Goal: Task Accomplishment & Management: Manage account settings

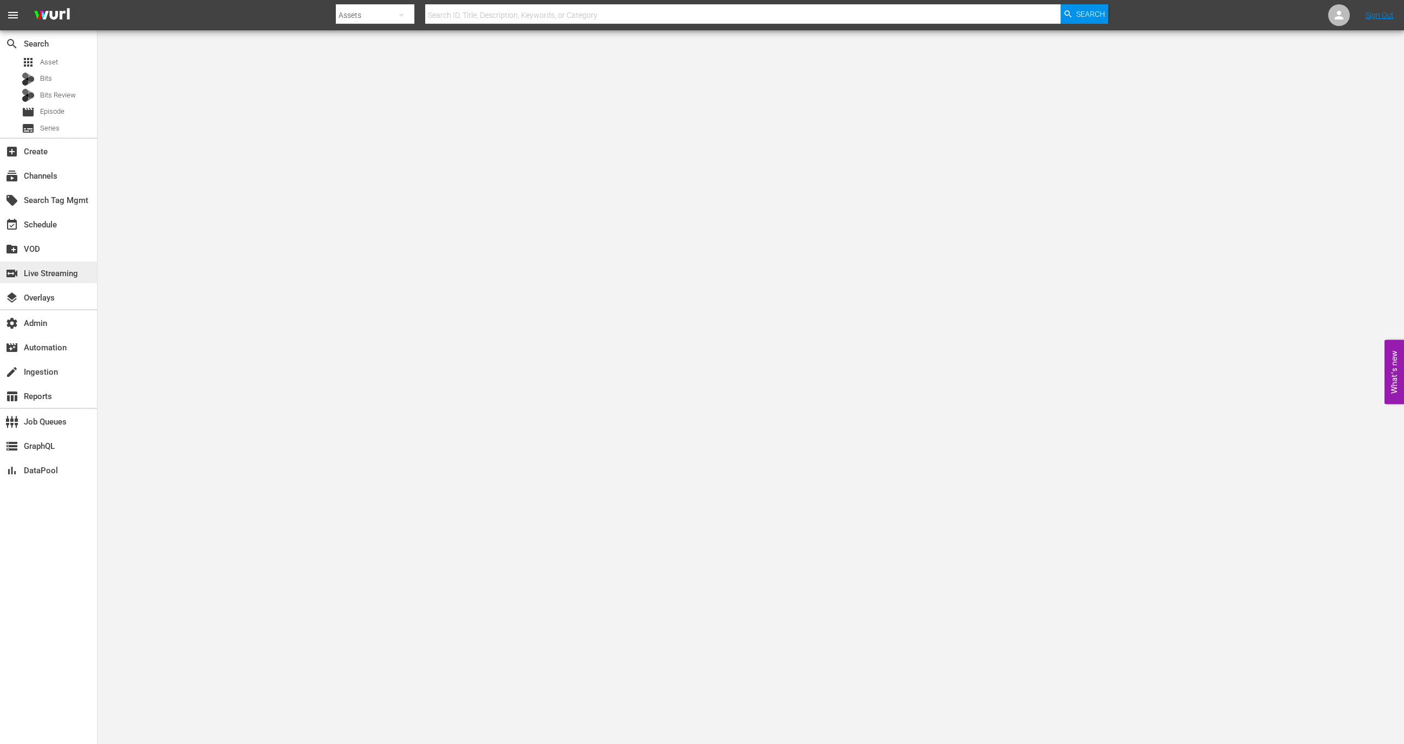
click at [58, 276] on div "switch_video Live Streaming" at bounding box center [30, 272] width 61 height 10
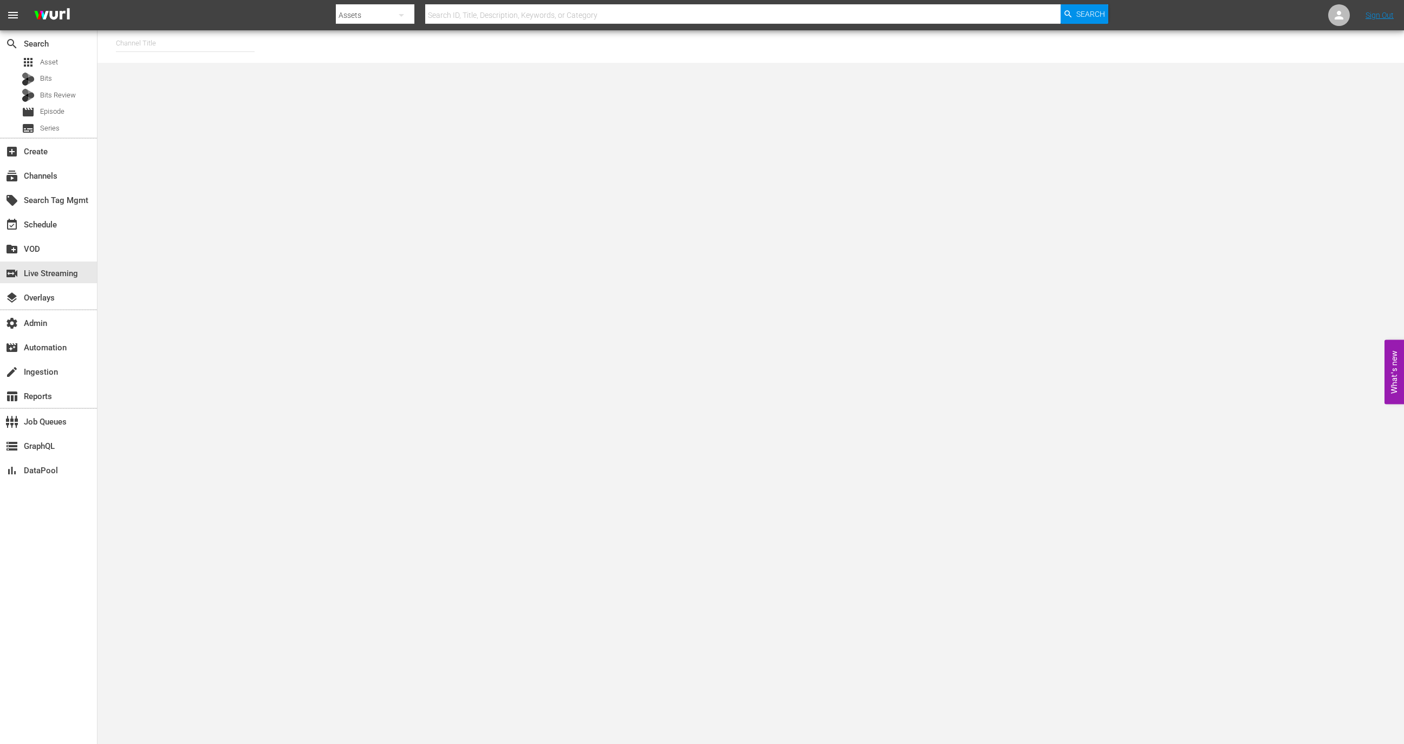
click at [163, 36] on input "text" at bounding box center [185, 43] width 139 height 26
click at [183, 96] on body "menu Search By Assets Search ID, Title, Description, Keywords, or Category Sear…" at bounding box center [702, 372] width 1404 height 744
click at [167, 36] on input "rugb" at bounding box center [185, 43] width 139 height 26
click at [169, 65] on div "RugbyPass TV (1872 - world_rugby_rugbypasstv_1)" at bounding box center [265, 74] width 281 height 26
type input "RugbyPass TV (1872 - world_rugby_rugbypasstv_1)"
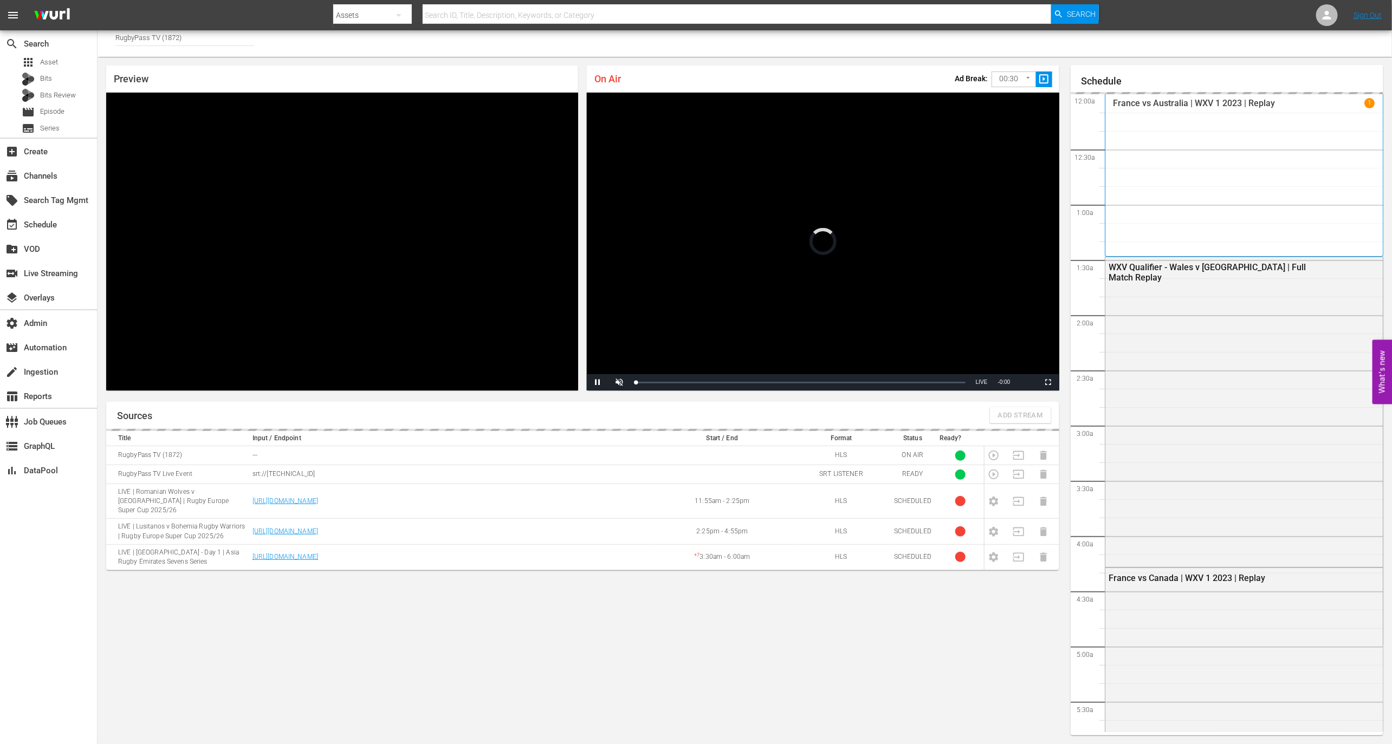
scroll to position [1197, 0]
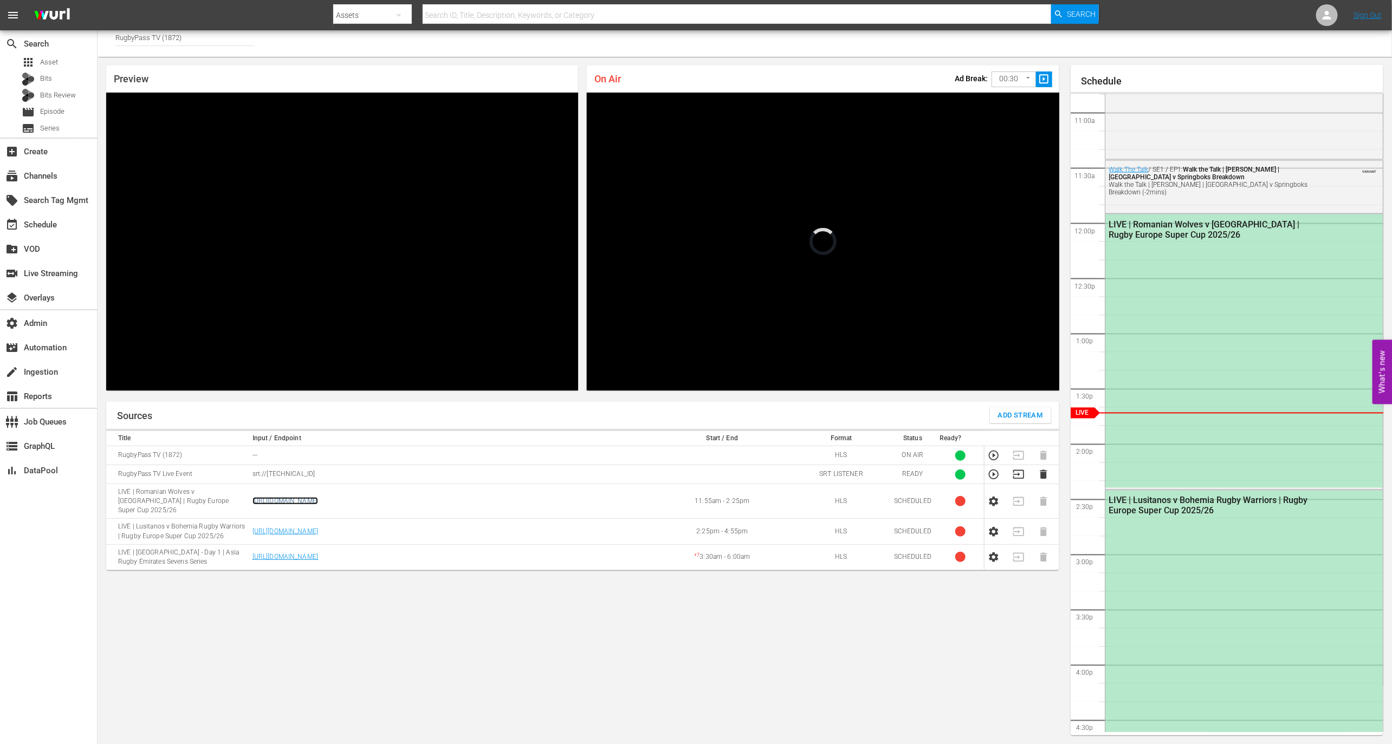
click at [318, 477] on link "https://zfaq608xik.execute-api.us-east-1.amazonaws.com/api/endeavor-proxy/68682…" at bounding box center [285, 501] width 66 height 8
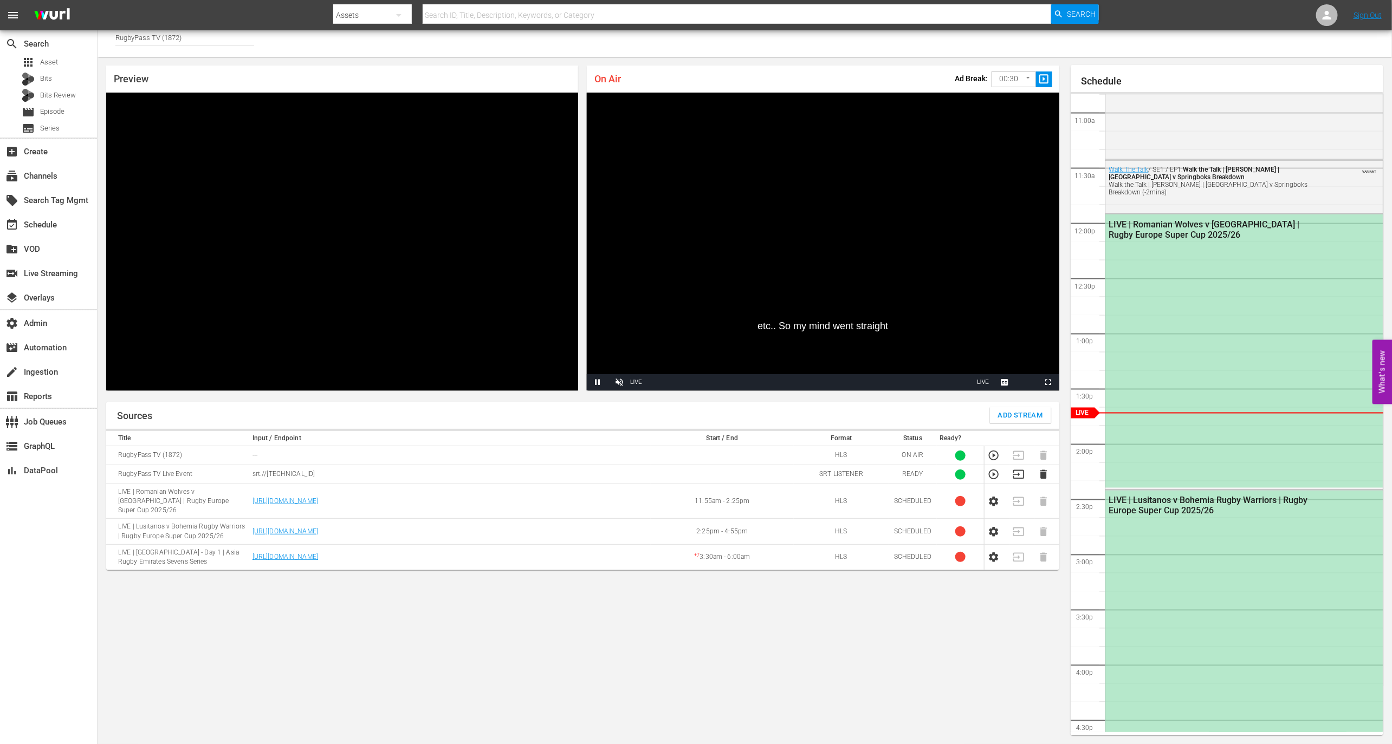
click at [614, 477] on td "https://zfaq608xik.execute-api.us-east-1.amazonaws.com/api/endeavor-proxy/68682…" at bounding box center [449, 501] width 401 height 35
copy link "https://zfaq608xik.execute-api.us-east-1.amazonaws.com/api/endeavor-proxy/68682…"
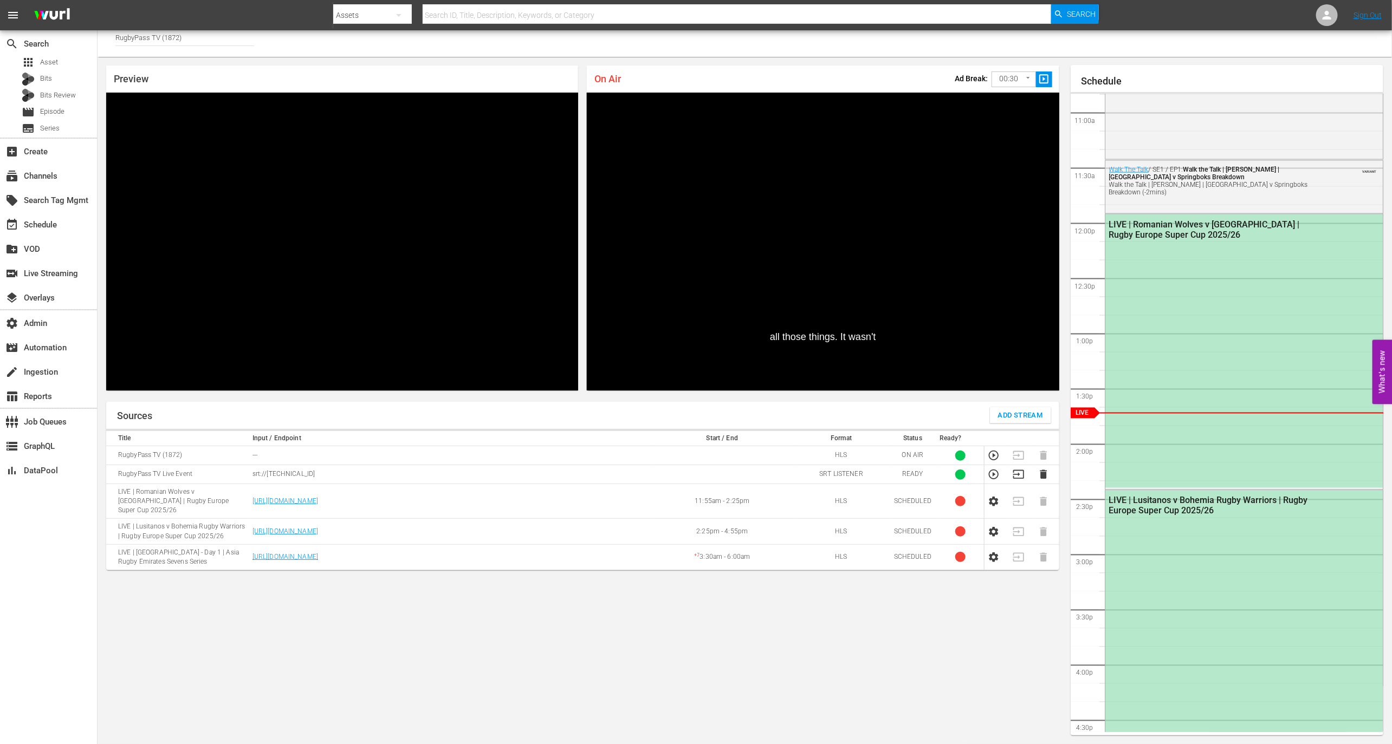
click at [360, 477] on td "https://zfaq608xik.execute-api.us-east-1.amazonaws.com/api/endeavor-proxy/68682…" at bounding box center [449, 531] width 401 height 25
click at [318, 477] on link "https://zfaq608xik.execute-api.us-east-1.amazonaws.com/api/endeavor-proxy/68682…" at bounding box center [285, 532] width 66 height 8
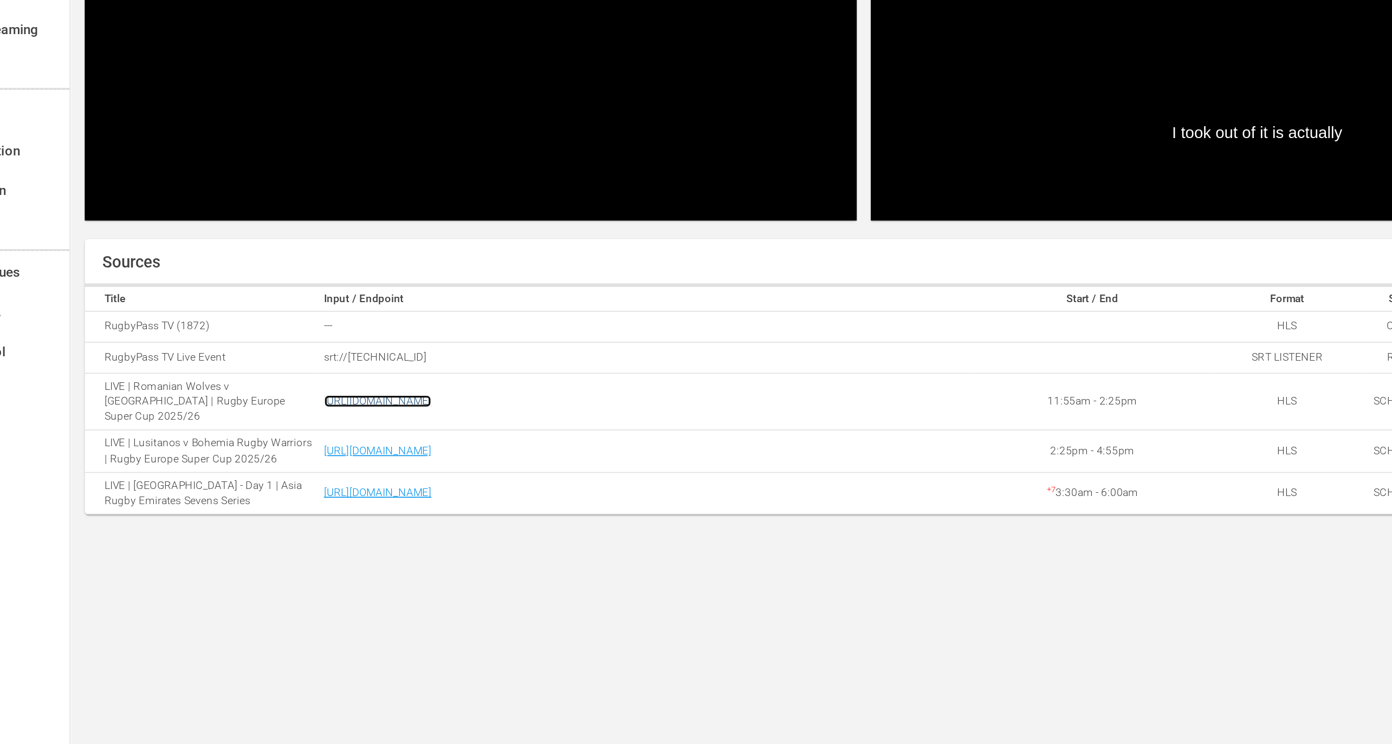
click at [318, 477] on link "https://zfaq608xik.execute-api.us-east-1.amazonaws.com/api/endeavor-proxy/68682…" at bounding box center [285, 501] width 66 height 8
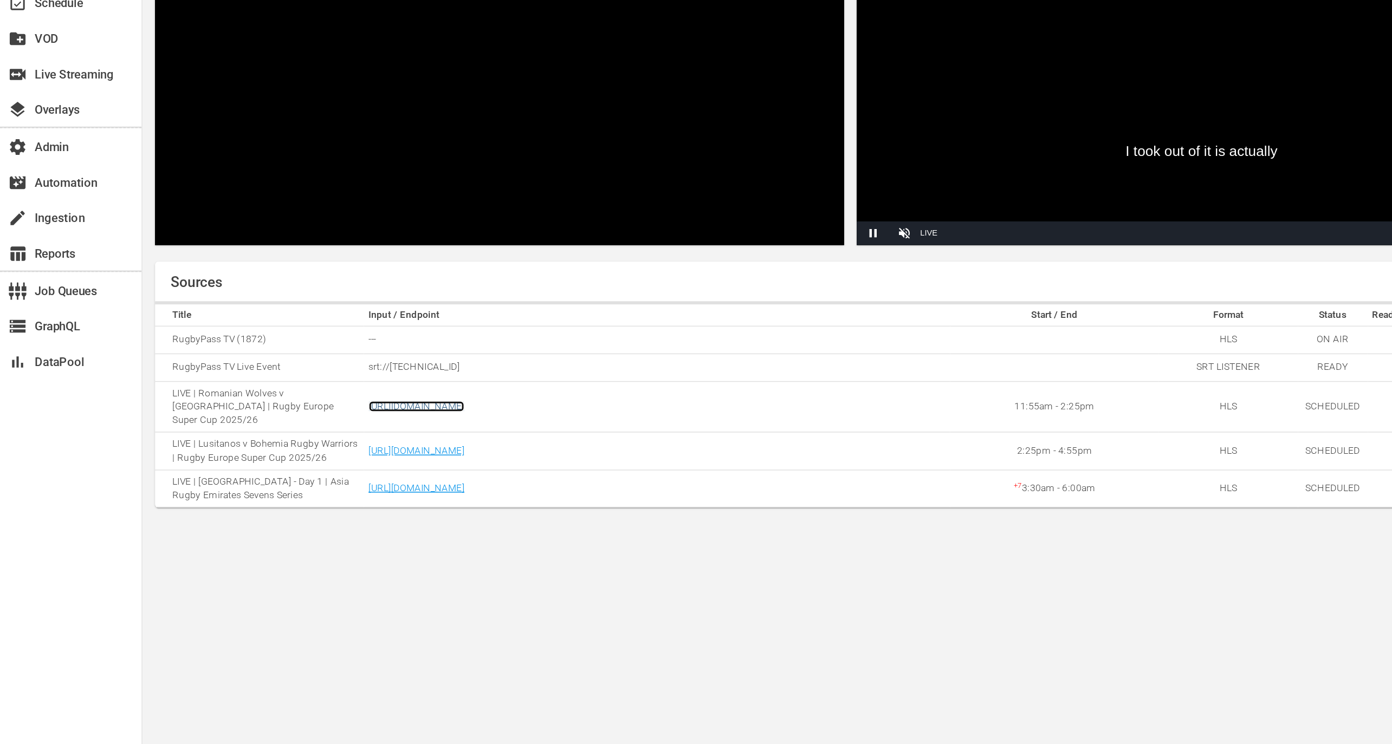
scroll to position [5, 0]
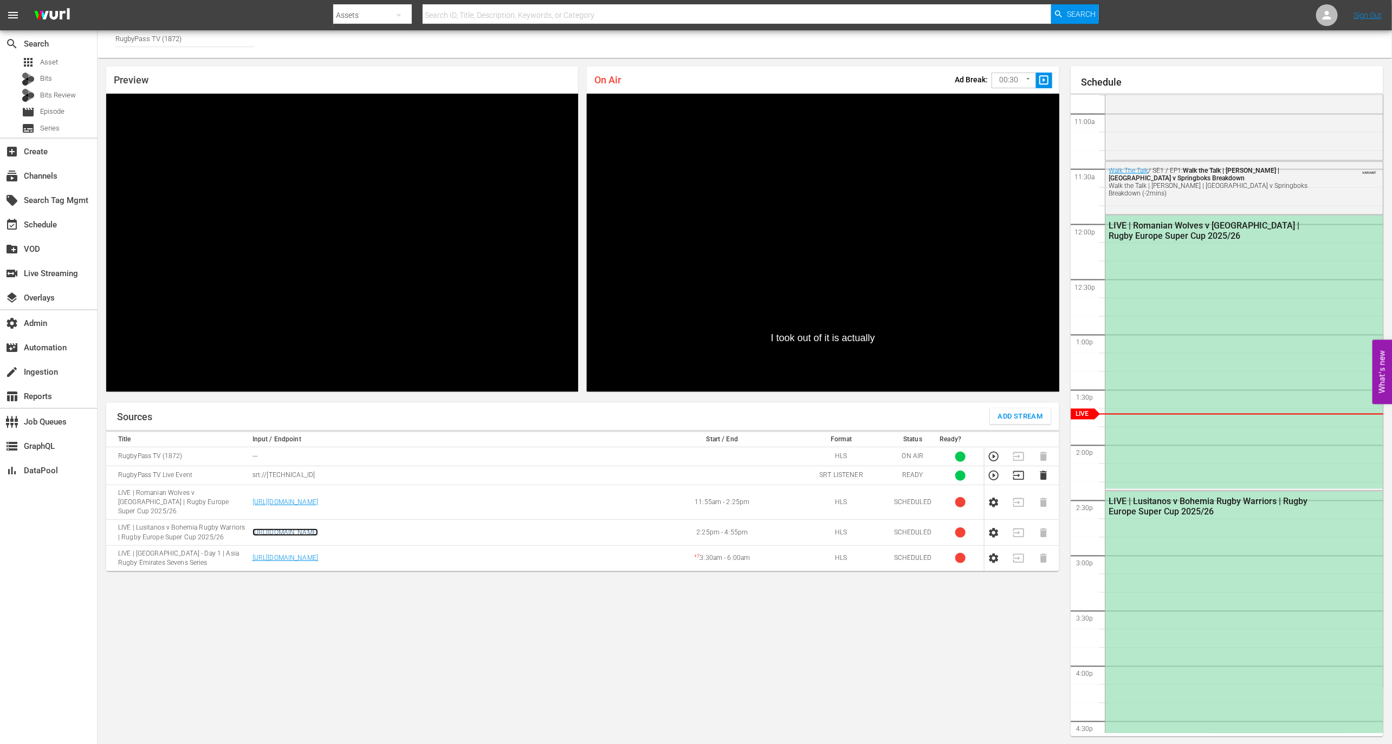
click at [318, 477] on link "https://zfaq608xik.execute-api.us-east-1.amazonaws.com/api/endeavor-proxy/68682…" at bounding box center [285, 533] width 66 height 8
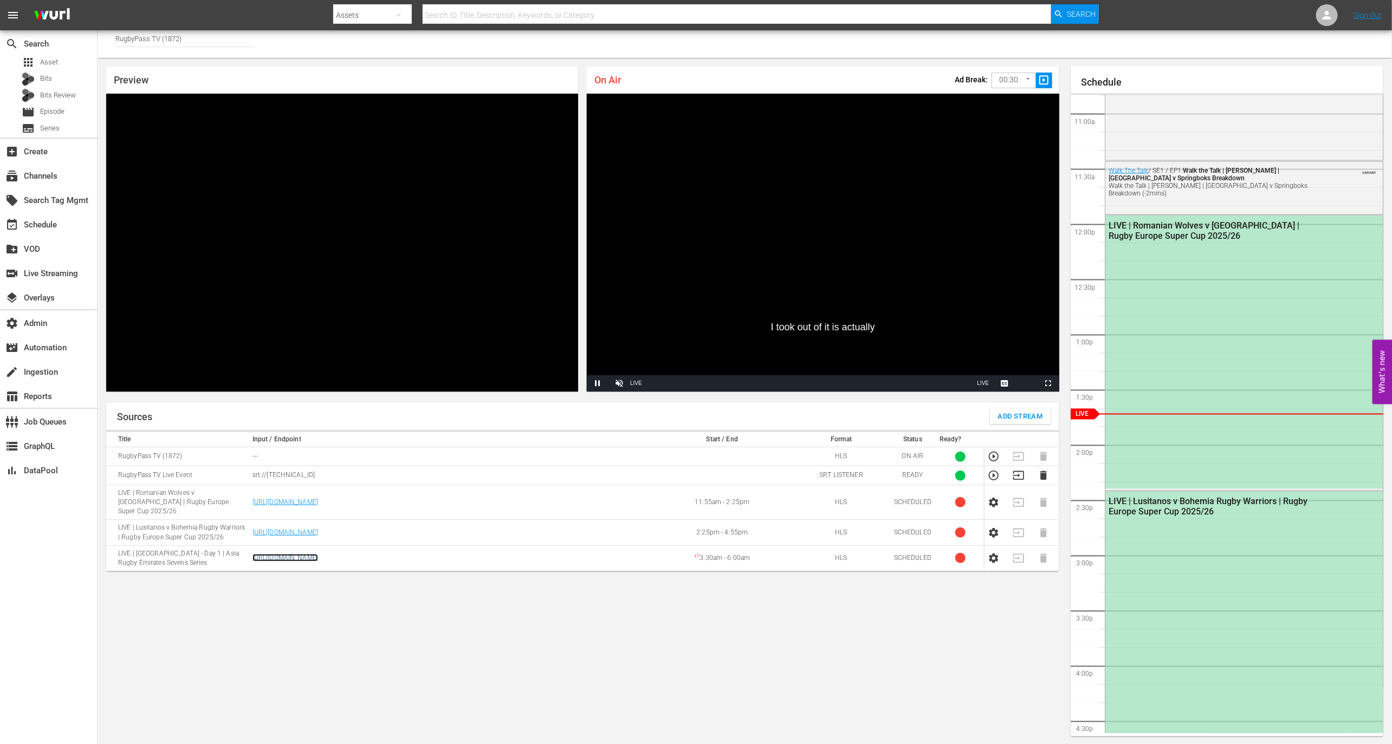
click at [318, 477] on link "https://zfaq608xik.execute-api.us-east-1.amazonaws.com/api/endeavor-proxy/68682…" at bounding box center [285, 558] width 66 height 8
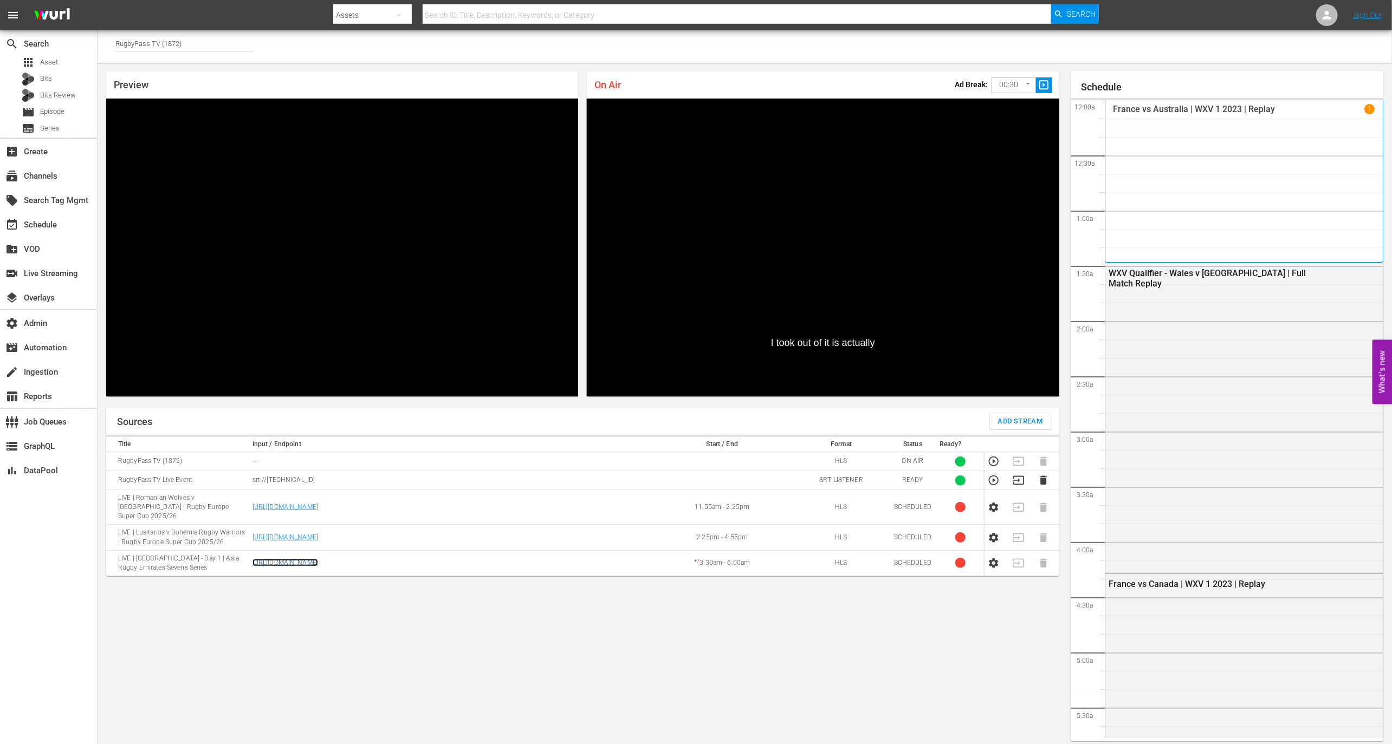
scroll to position [6, 0]
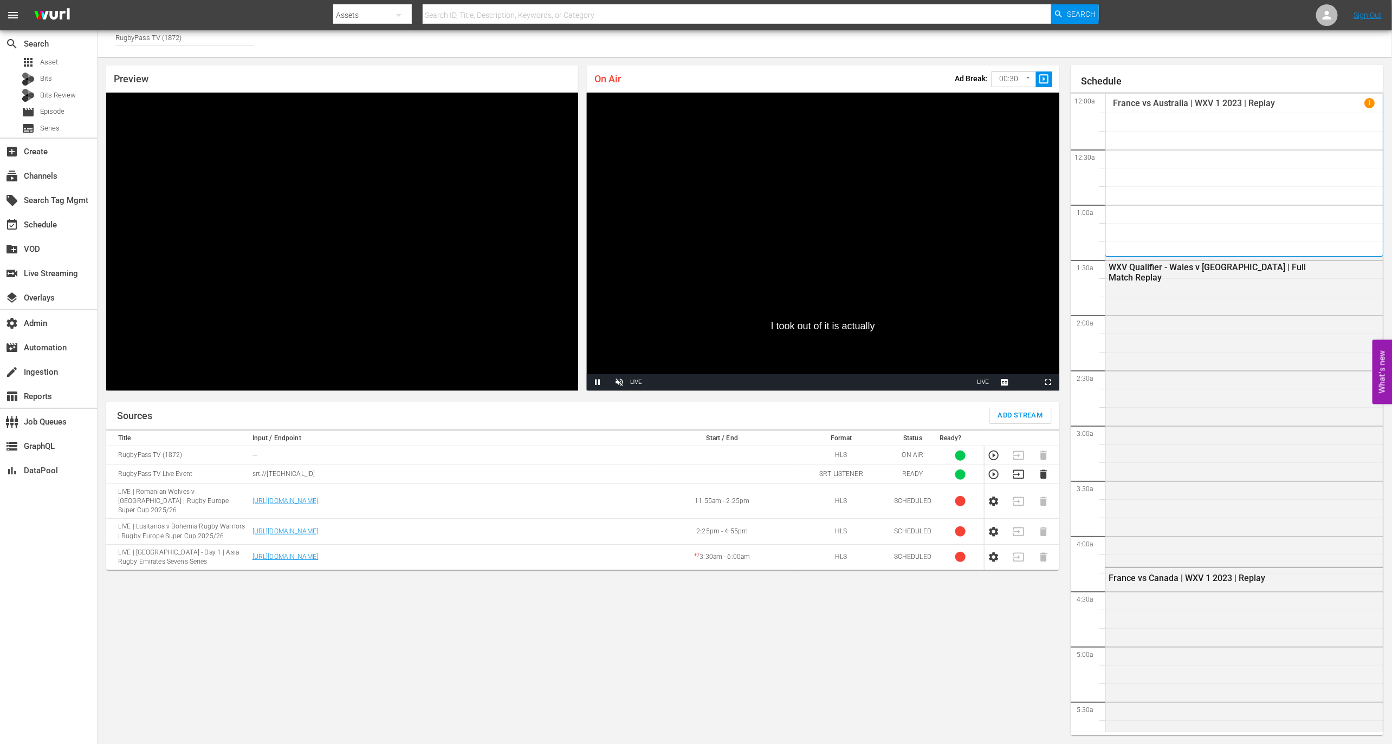
click at [611, 477] on td "https://zfaq608xik.execute-api.us-east-1.amazonaws.com/api/endeavor-proxy/68682…" at bounding box center [449, 531] width 401 height 25
copy link "https://zfaq608xik.execute-api.us-east-1.amazonaws.com/api/endeavor-proxy/68682…"
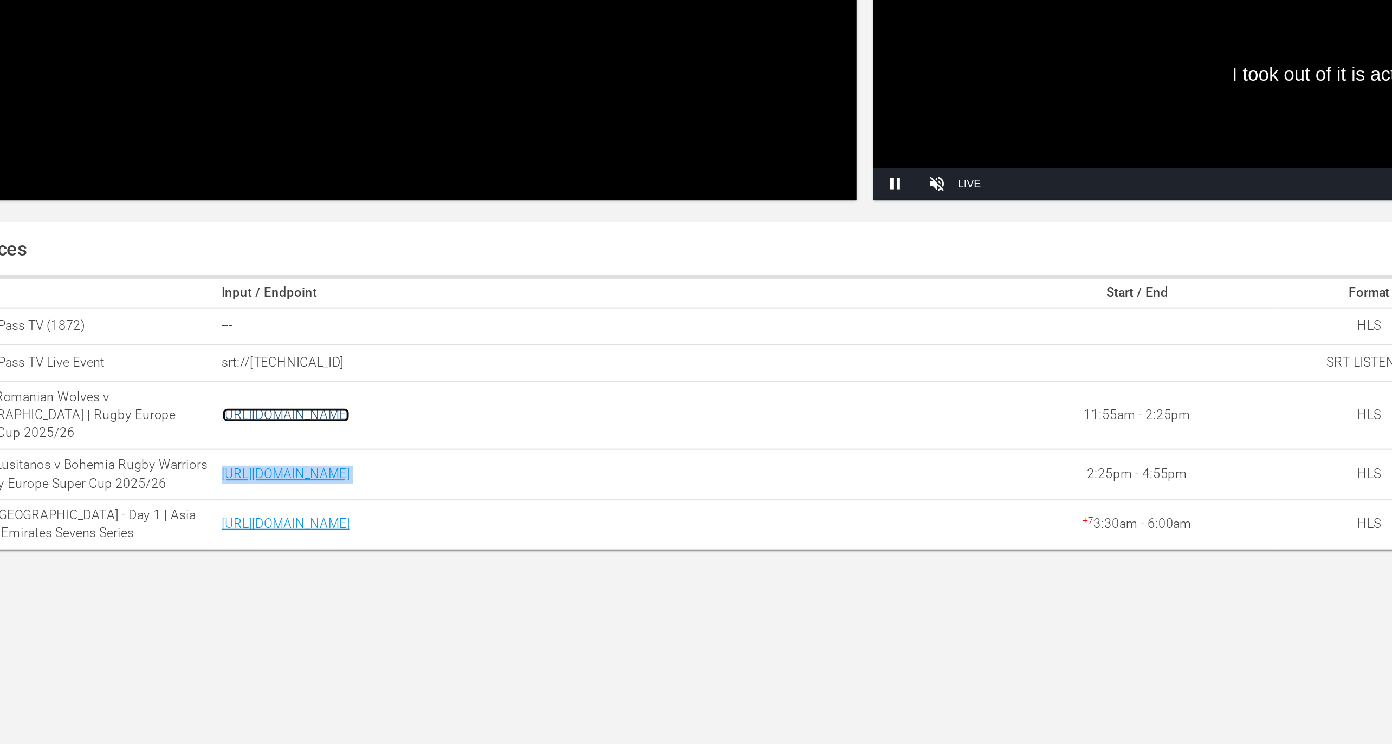
click at [318, 477] on link "https://zfaq608xik.execute-api.us-east-1.amazonaws.com/api/endeavor-proxy/68682…" at bounding box center [285, 501] width 66 height 8
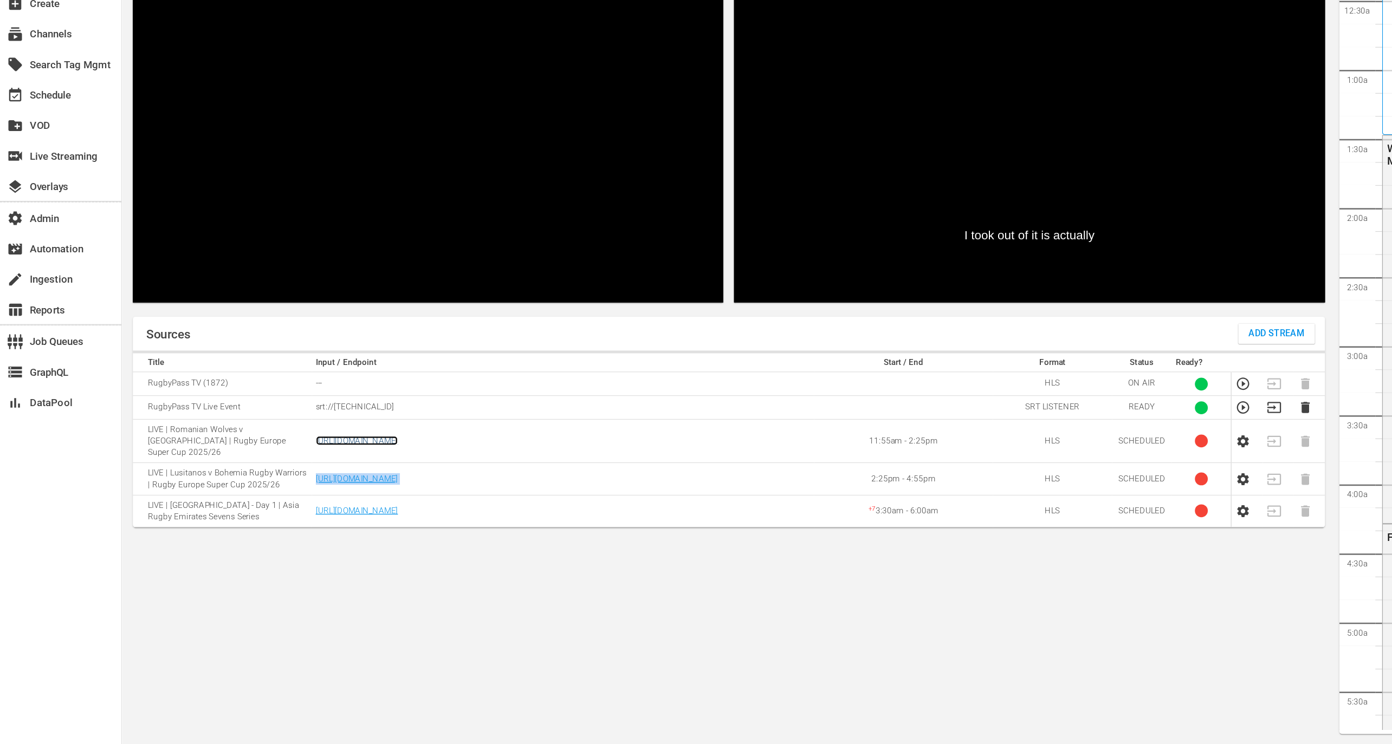
scroll to position [5, 0]
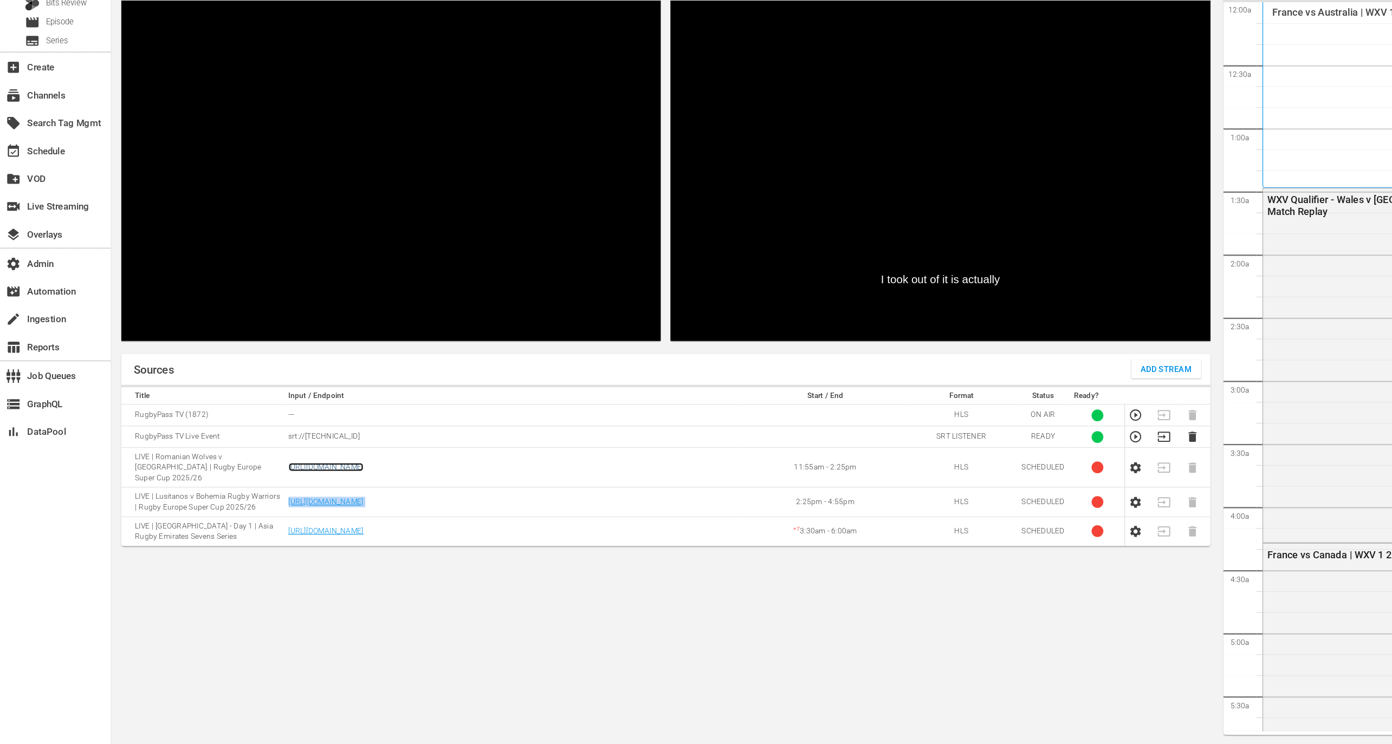
click at [318, 477] on link "https://zfaq608xik.execute-api.us-east-1.amazonaws.com/api/endeavor-proxy/68682…" at bounding box center [285, 502] width 66 height 8
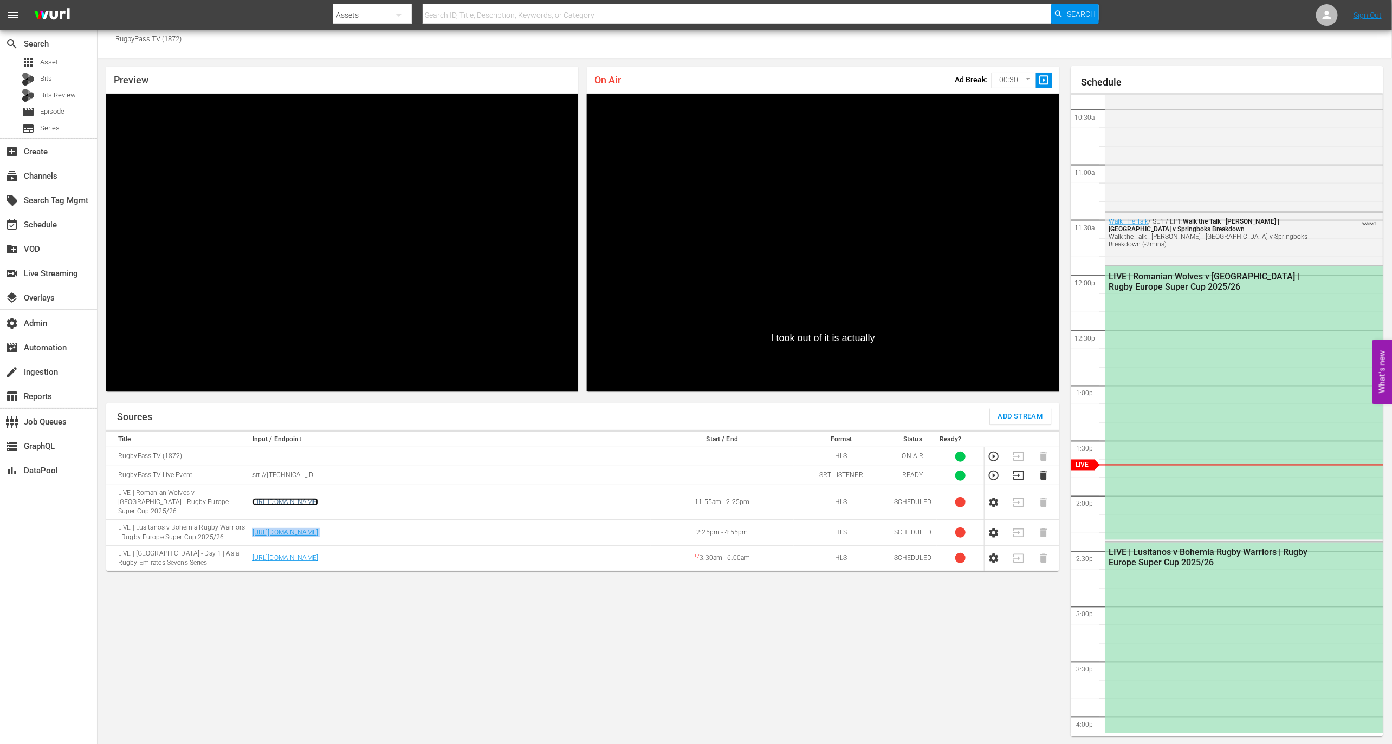
scroll to position [1001, 0]
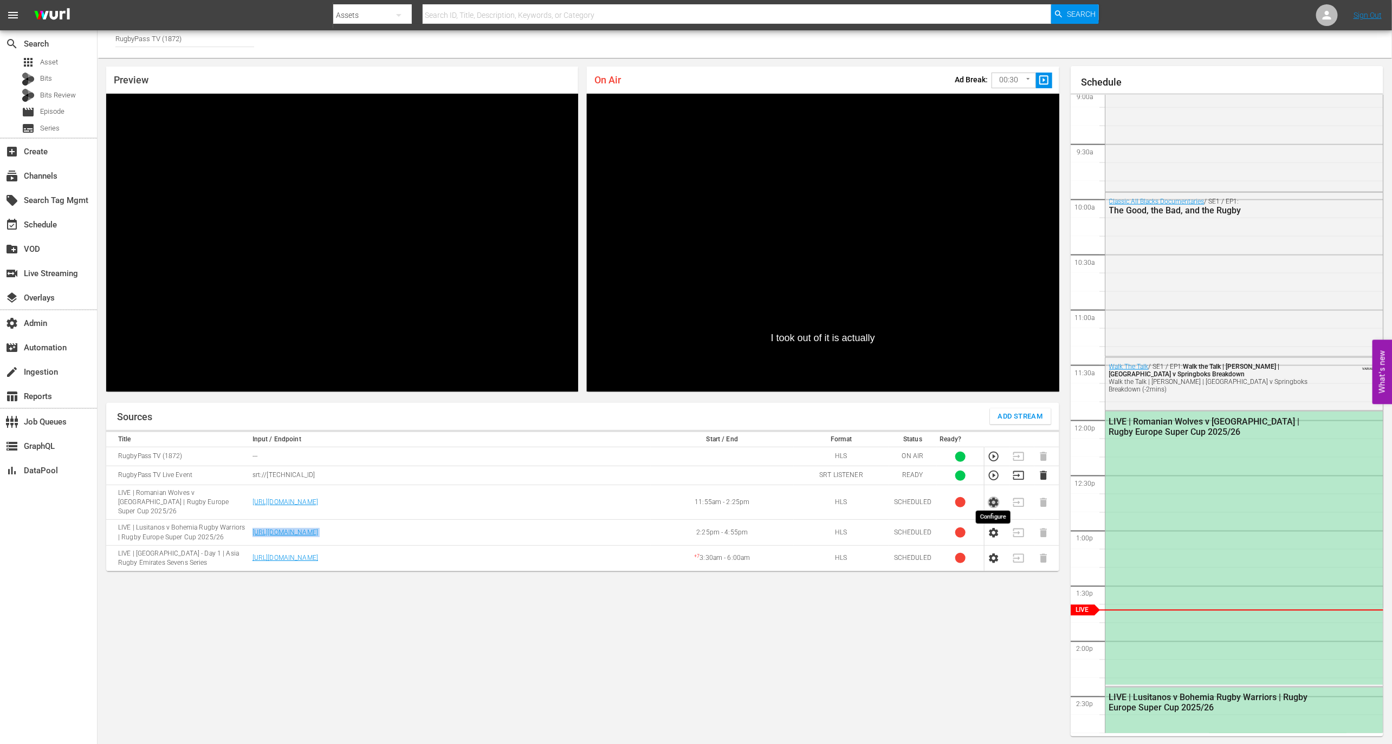
click at [936, 477] on icon "button" at bounding box center [994, 503] width 12 height 12
click at [318, 477] on link "https://zfaq608xik.execute-api.us-east-1.amazonaws.com/api/endeavor-proxy/68682…" at bounding box center [285, 502] width 66 height 8
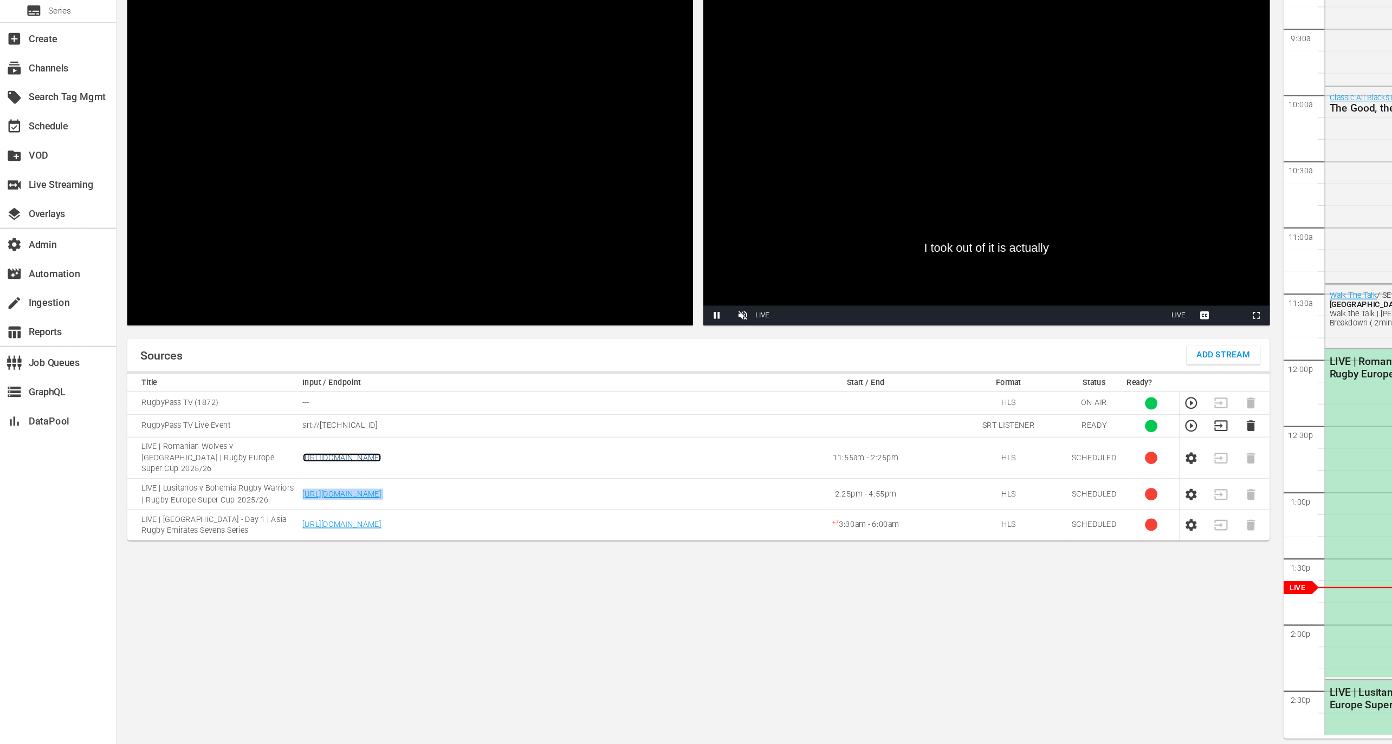
scroll to position [5, 0]
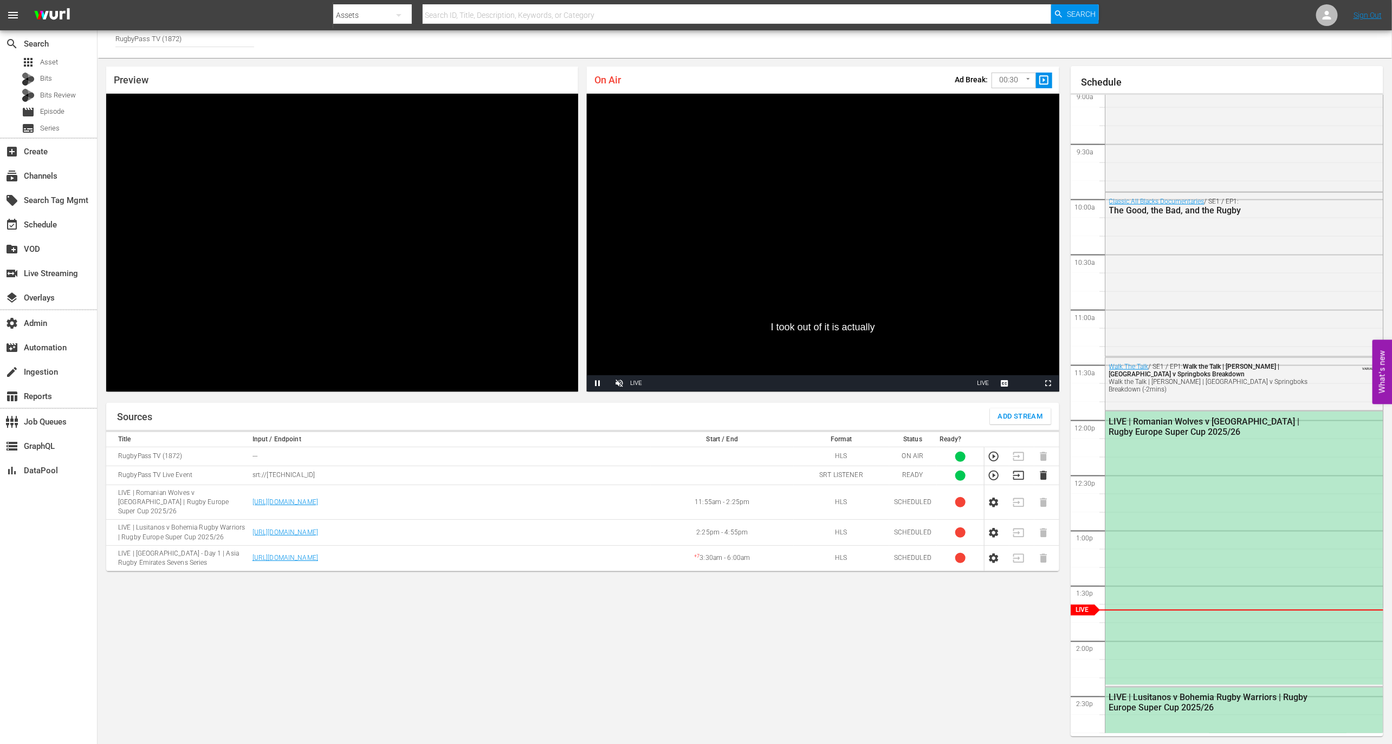
click at [619, 477] on td "https://zfaq608xik.execute-api.us-east-1.amazonaws.com/api/endeavor-proxy/68682…" at bounding box center [449, 502] width 401 height 35
copy link "https://zfaq608xik.execute-api.us-east-1.amazonaws.com/api/endeavor-proxy/68682…"
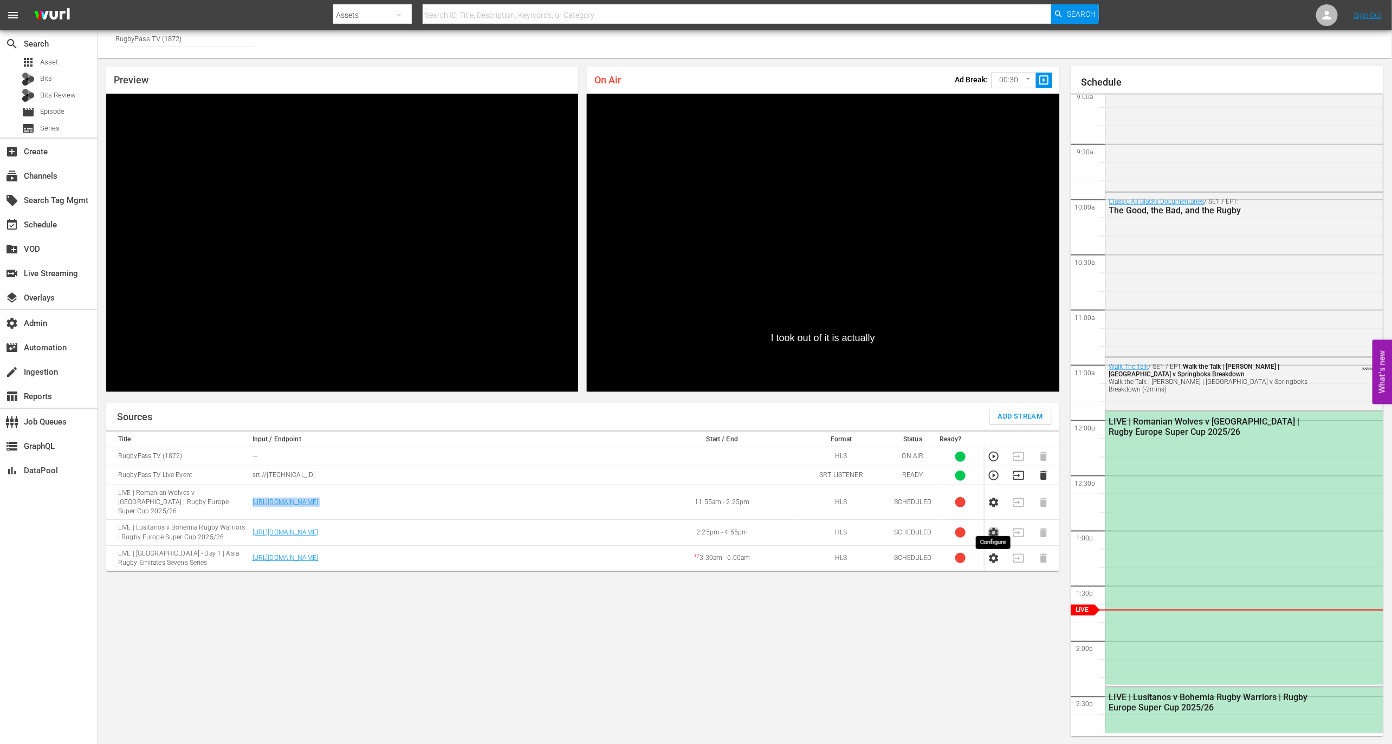
click at [936, 477] on icon "button" at bounding box center [993, 533] width 9 height 10
click at [318, 477] on link "https://zfaq608xik.execute-api.us-east-1.amazonaws.com/api/endeavor-proxy/68682…" at bounding box center [285, 539] width 66 height 8
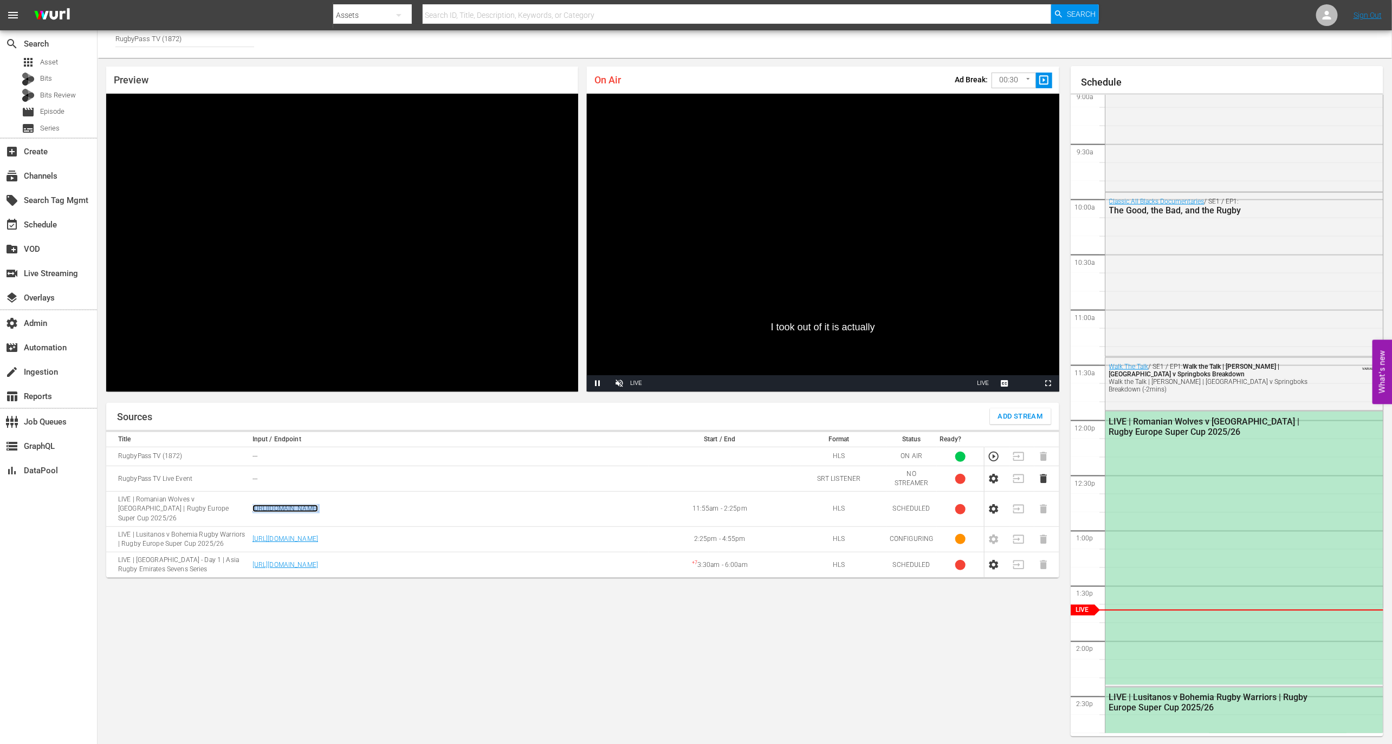
click at [318, 477] on link "https://zfaq608xik.execute-api.us-east-1.amazonaws.com/api/endeavor-proxy/68682…" at bounding box center [285, 509] width 66 height 8
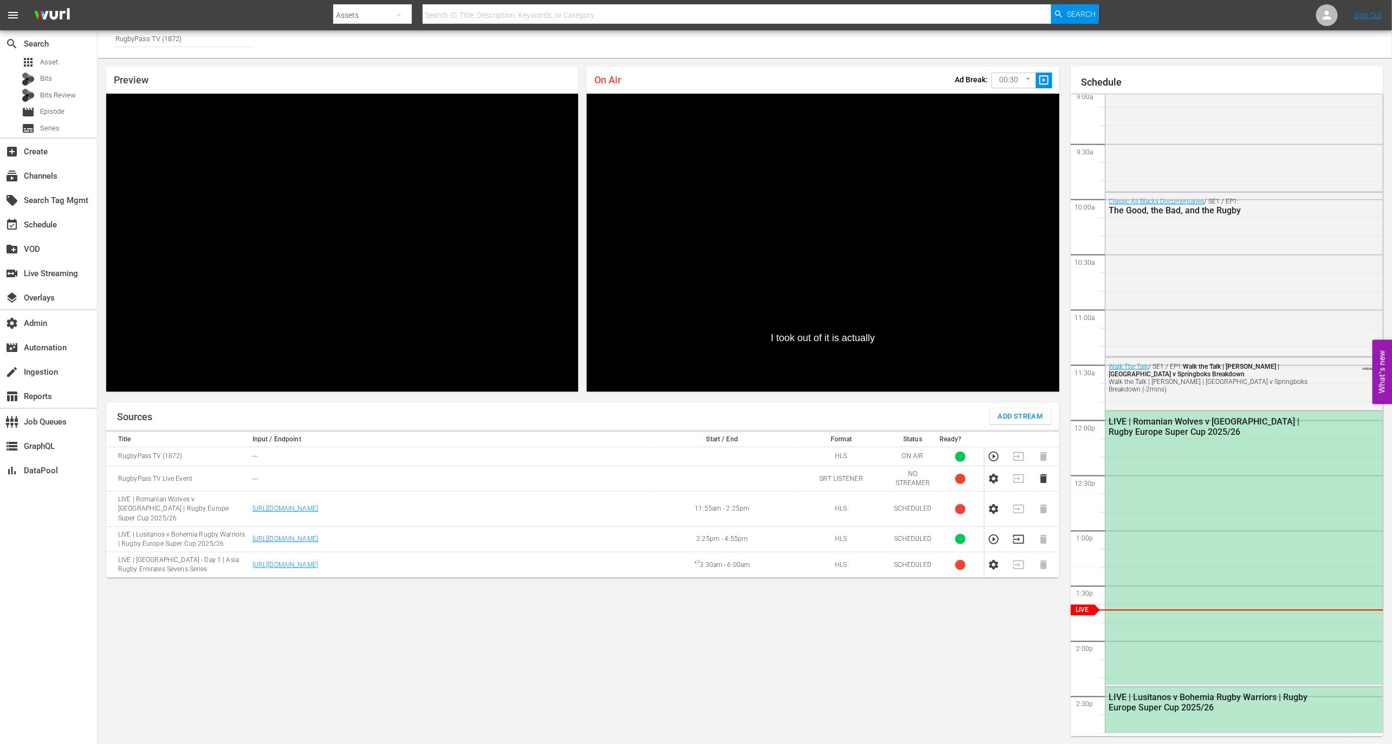
click at [936, 477] on td at bounding box center [996, 539] width 25 height 25
click at [936, 477] on icon "button" at bounding box center [994, 540] width 12 height 12
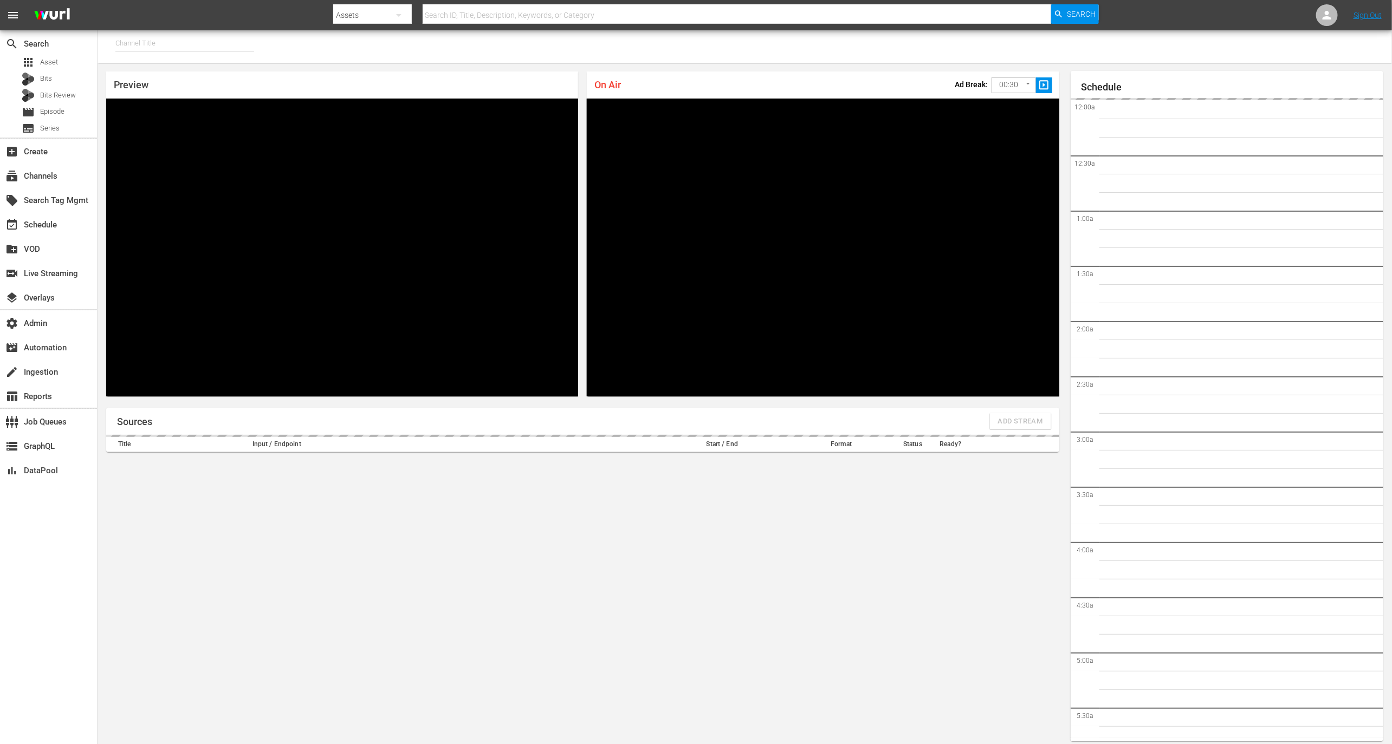
type input "RugbyPass TV (1872)"
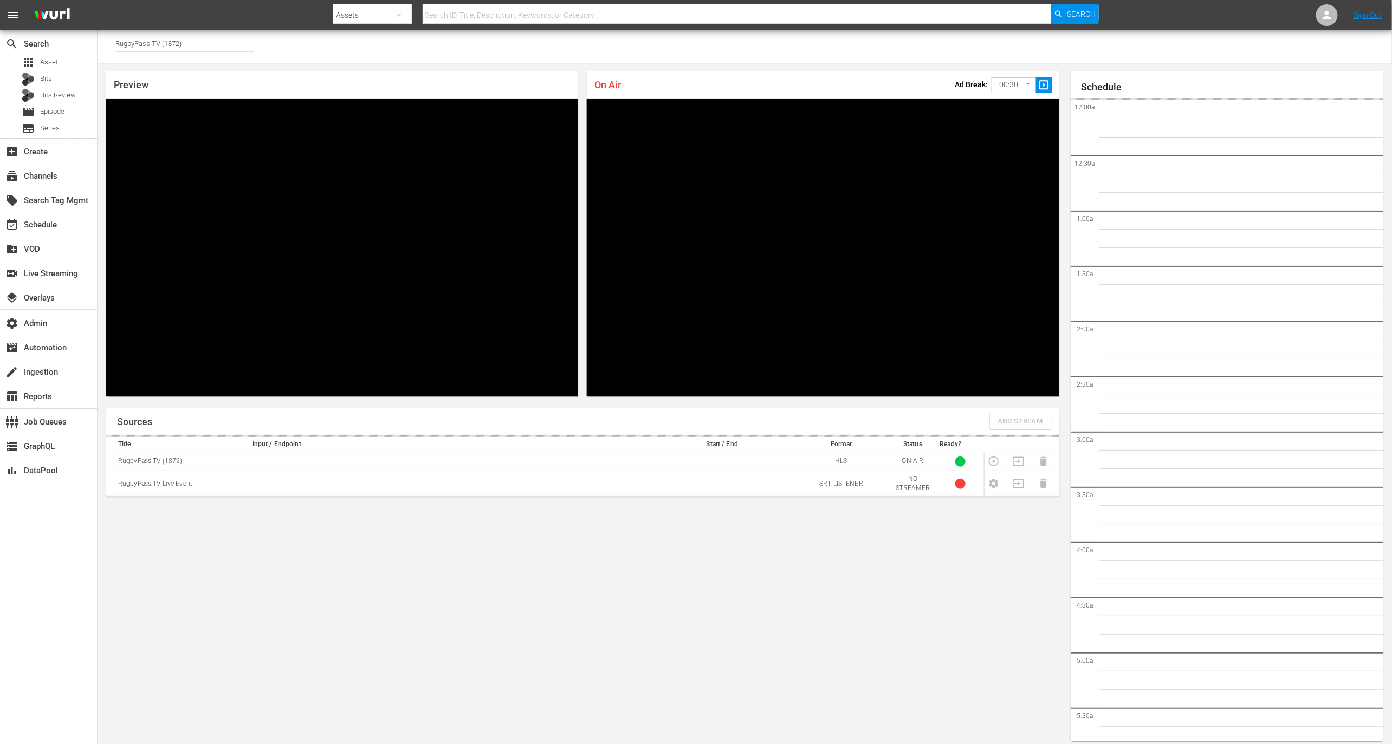
scroll to position [6, 0]
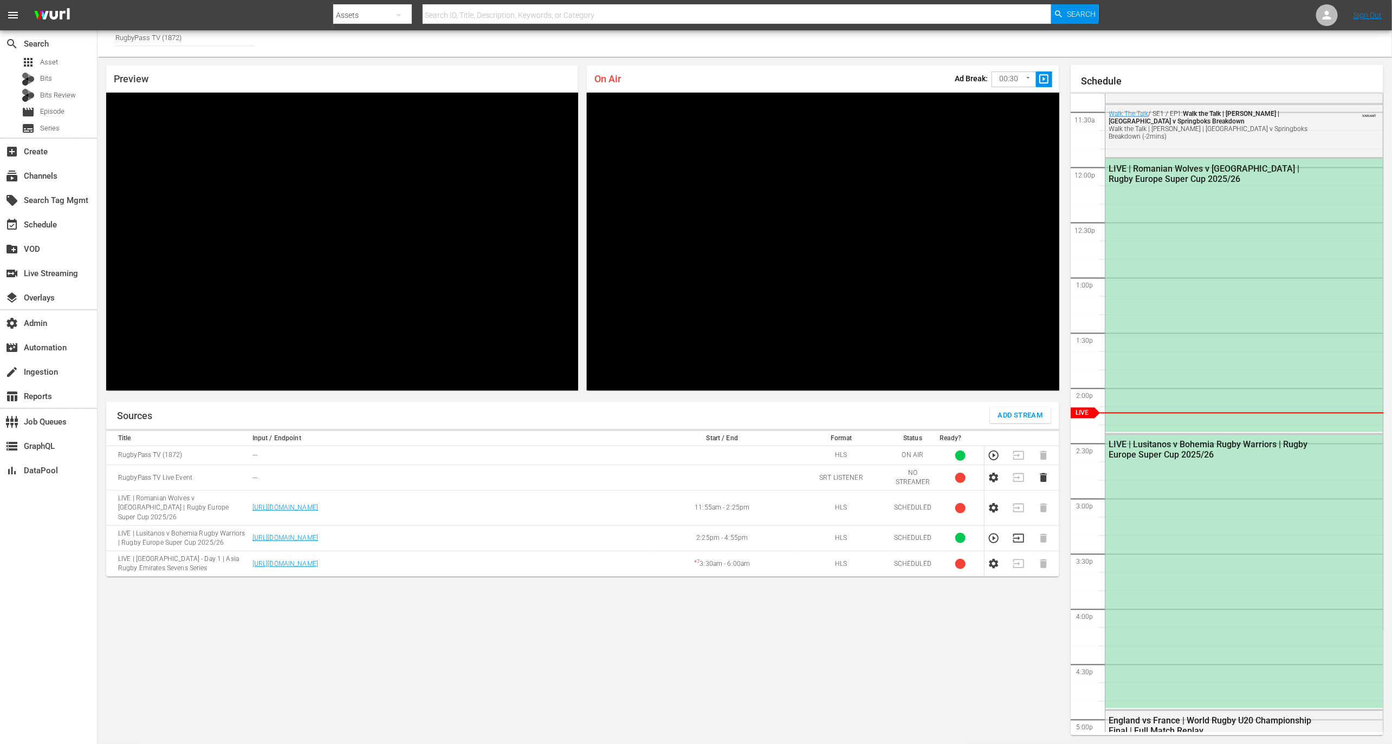
click at [642, 526] on td "https://zfaq608xik.execute-api.us-east-1.amazonaws.com/api/endeavor-proxy/68682…" at bounding box center [449, 538] width 401 height 25
copy link "https://zfaq608xik.execute-api.us-east-1.amazonaws.com/api/endeavor-proxy/68682…"
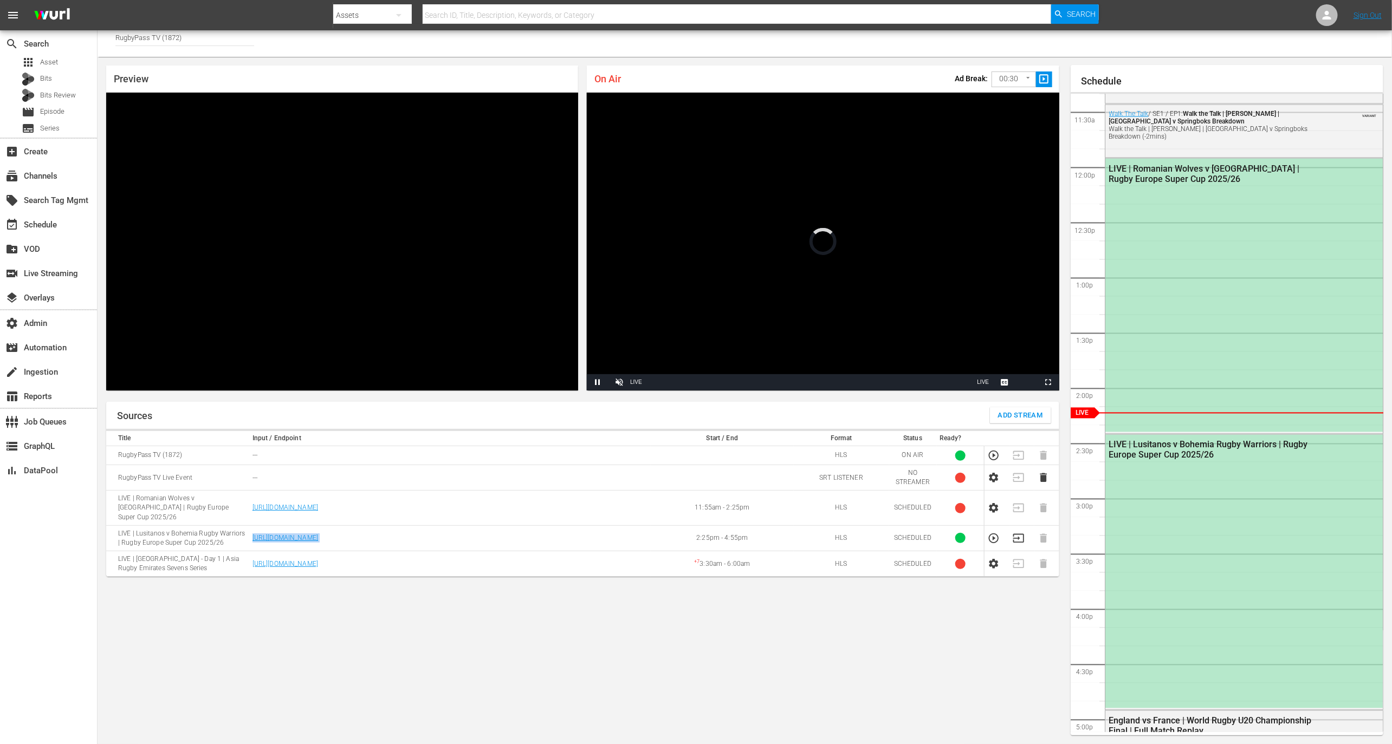
click at [991, 533] on icon "button" at bounding box center [994, 539] width 12 height 12
click at [637, 492] on td "https://zfaq608xik.execute-api.us-east-1.amazonaws.com/api/endeavor-proxy/68682…" at bounding box center [449, 508] width 401 height 35
copy link "https://zfaq608xik.execute-api.us-east-1.amazonaws.com/api/endeavor-proxy/68682…"
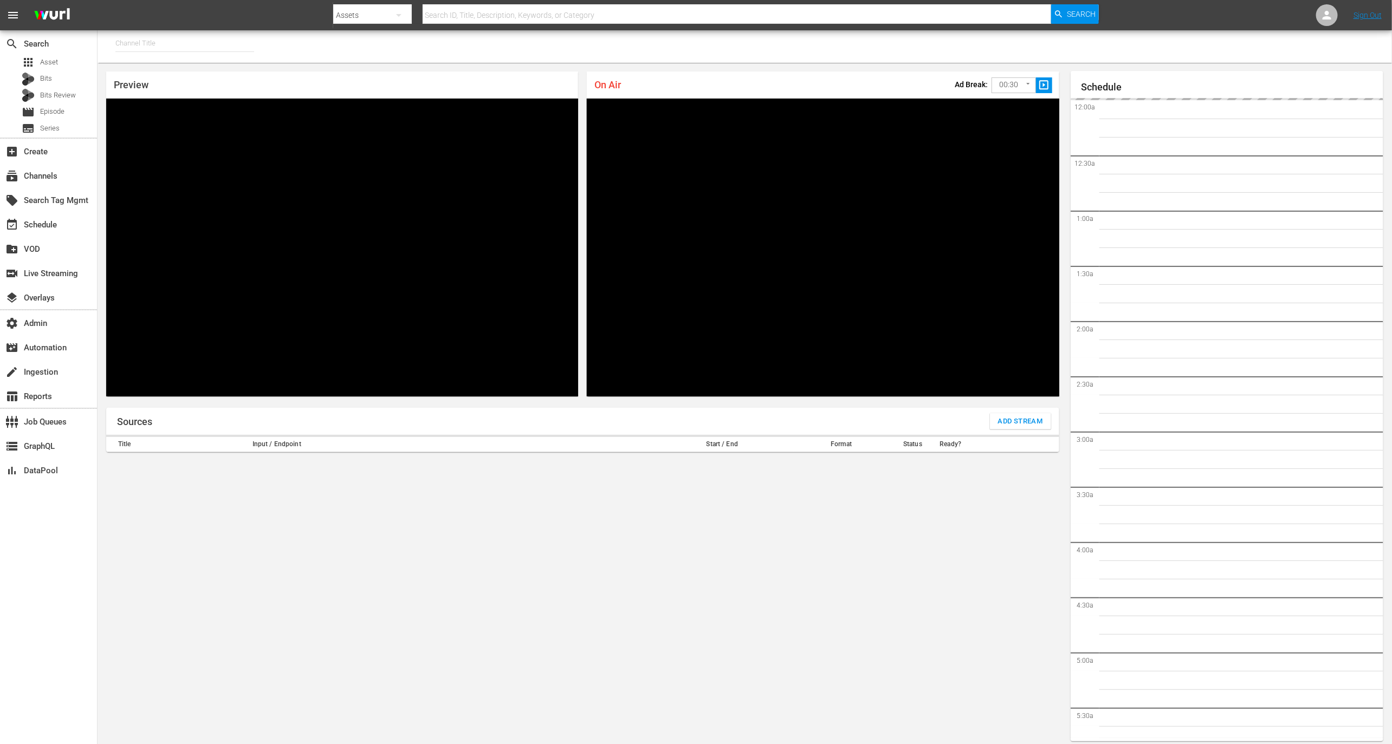
type input "RugbyPass TV (1872)"
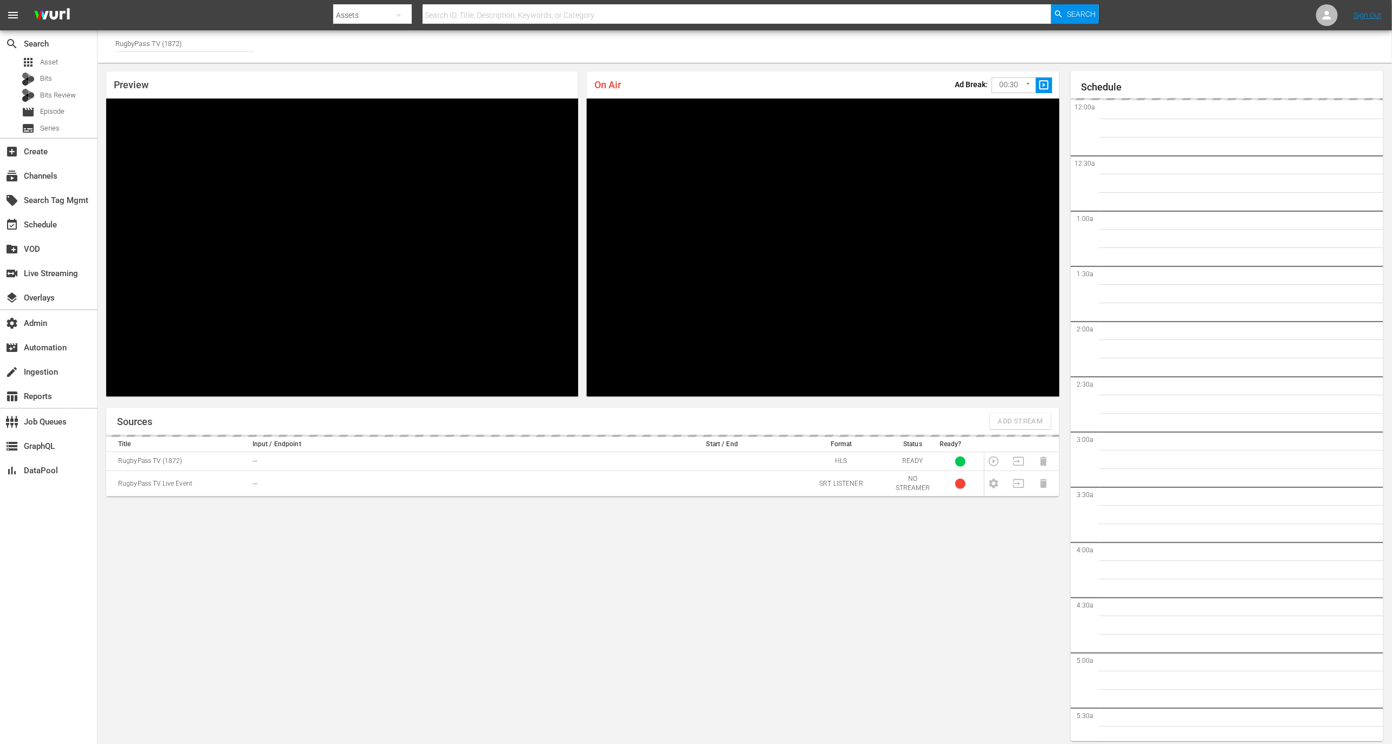
scroll to position [6, 0]
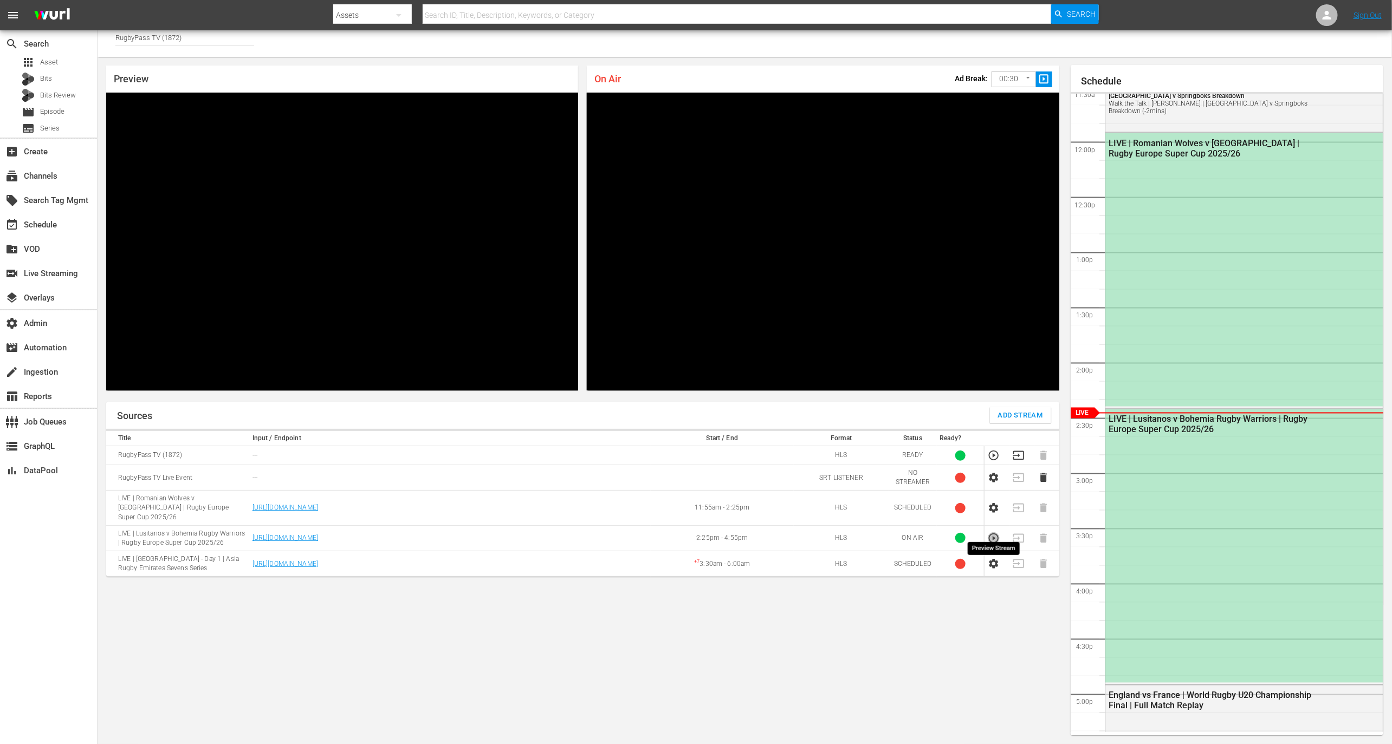
click at [998, 533] on icon "button" at bounding box center [994, 539] width 12 height 12
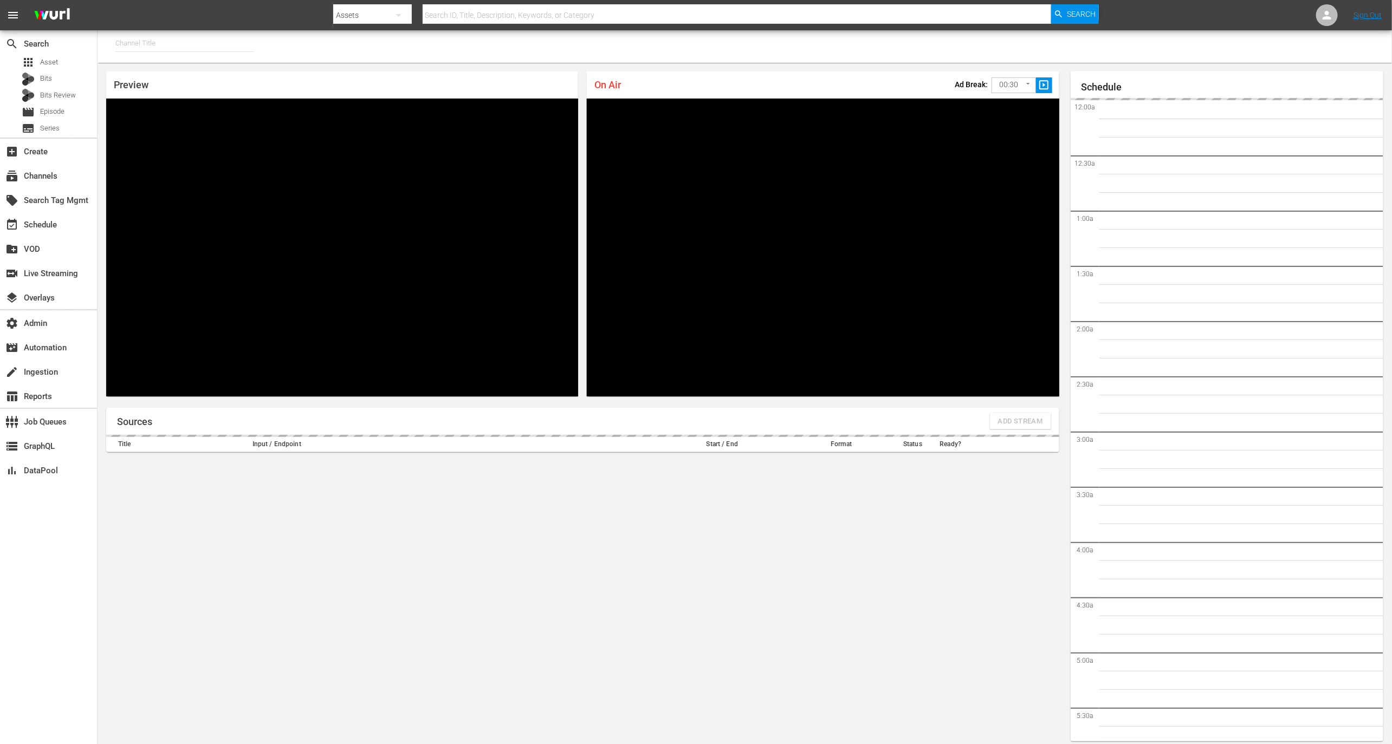
type input "RugbyPass TV (1872)"
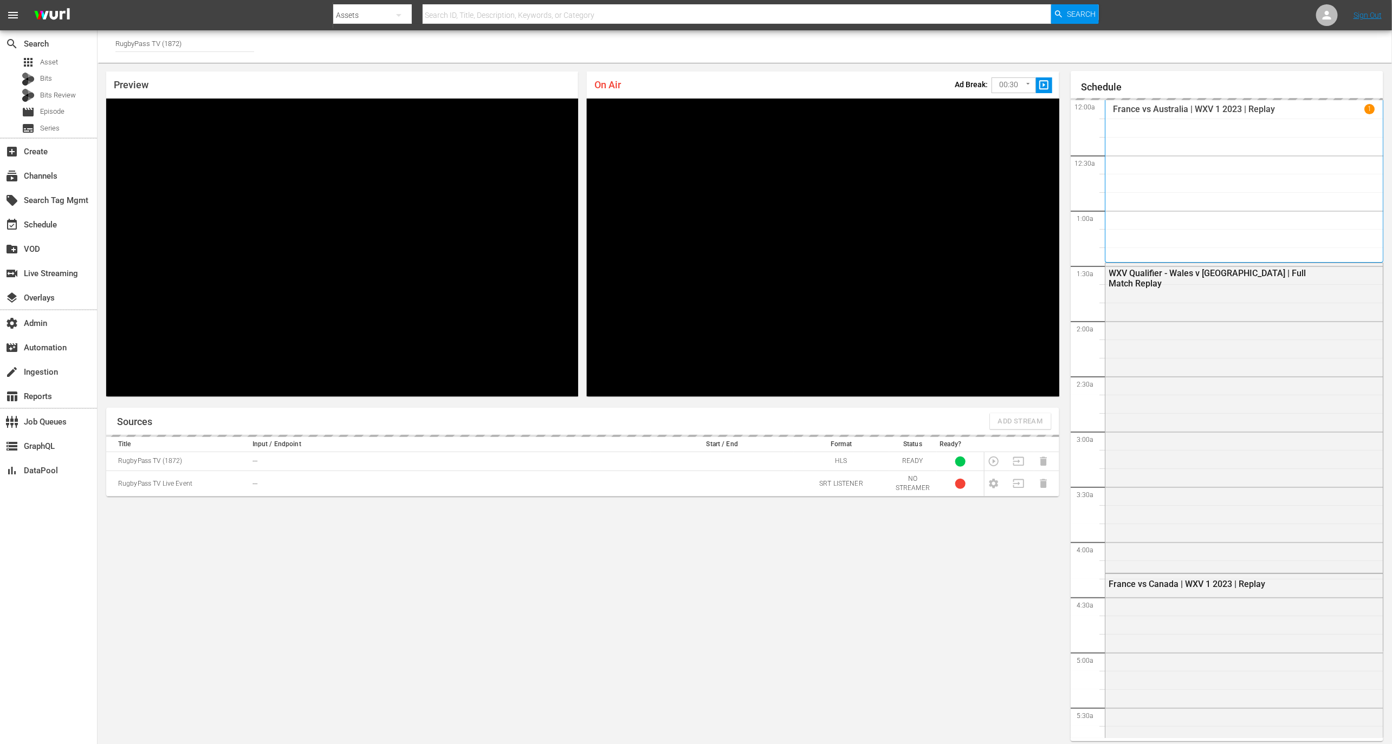
scroll to position [6, 0]
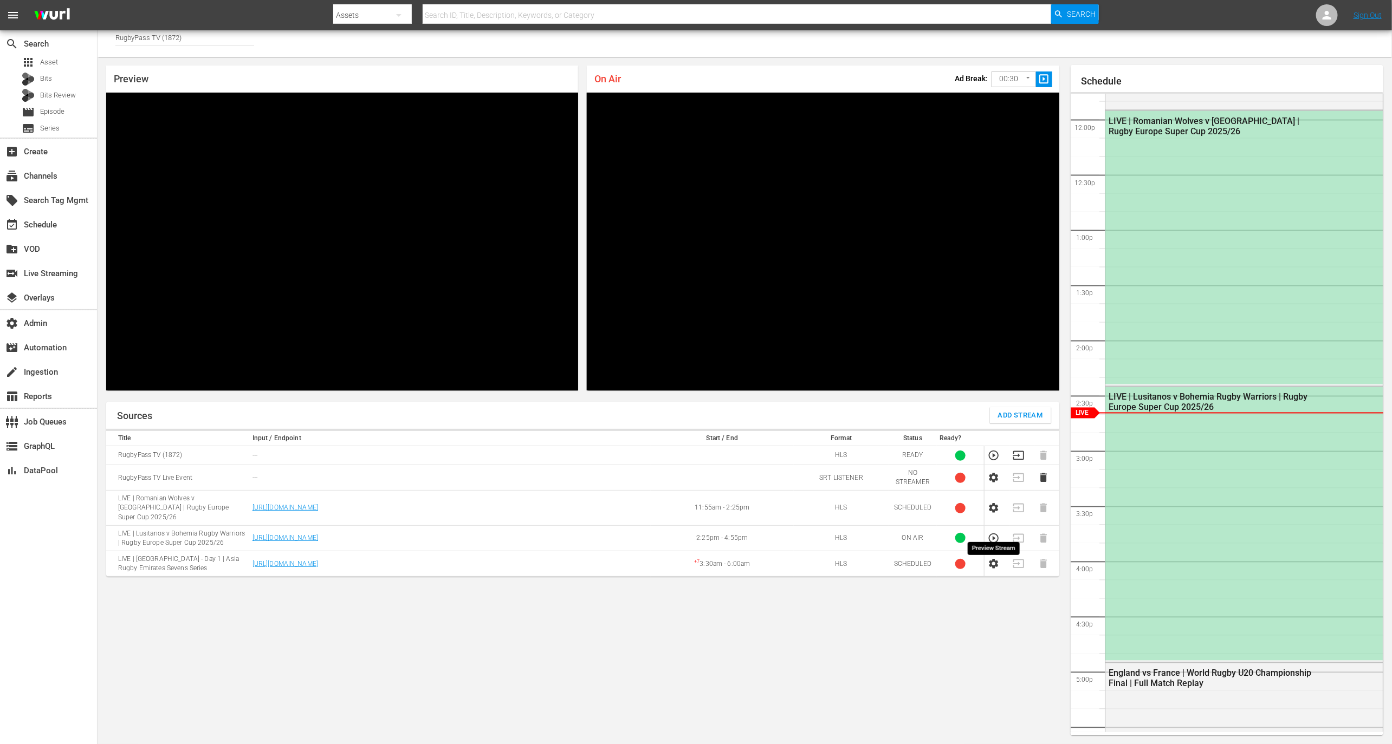
click at [994, 534] on icon "button" at bounding box center [994, 539] width 10 height 10
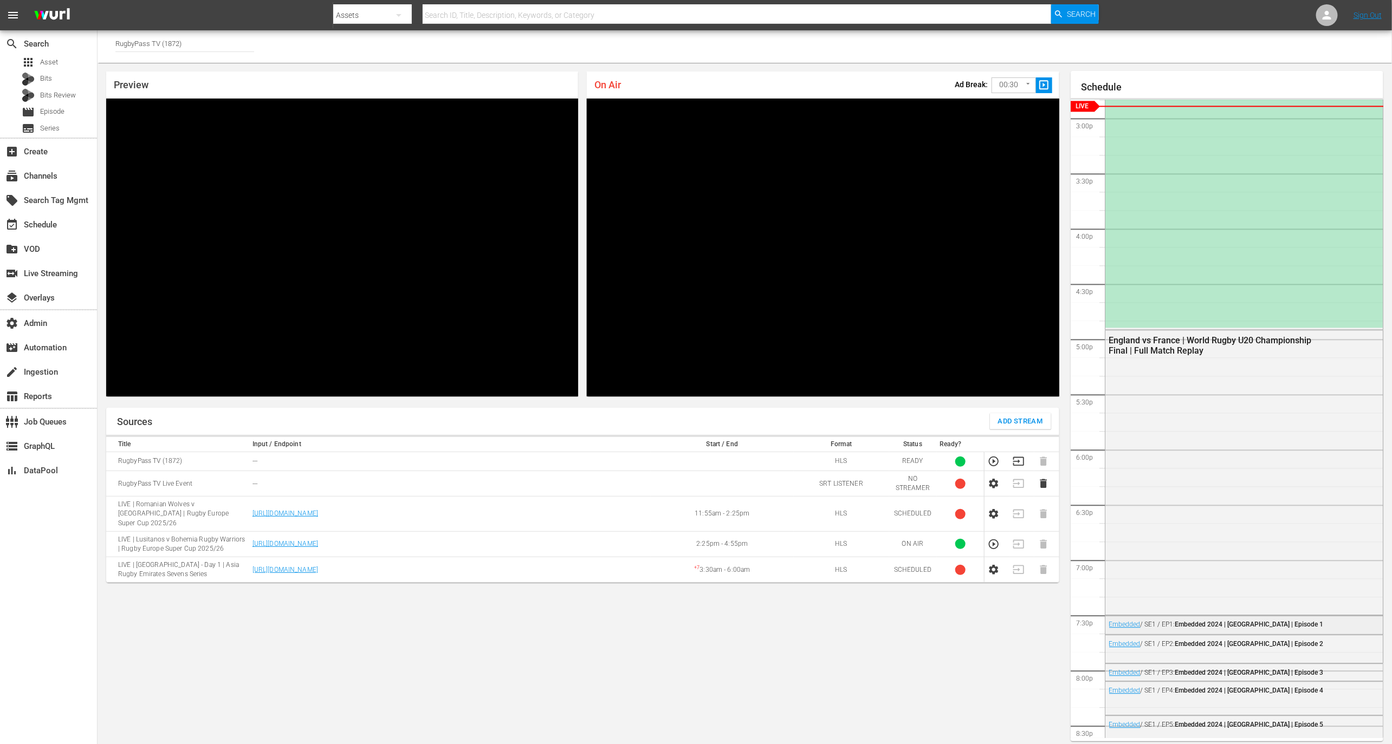
scroll to position [1569, 0]
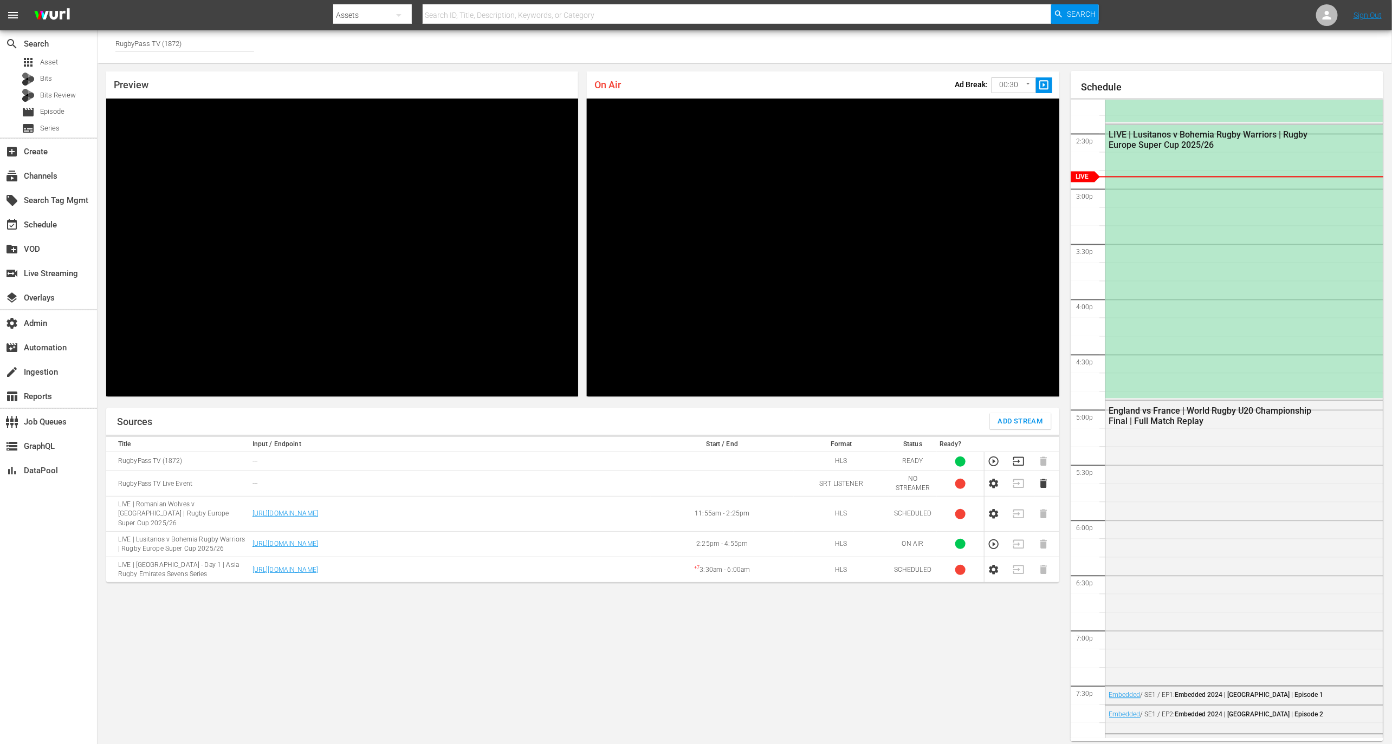
click at [218, 54] on input "RugbyPass TV (1872)" at bounding box center [184, 43] width 139 height 26
click at [249, 90] on div "RugbyPass TV (1872 - world_rugby_rugbypasstv_1)" at bounding box center [264, 73] width 298 height 35
click at [249, 87] on div "RugbyPass TV (1872 - world_rugby_rugbypasstv_1)" at bounding box center [264, 73] width 298 height 35
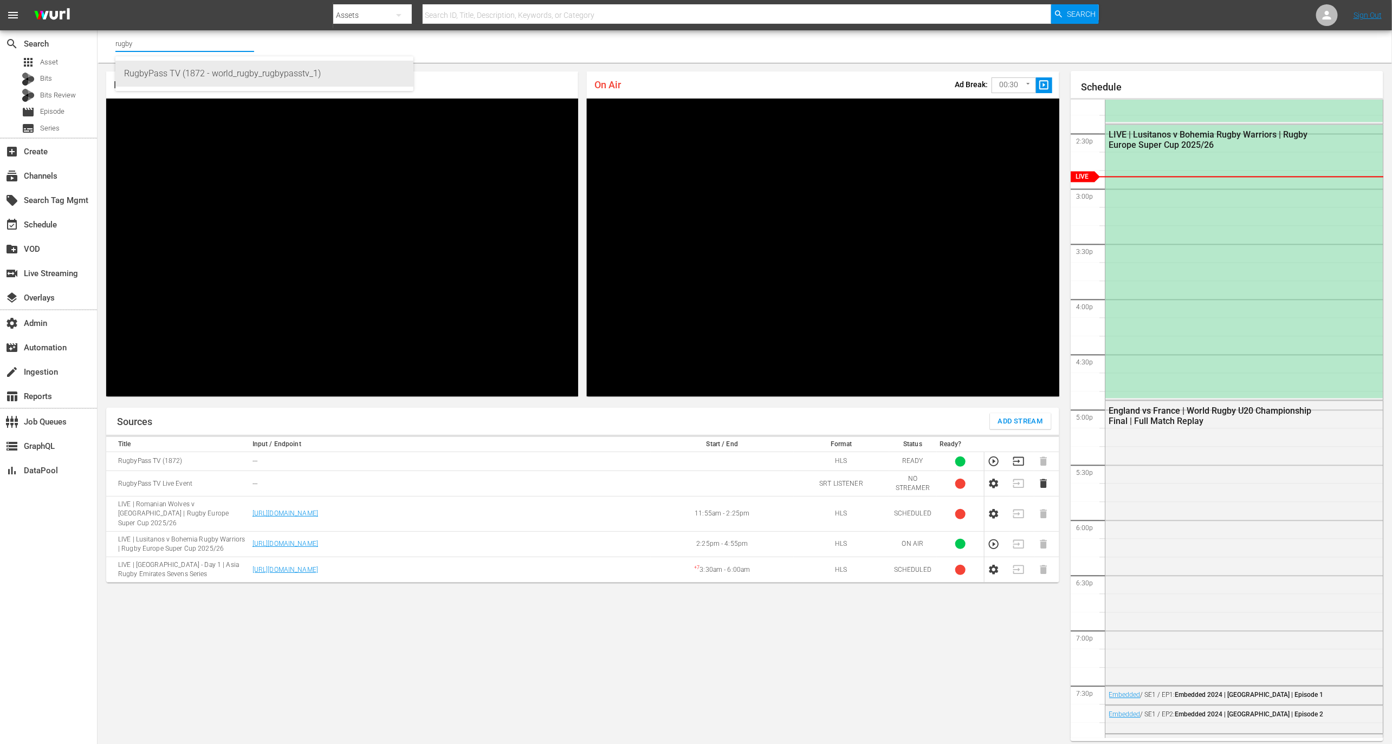
click at [248, 76] on div "RugbyPass TV (1872 - world_rugby_rugbypasstv_1)" at bounding box center [264, 74] width 281 height 26
type input "RugbyPass TV (1872 - world_rugby_rugbypasstv_1)"
drag, startPoint x: 187, startPoint y: 42, endPoint x: 251, endPoint y: 45, distance: 64.0
click at [251, 45] on input "RugbyPass TV (1872 - world_rugby_rugbypasstv_1)" at bounding box center [184, 43] width 139 height 26
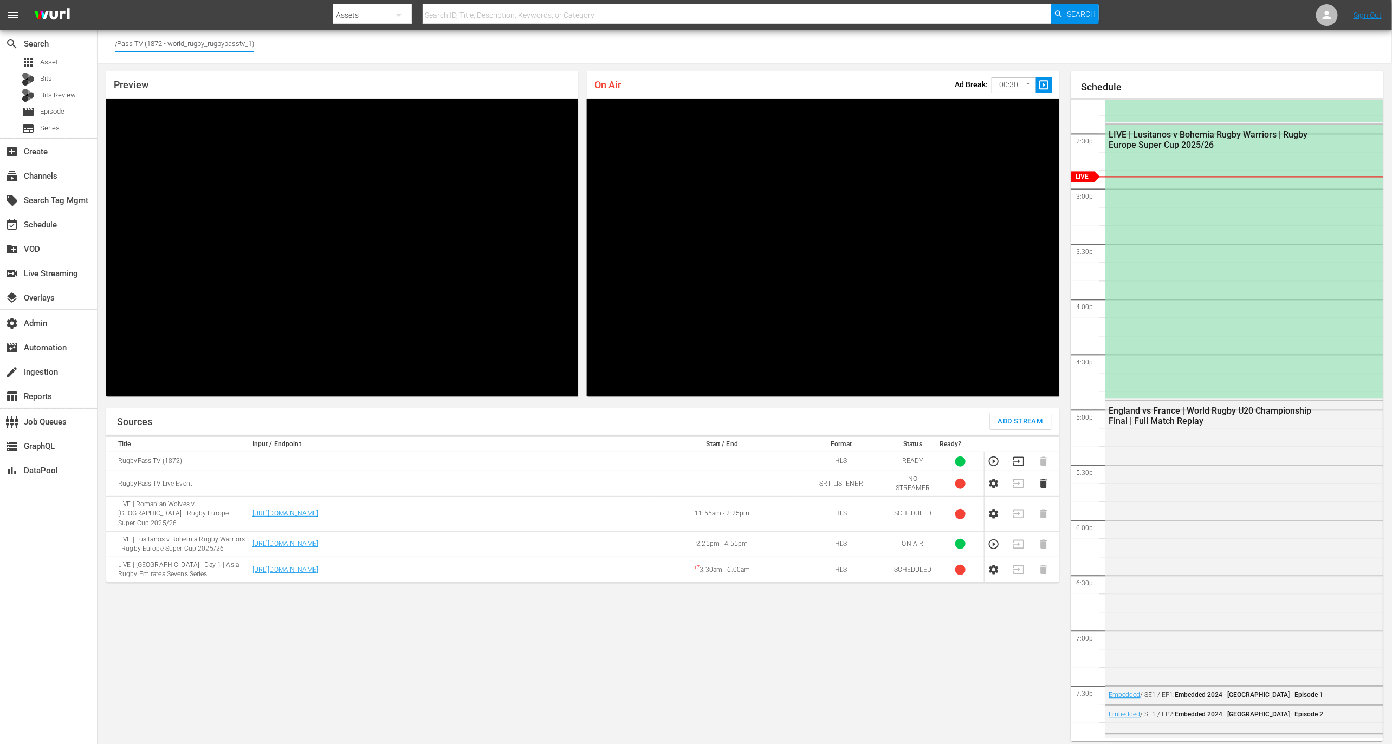
scroll to position [0, 0]
click at [992, 539] on icon "button" at bounding box center [994, 545] width 12 height 12
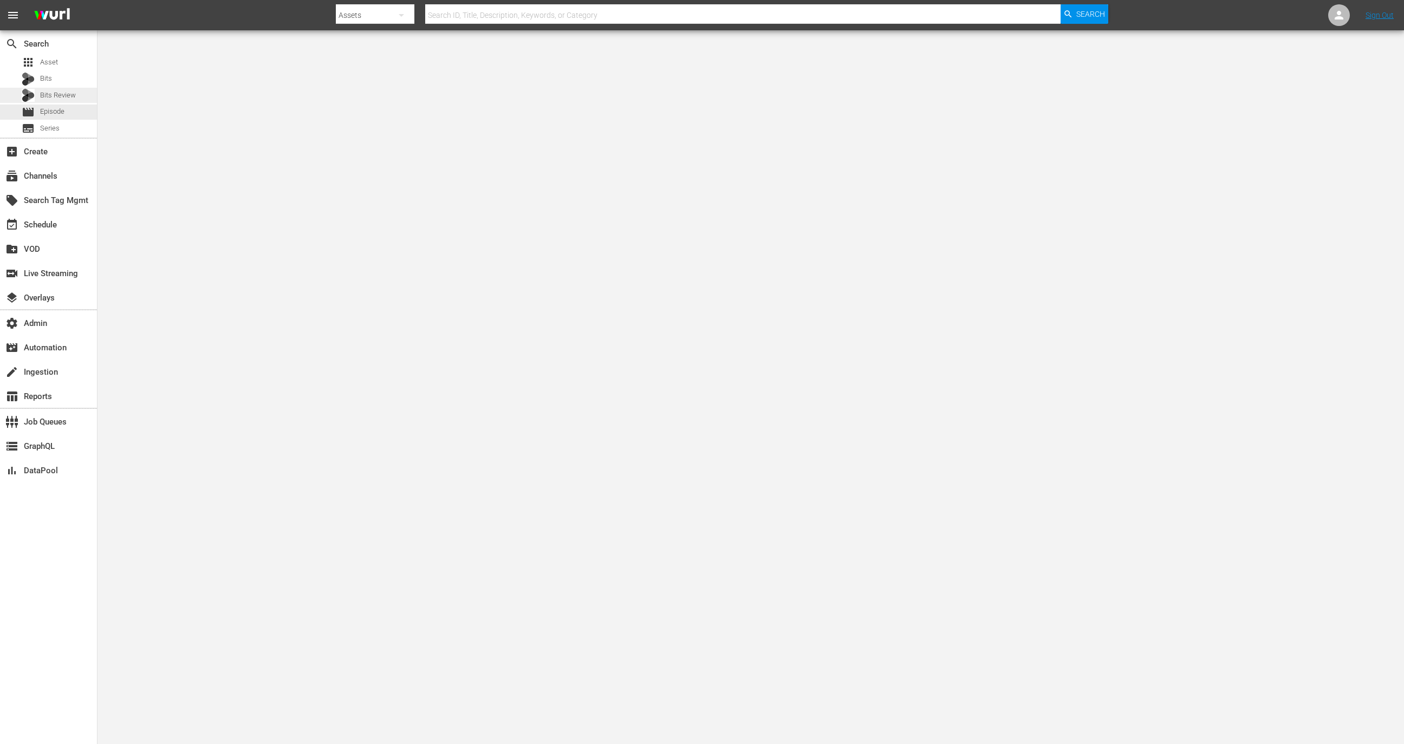
click at [66, 98] on span "Bits Review" at bounding box center [58, 95] width 36 height 11
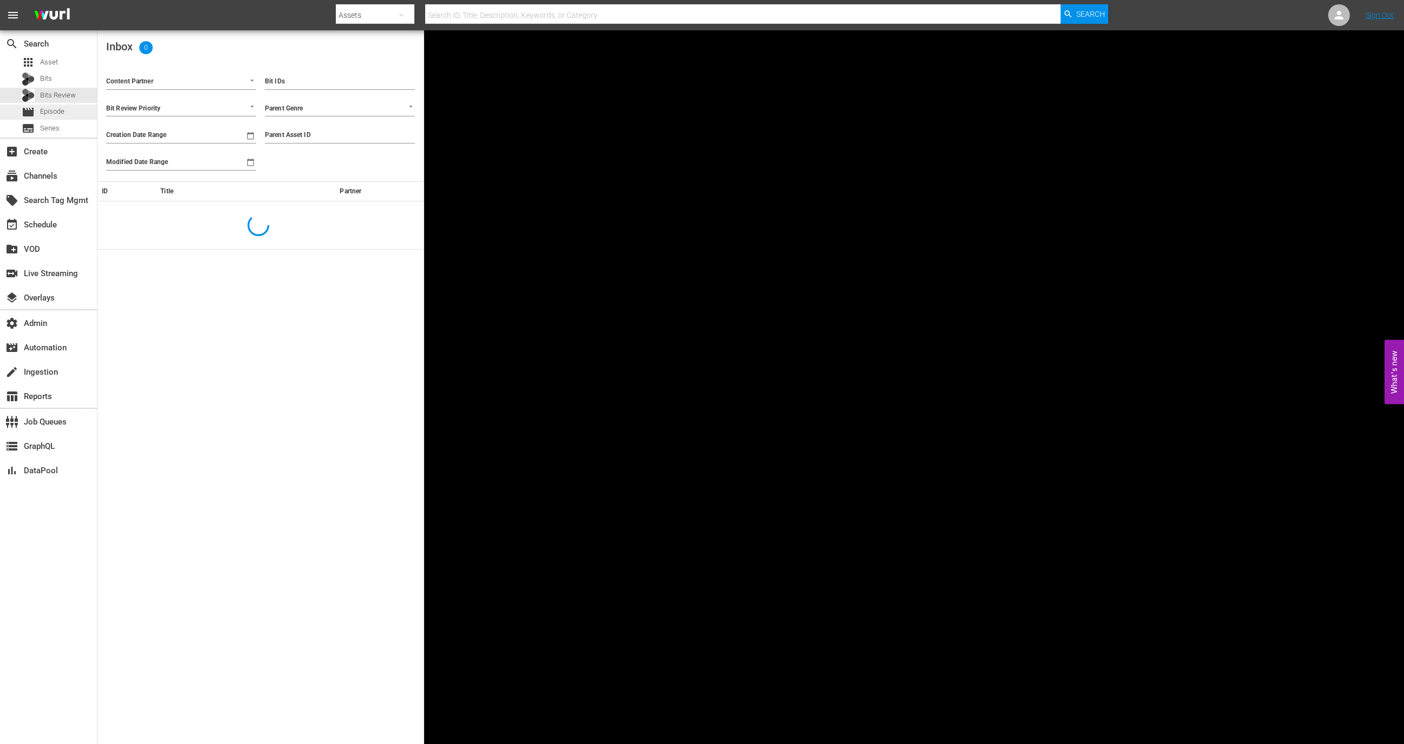
click at [66, 111] on div "movie Episode" at bounding box center [48, 112] width 97 height 15
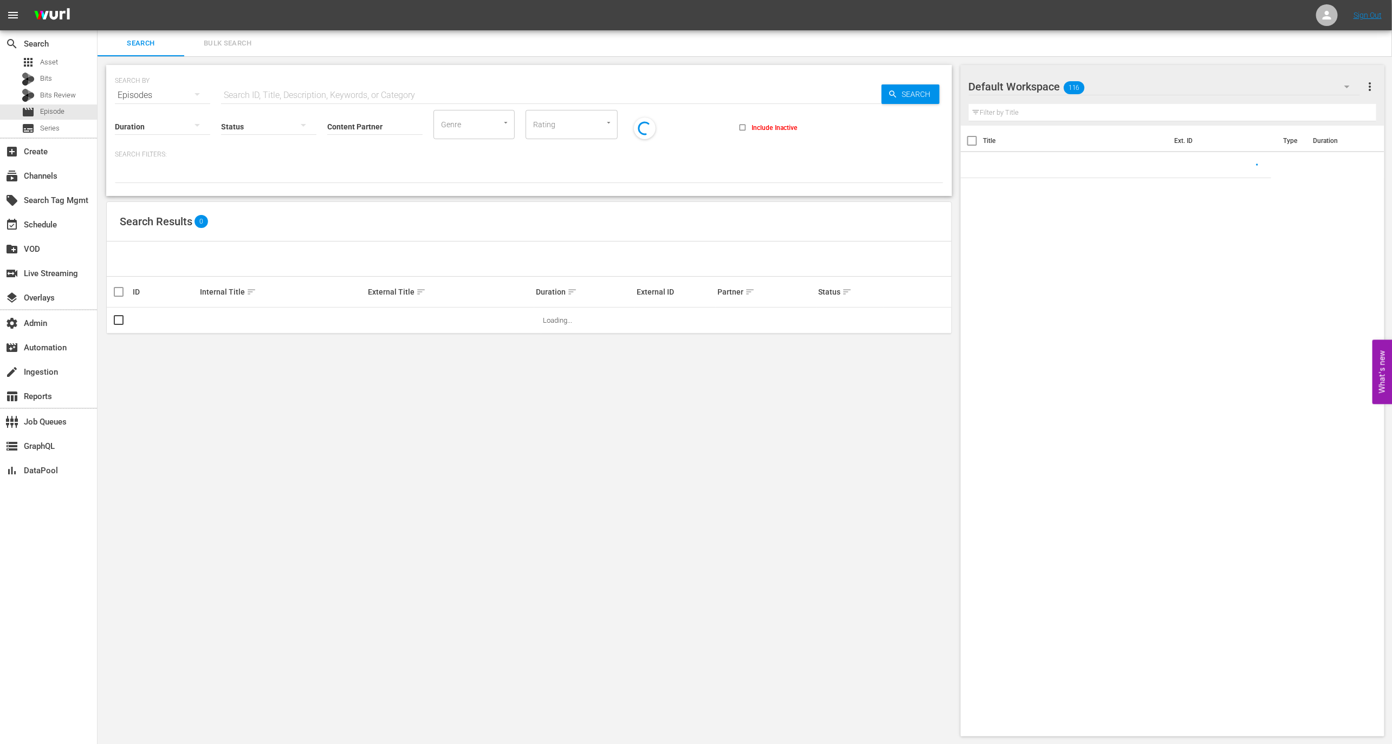
click at [255, 93] on input "text" at bounding box center [551, 95] width 660 height 26
paste input "GLORY 104 SuperFights LIVE'"
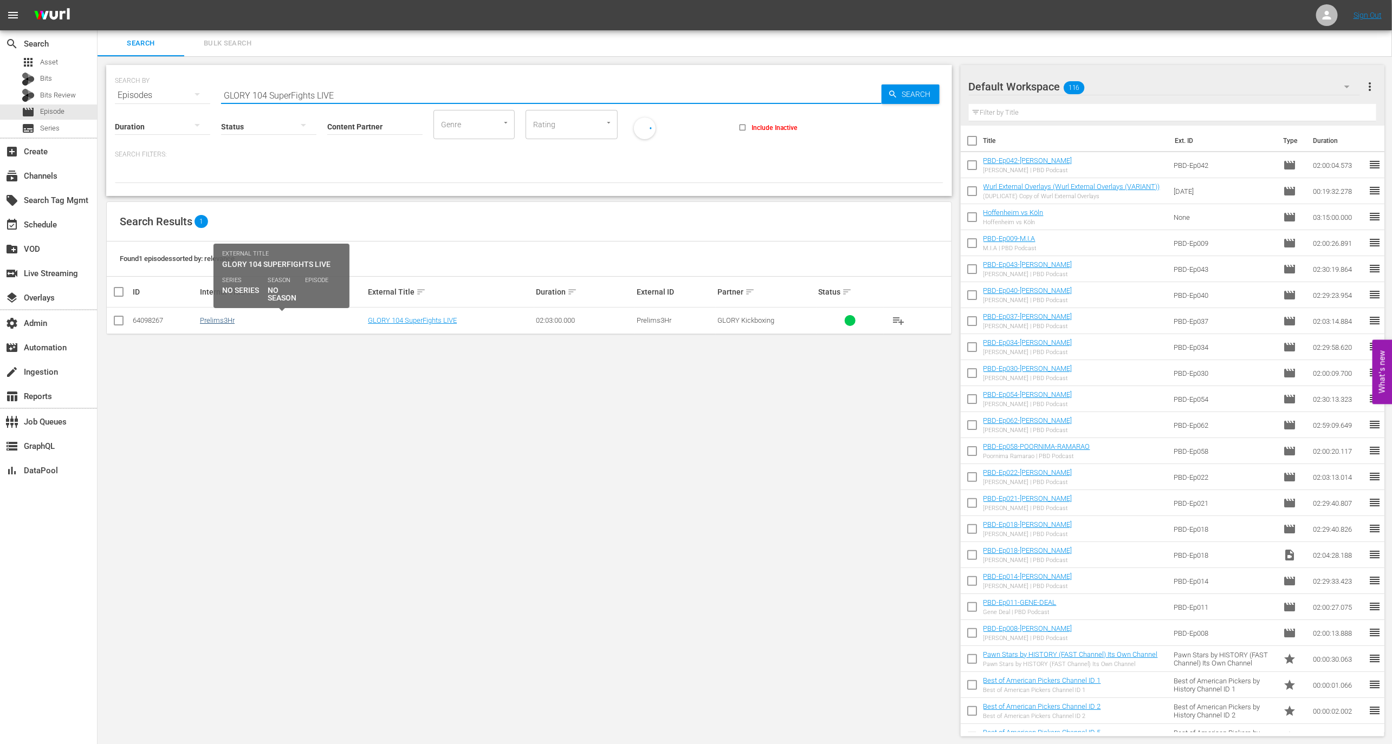
type input "GLORY 104 SuperFights LIVE"
click at [228, 321] on link "Prelims3Hr" at bounding box center [217, 320] width 35 height 8
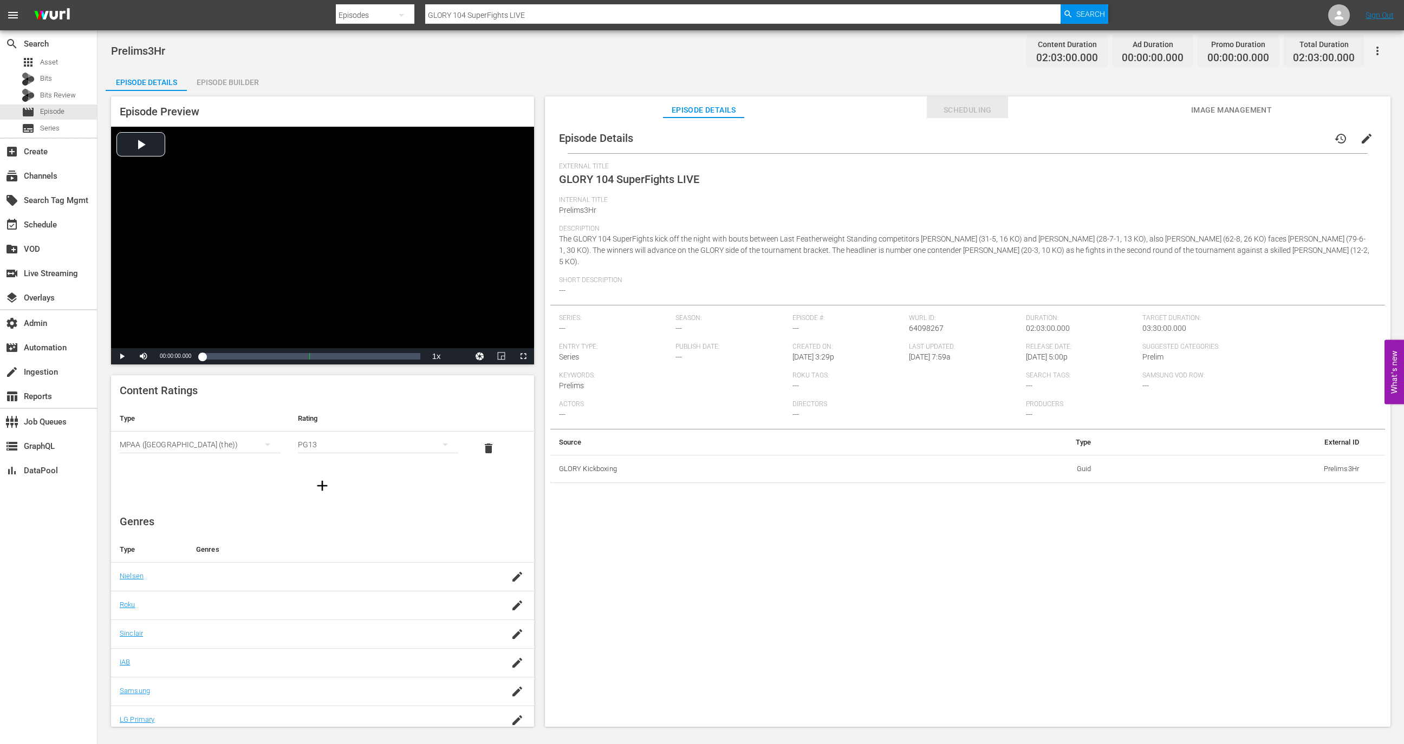
click at [979, 107] on span "Scheduling" at bounding box center [967, 110] width 81 height 14
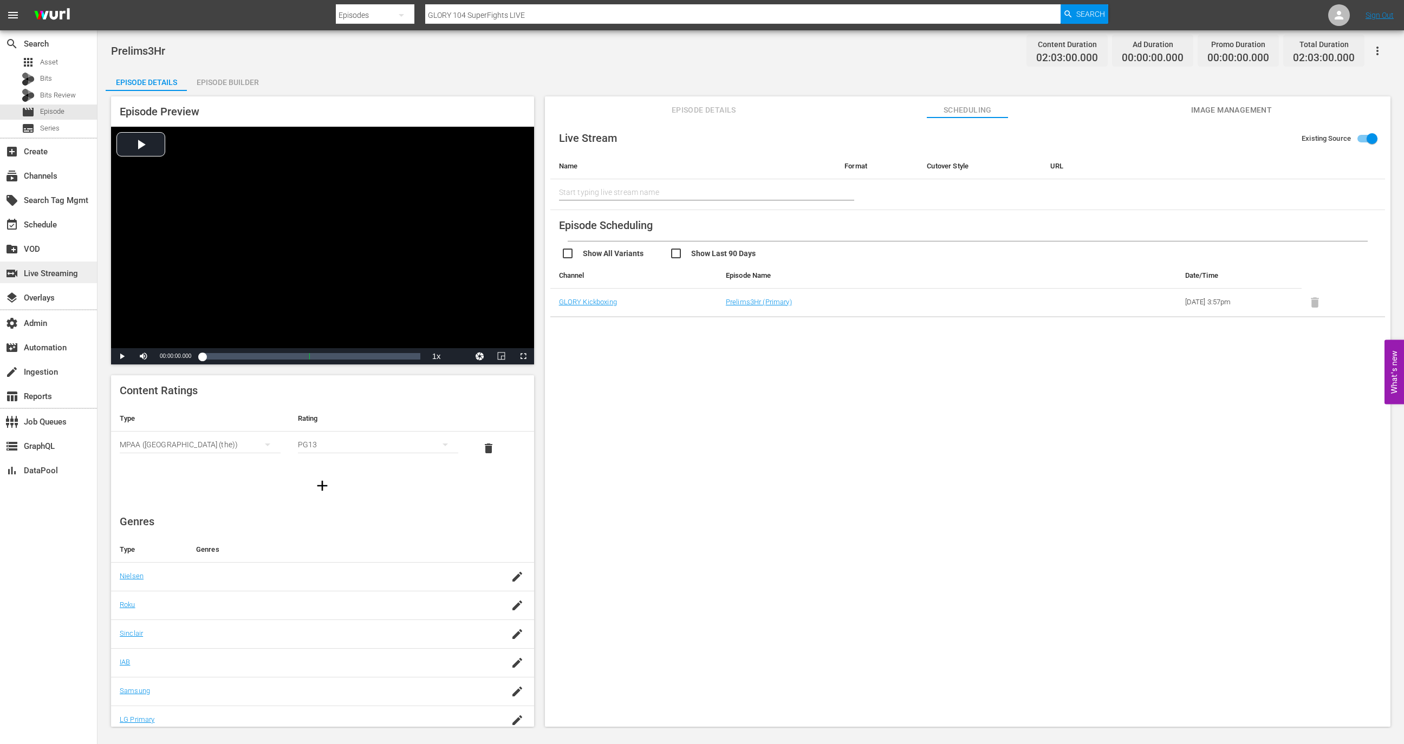
click at [44, 273] on div "switch_video Live Streaming" at bounding box center [30, 272] width 61 height 10
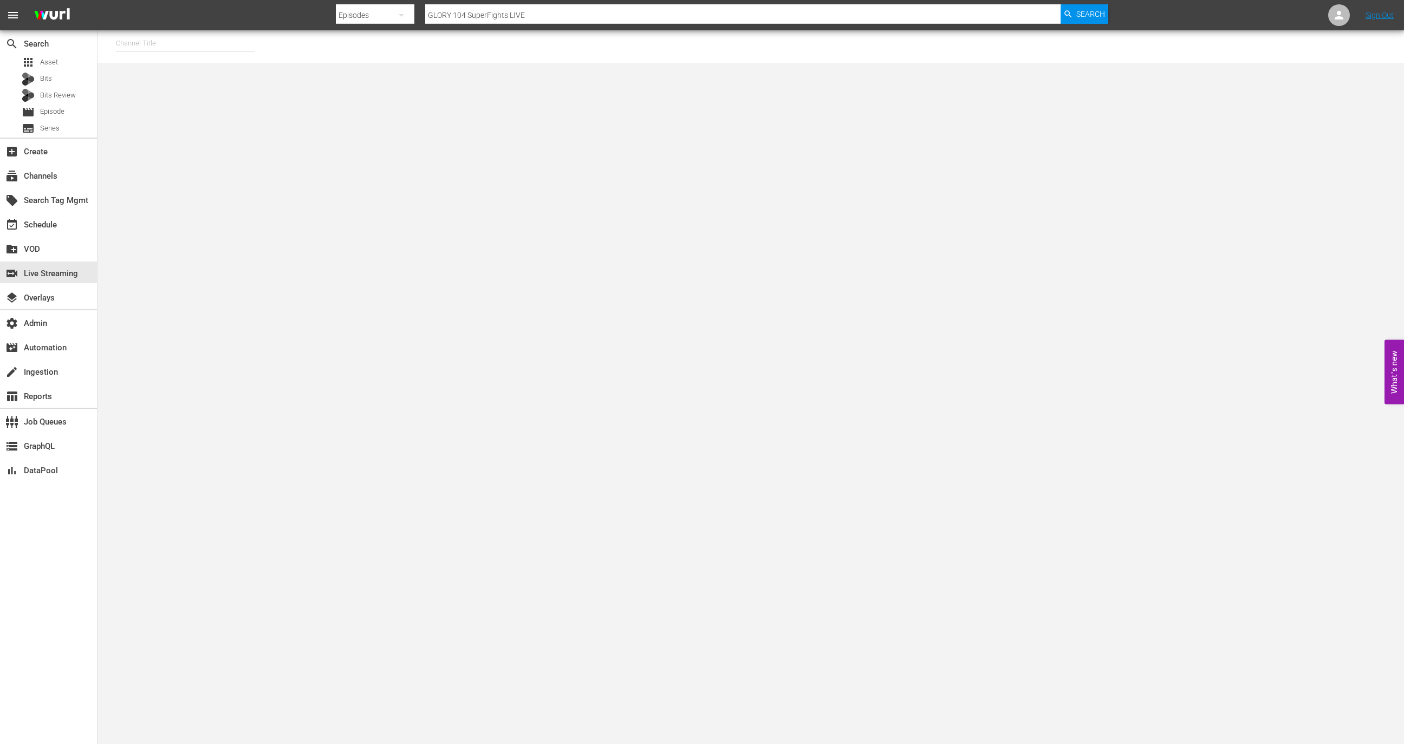
click at [212, 47] on input "text" at bounding box center [185, 43] width 139 height 26
type input "f"
click at [232, 68] on div "GLORY Kickboxing (1360 - glorykickboxing_glorykickboxing_1)" at bounding box center [265, 74] width 281 height 26
type input "GLORY Kickboxing (1360 - glorykickboxing_glorykickboxing_1)"
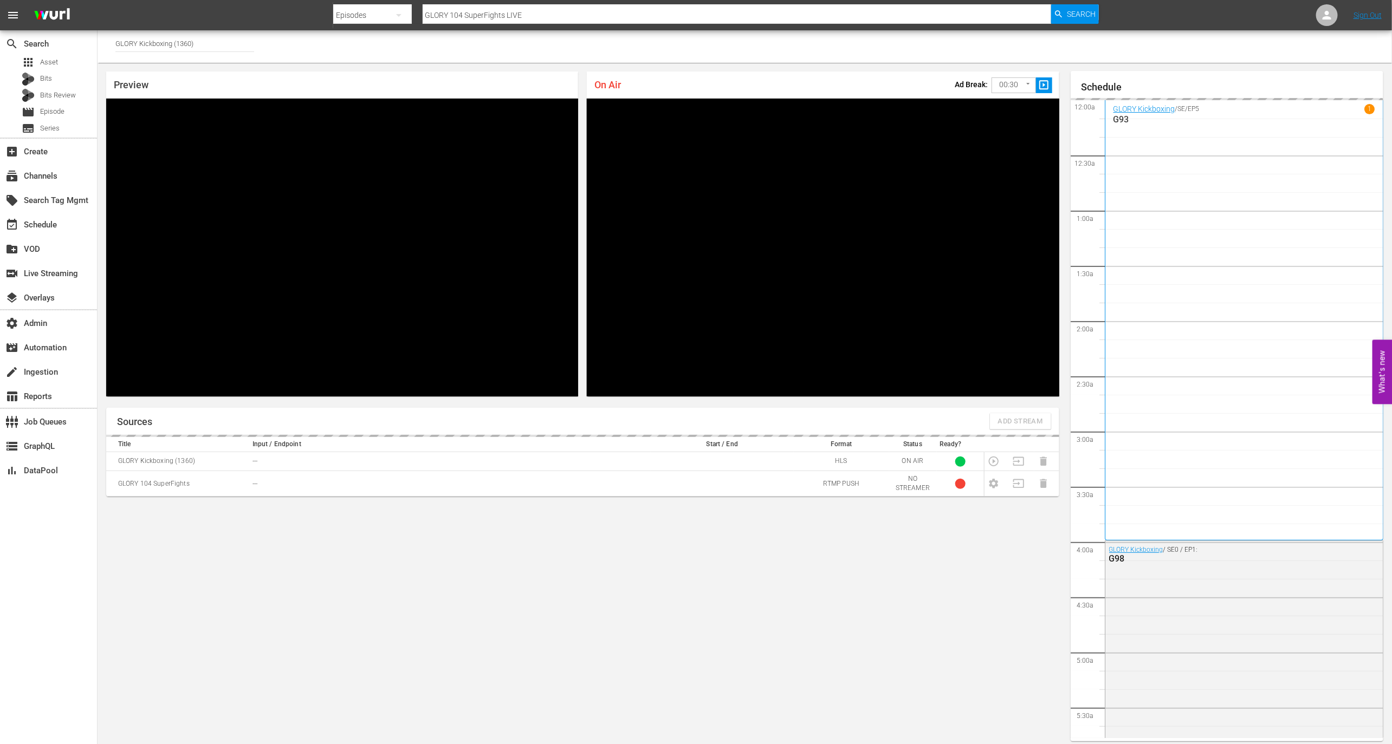
scroll to position [6, 0]
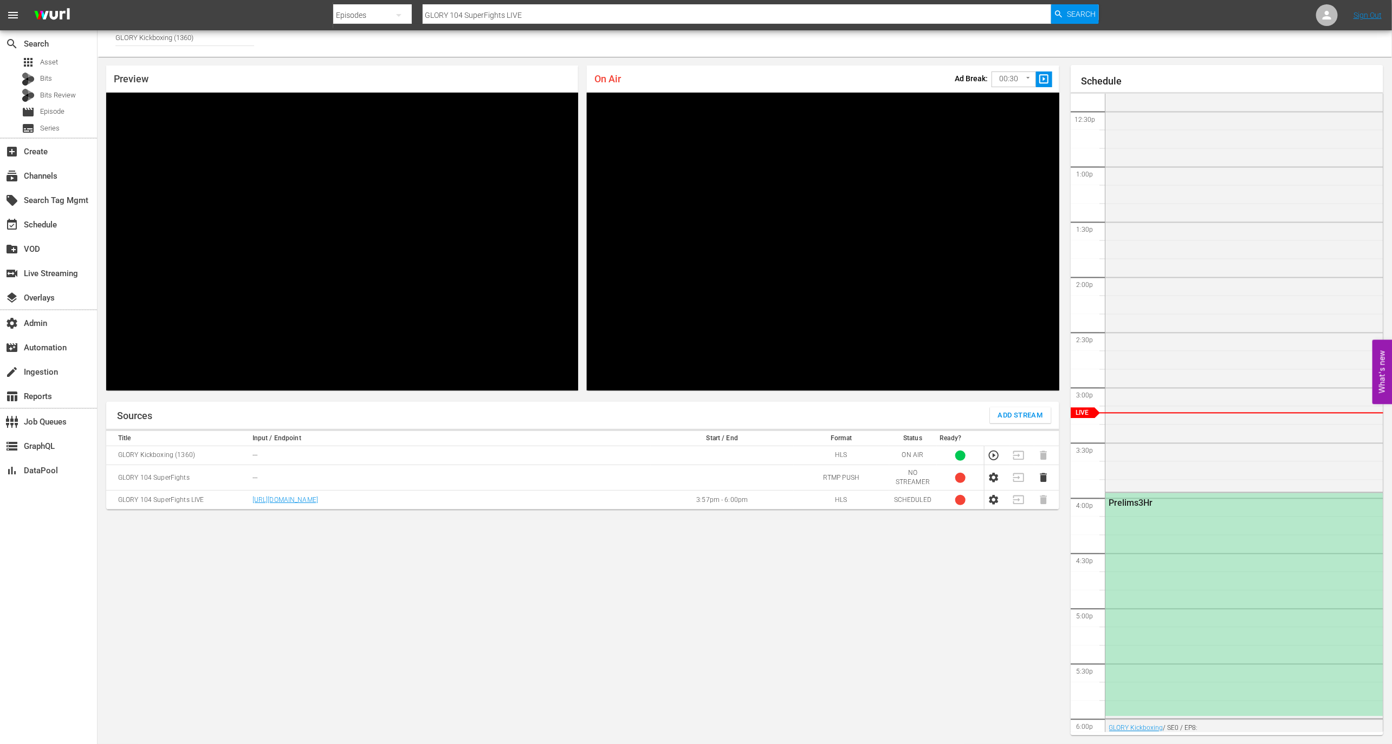
click at [429, 496] on td "[URL][DOMAIN_NAME]" at bounding box center [449, 500] width 401 height 19
copy link "[URL][DOMAIN_NAME]"
click at [180, 502] on td "GLORY 104 SuperFights LIVE" at bounding box center [177, 500] width 143 height 19
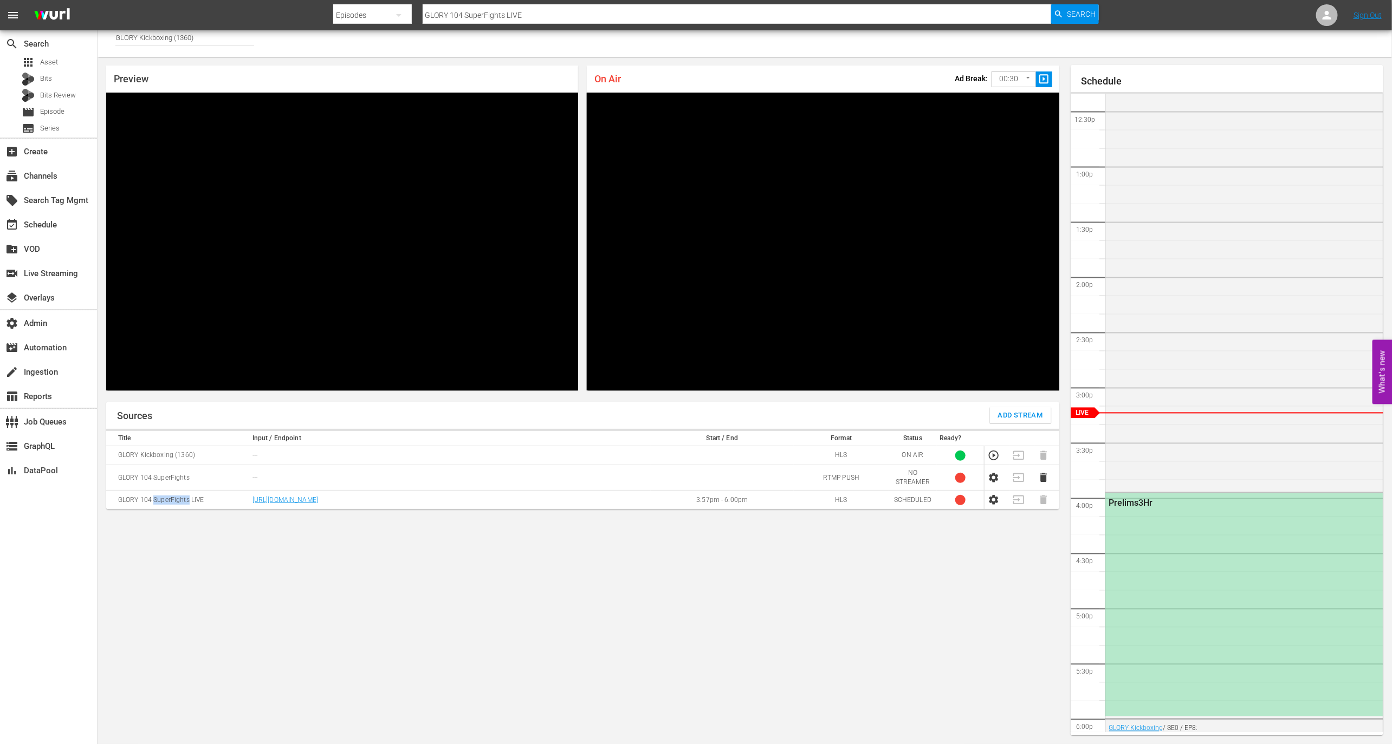
click at [180, 502] on td "GLORY 104 SuperFights LIVE" at bounding box center [177, 500] width 143 height 19
copy td "GLORY 104 SuperFights LIVE"
click at [1192, 552] on div "Prelims3Hr" at bounding box center [1244, 605] width 278 height 223
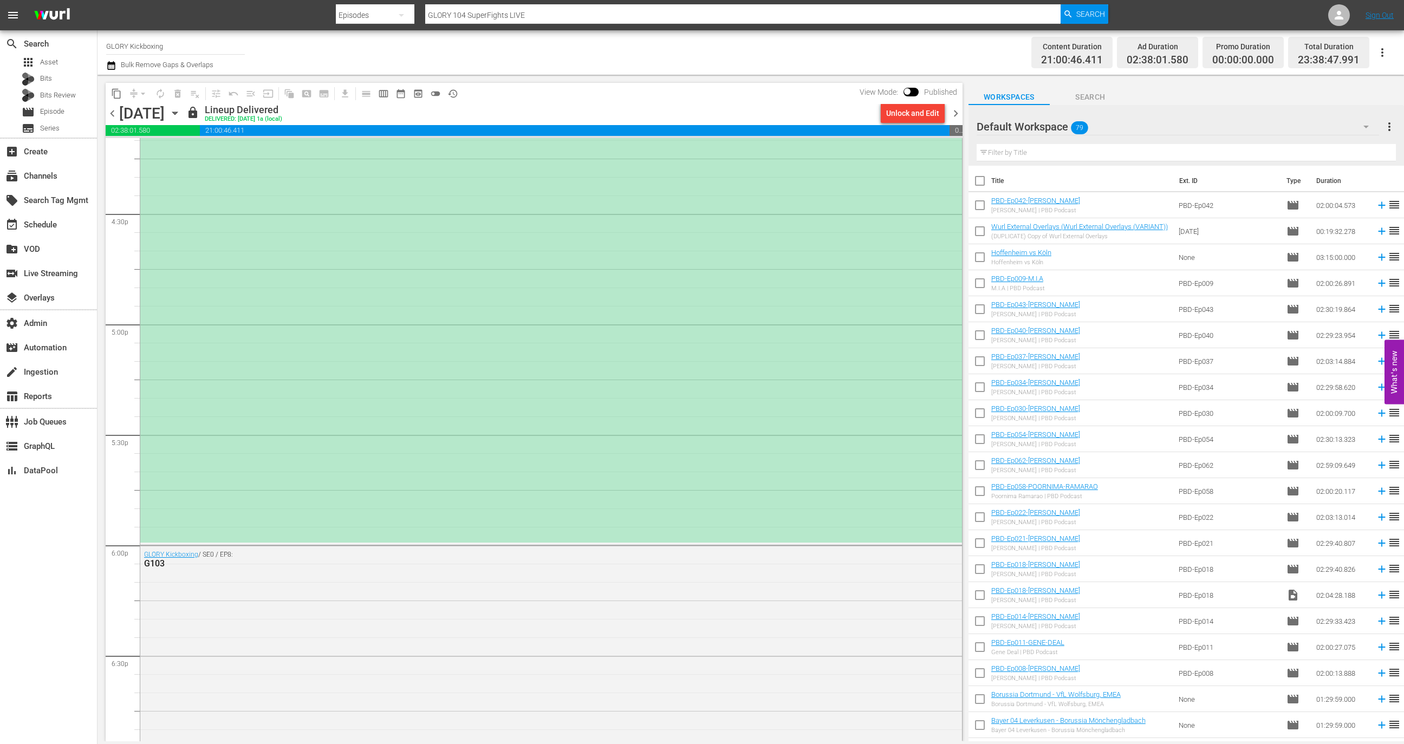
scroll to position [3566, 0]
click at [784, 449] on div "Prelims3Hr" at bounding box center [551, 324] width 822 height 450
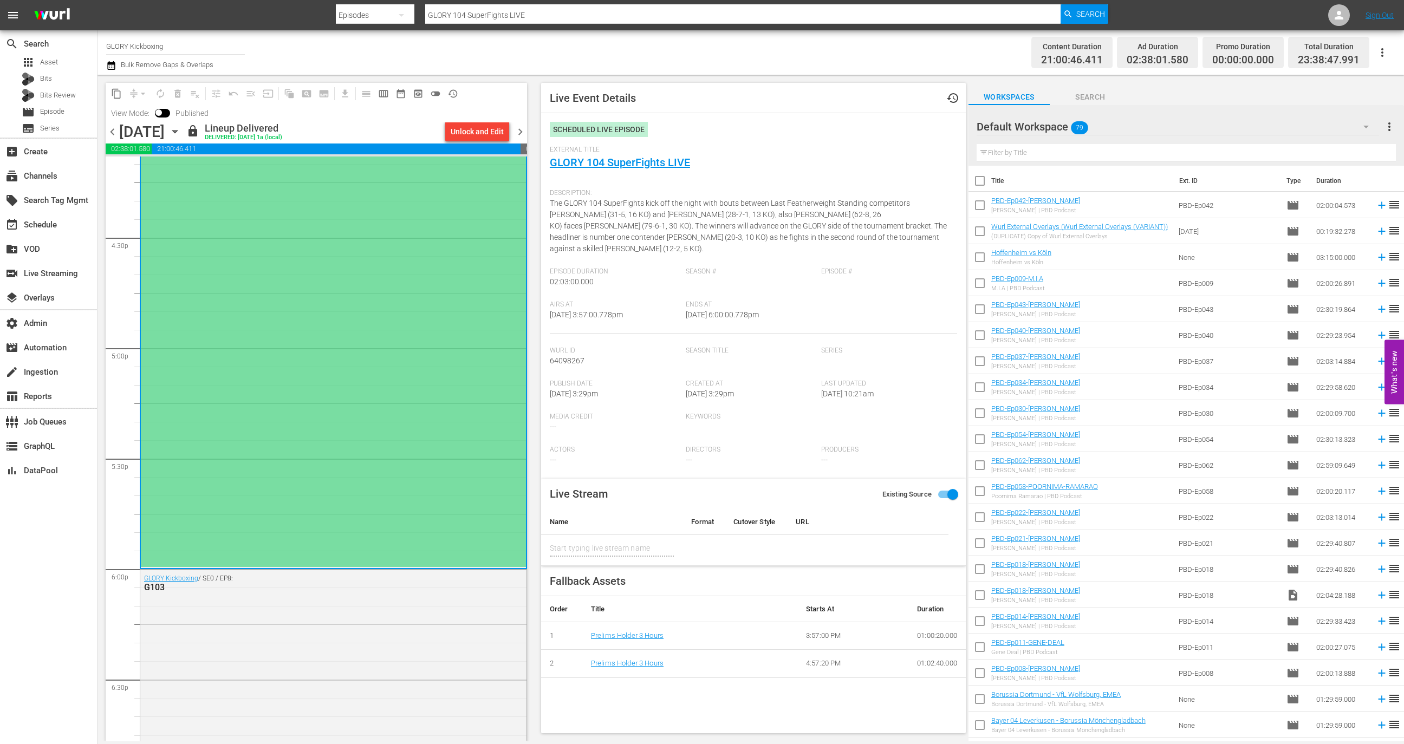
click at [578, 154] on div "External Title GLORY 104 SuperFights LIVE" at bounding box center [753, 165] width 407 height 38
click at [578, 159] on link "GLORY 104 SuperFights LIVE" at bounding box center [620, 162] width 140 height 13
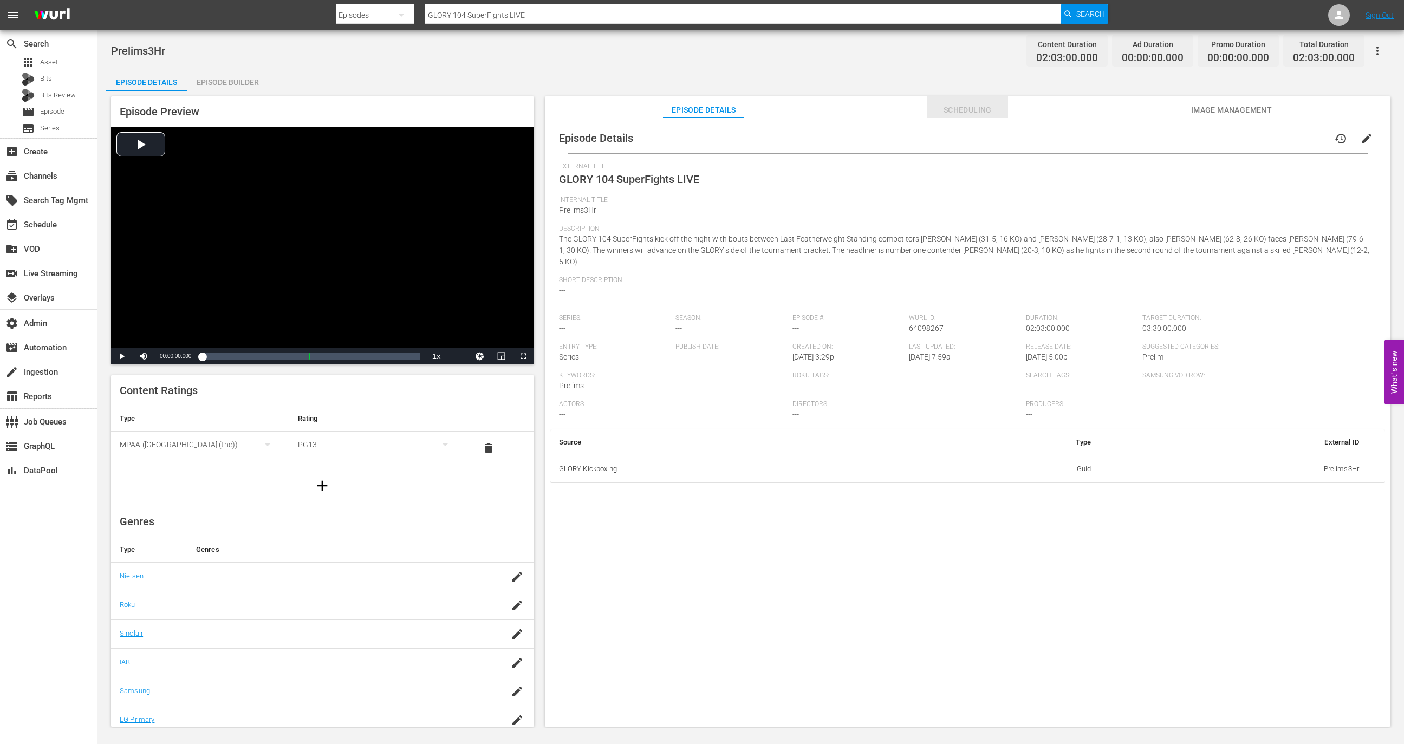
click at [968, 111] on span "Scheduling" at bounding box center [967, 110] width 81 height 14
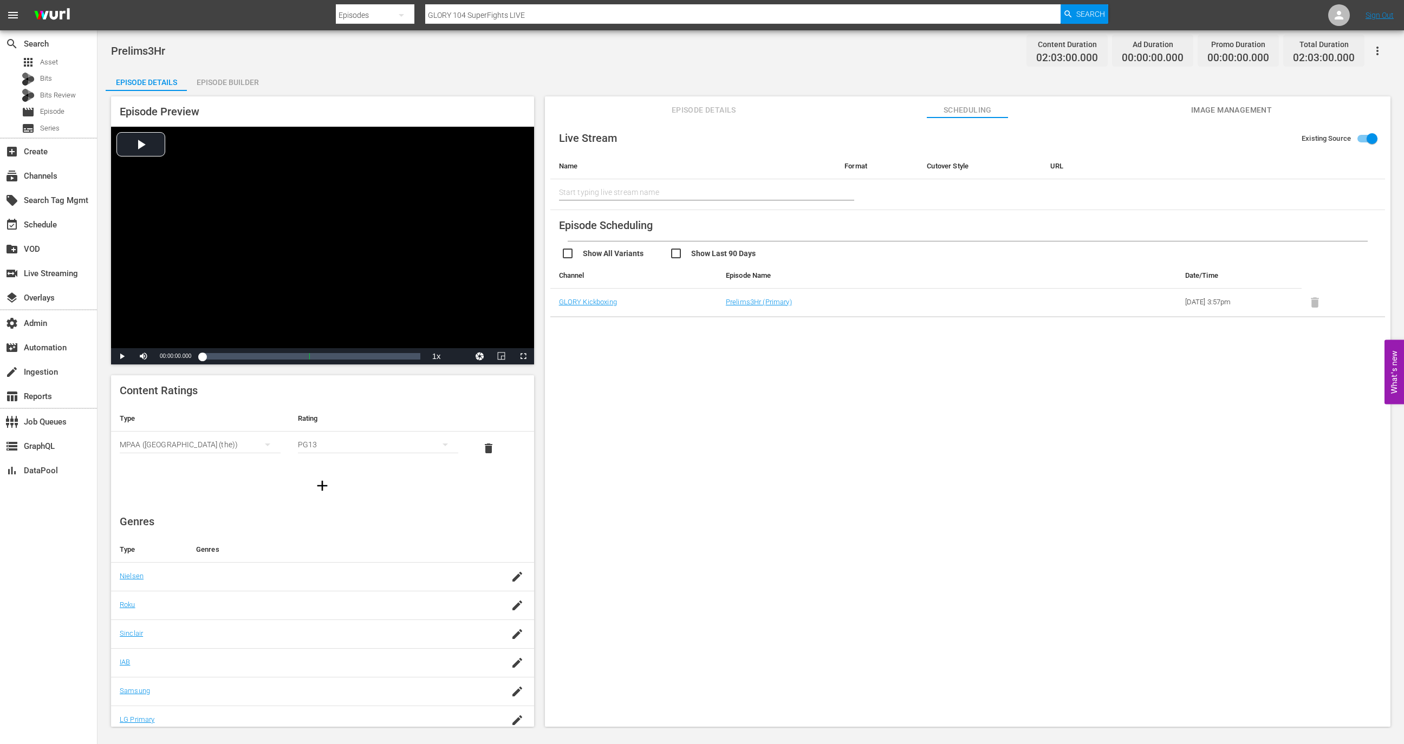
click at [703, 180] on input "text" at bounding box center [693, 192] width 269 height 26
paste input "GLORY 104 SuperFights LIVE"
type input "G"
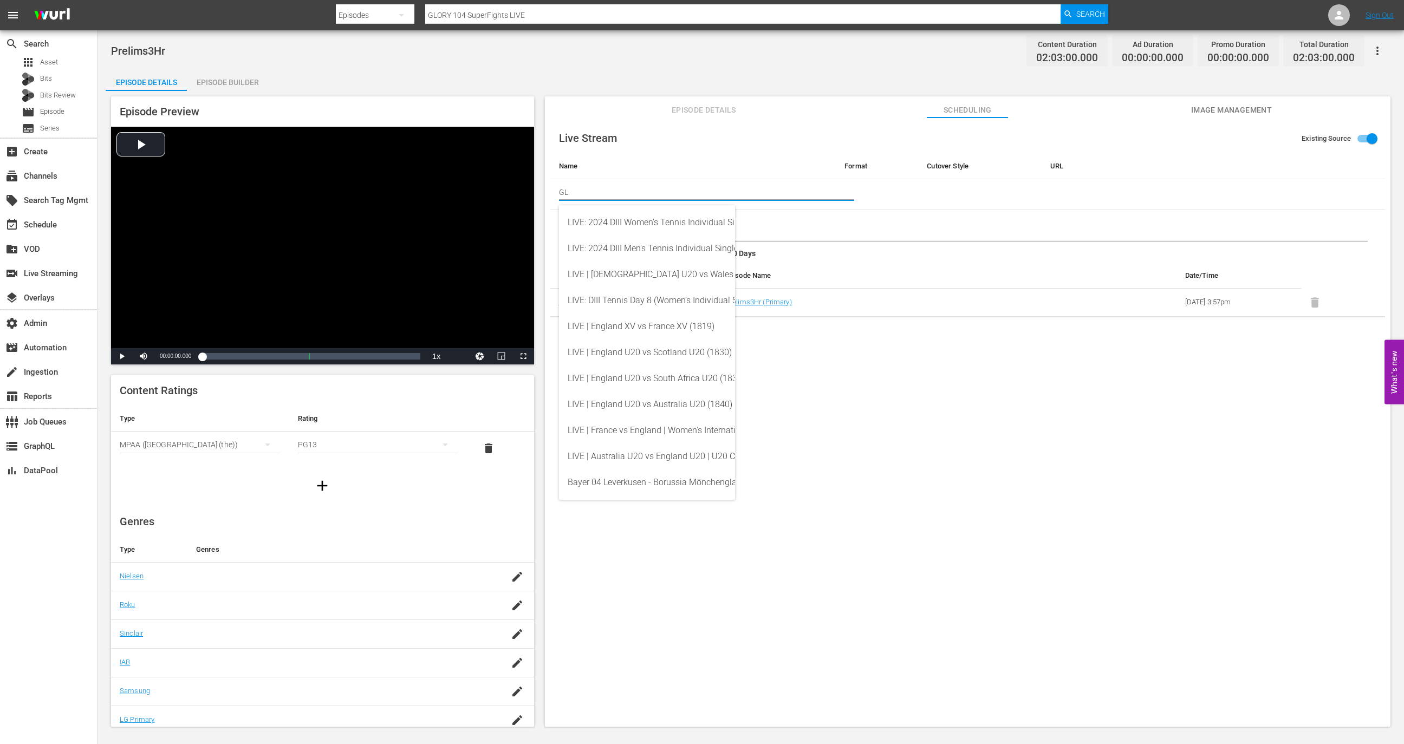
type input "G"
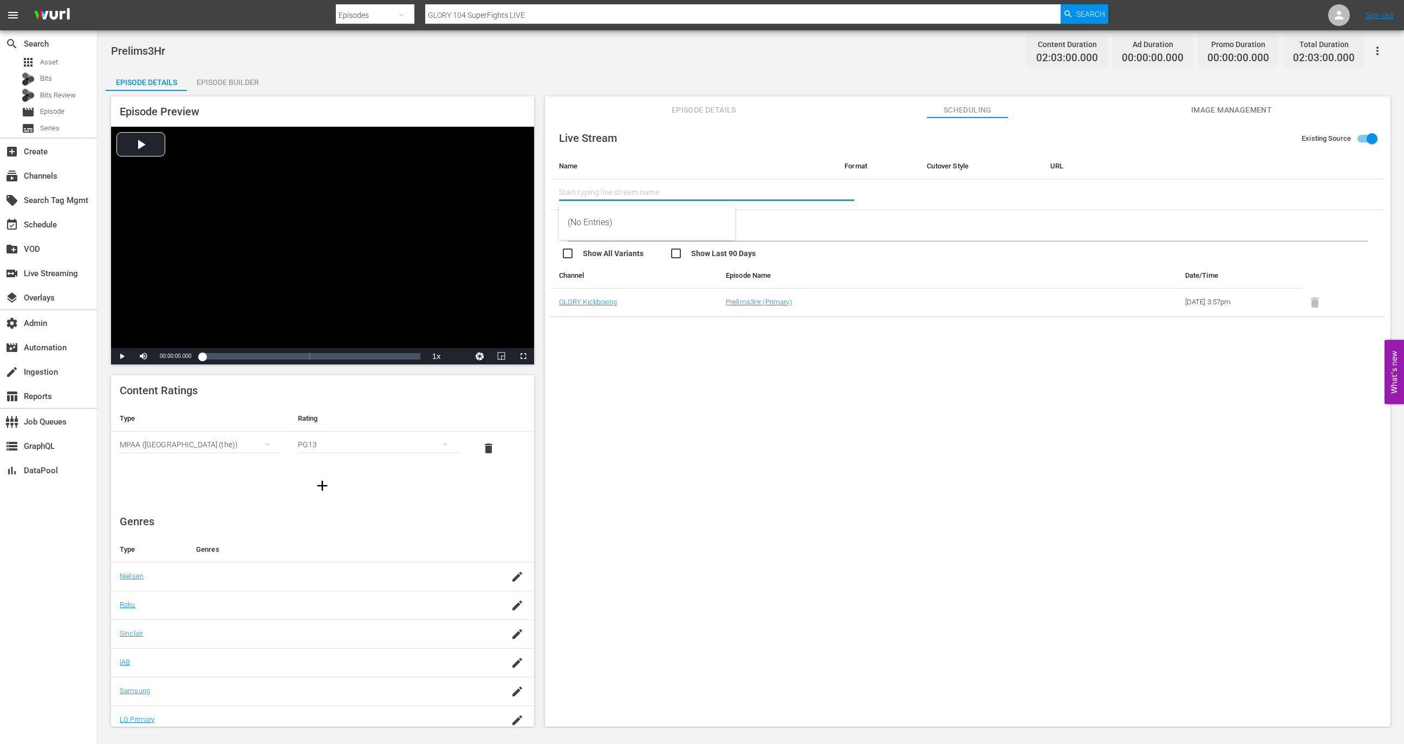
click at [1367, 42] on button "button" at bounding box center [1378, 51] width 26 height 26
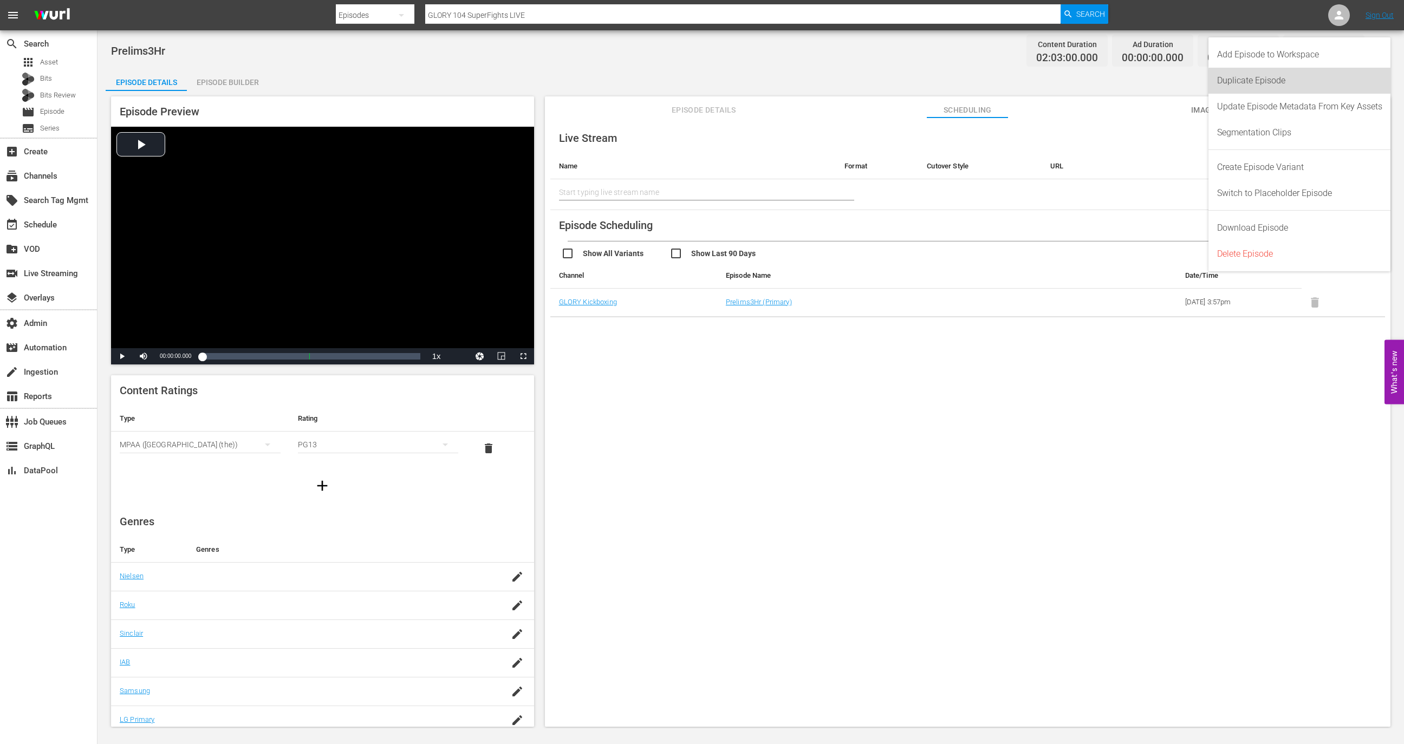
click at [1300, 87] on div "Duplicate Episode" at bounding box center [1299, 81] width 165 height 26
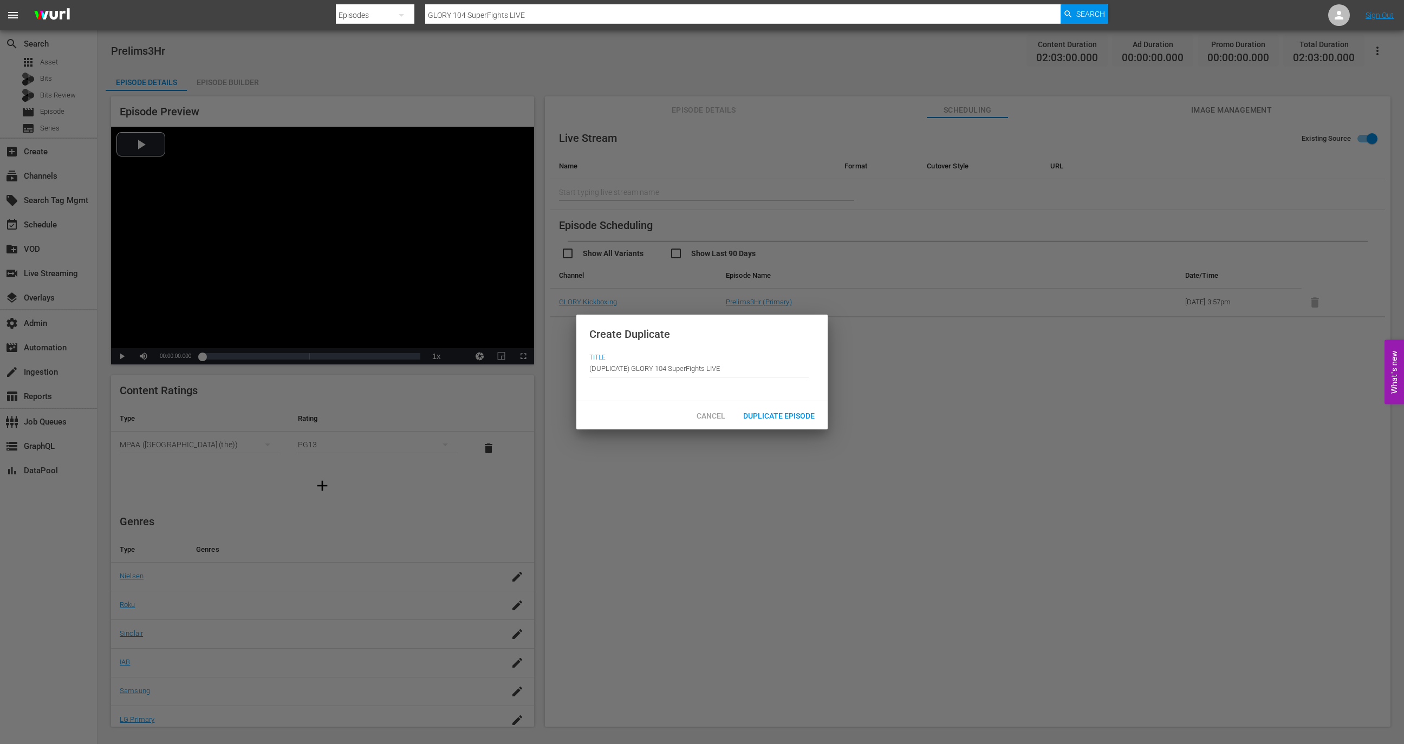
click at [786, 429] on div "Cancel Duplicate Episode" at bounding box center [701, 415] width 251 height 28
click at [786, 415] on span "Duplicate Episode" at bounding box center [779, 416] width 89 height 9
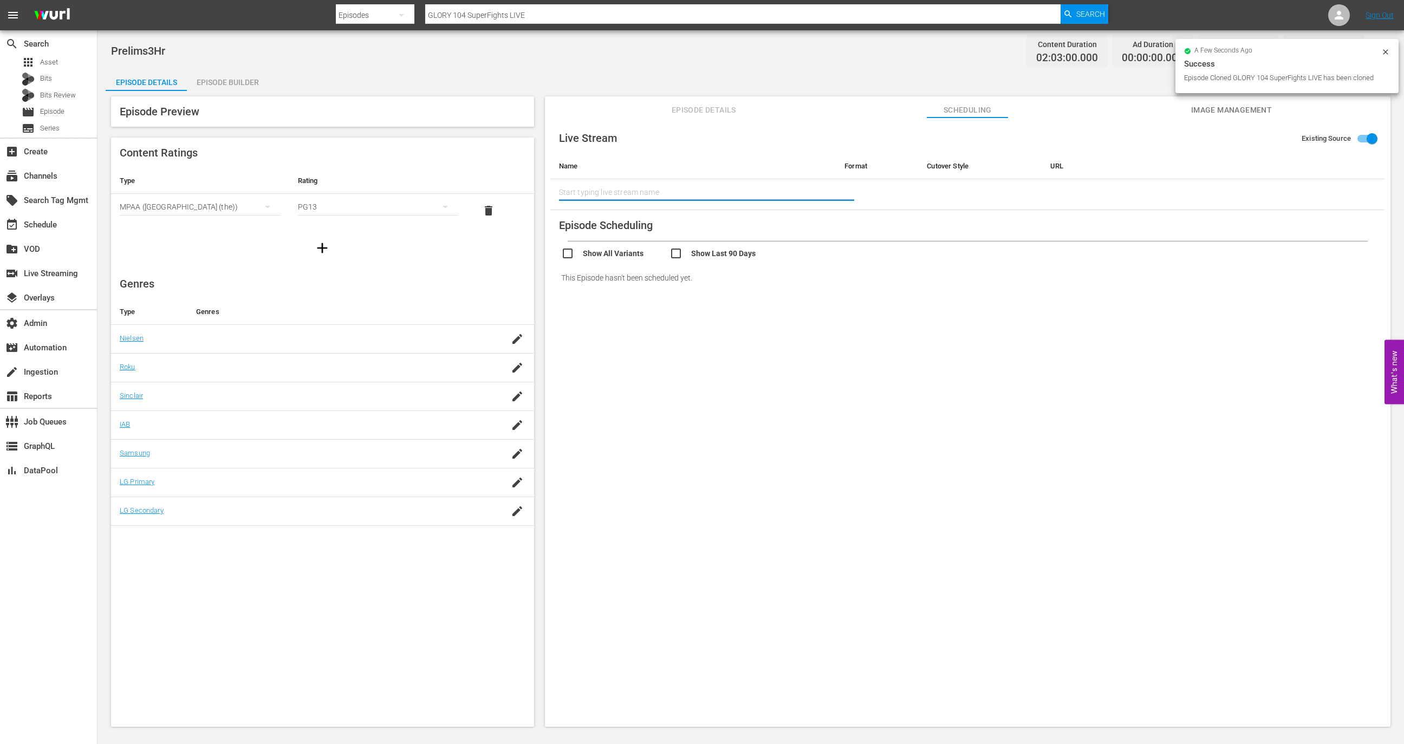
click at [722, 193] on input "text" at bounding box center [693, 192] width 269 height 26
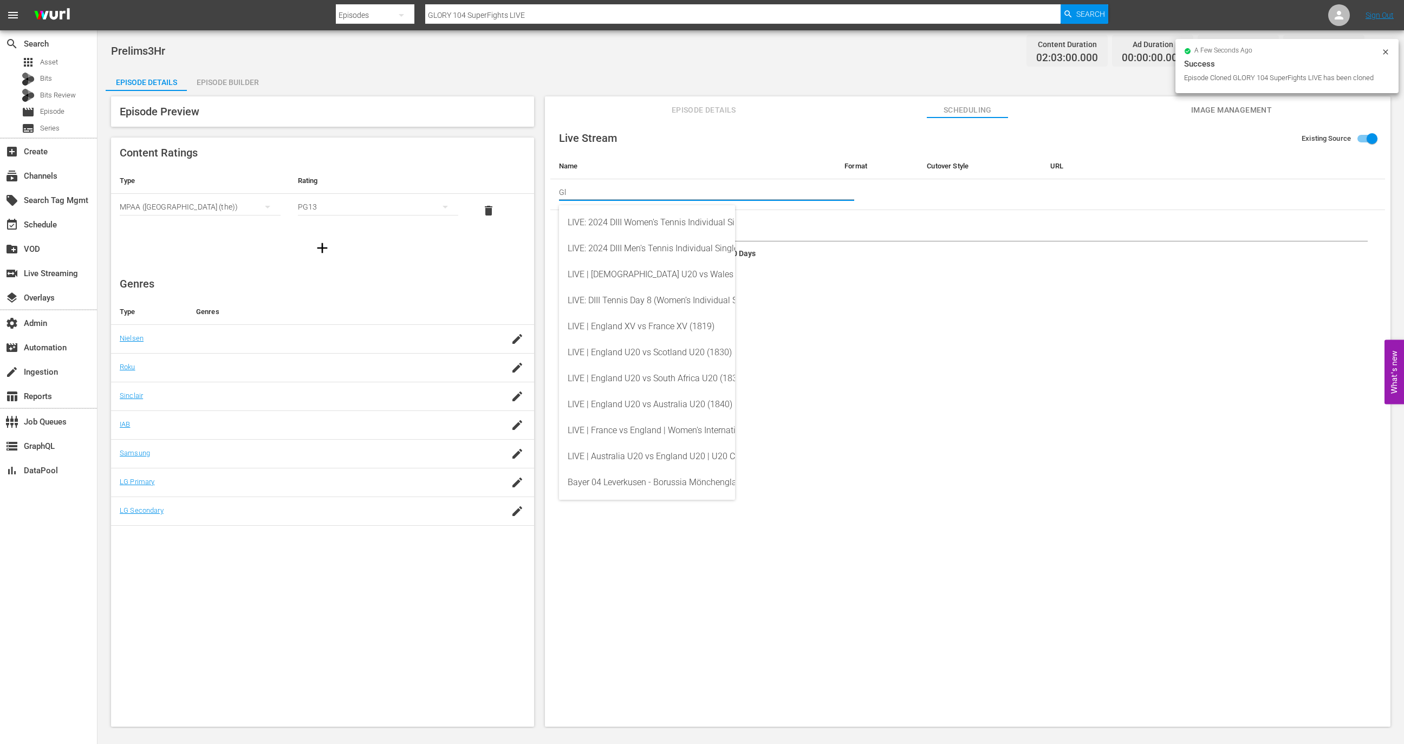
type input "Glo"
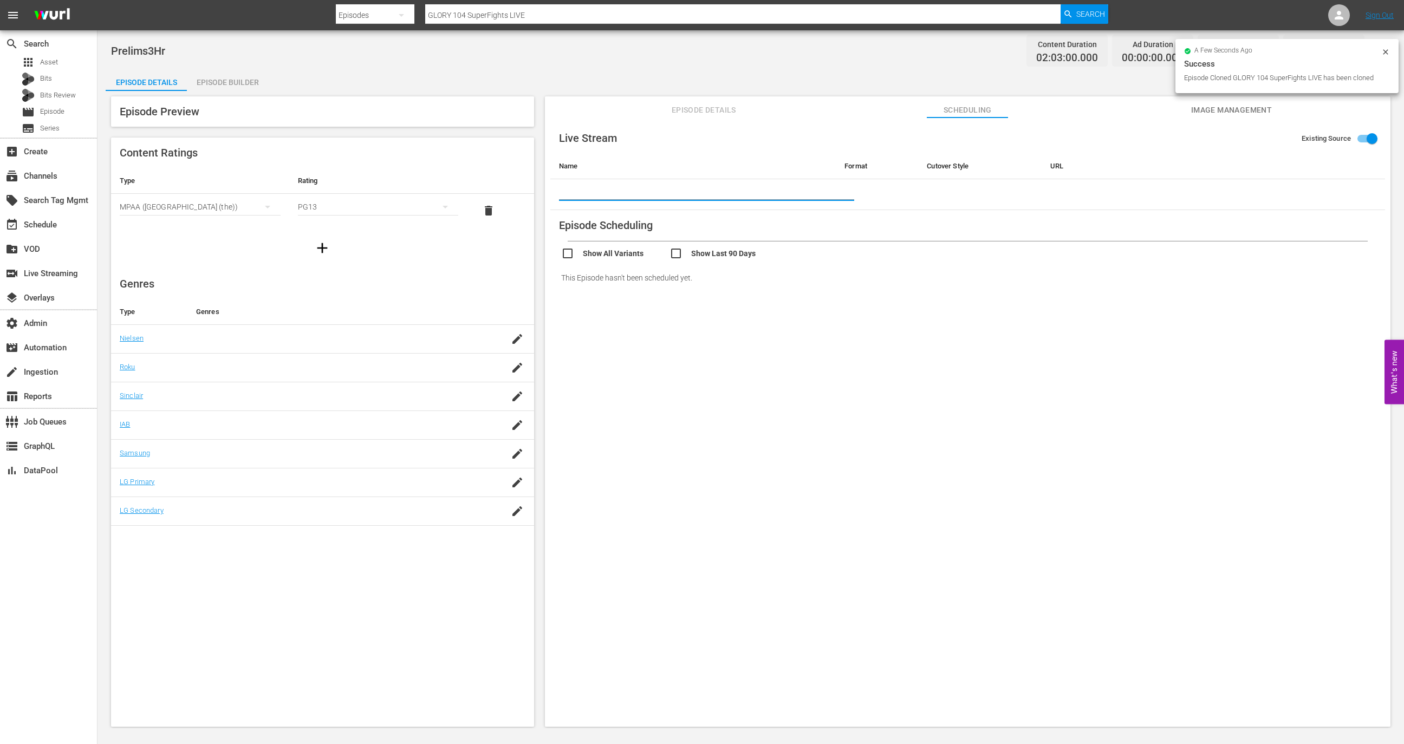
type input "r"
type input "g"
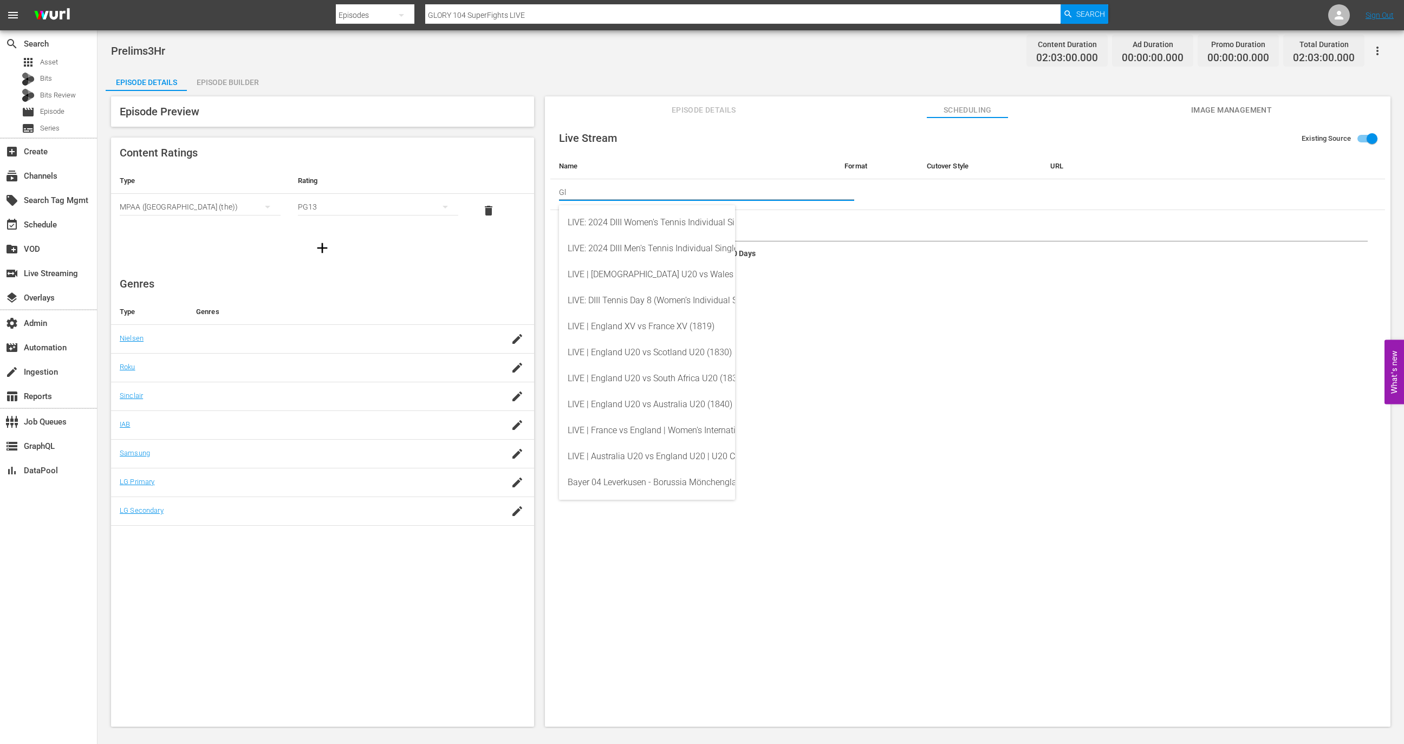
type input "G"
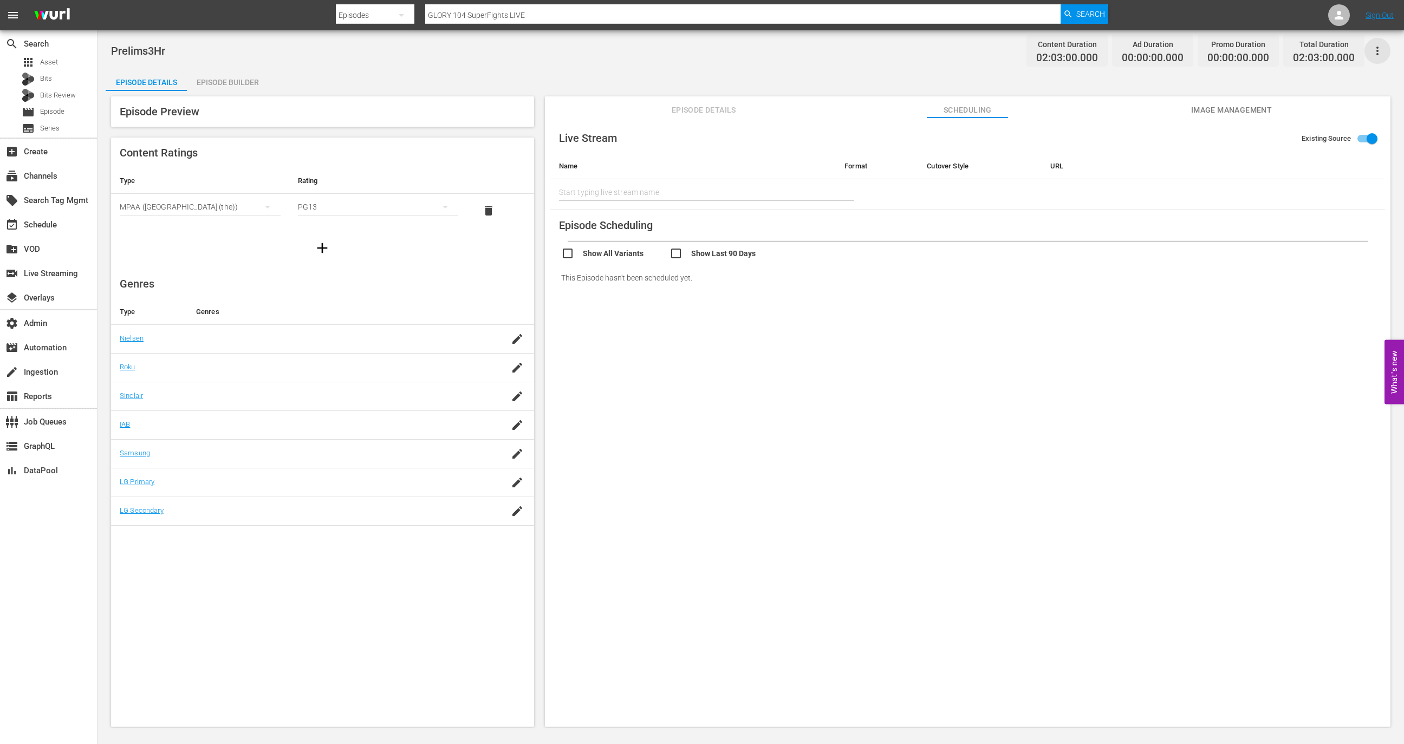
click at [1377, 55] on icon "button" at bounding box center [1377, 50] width 13 height 13
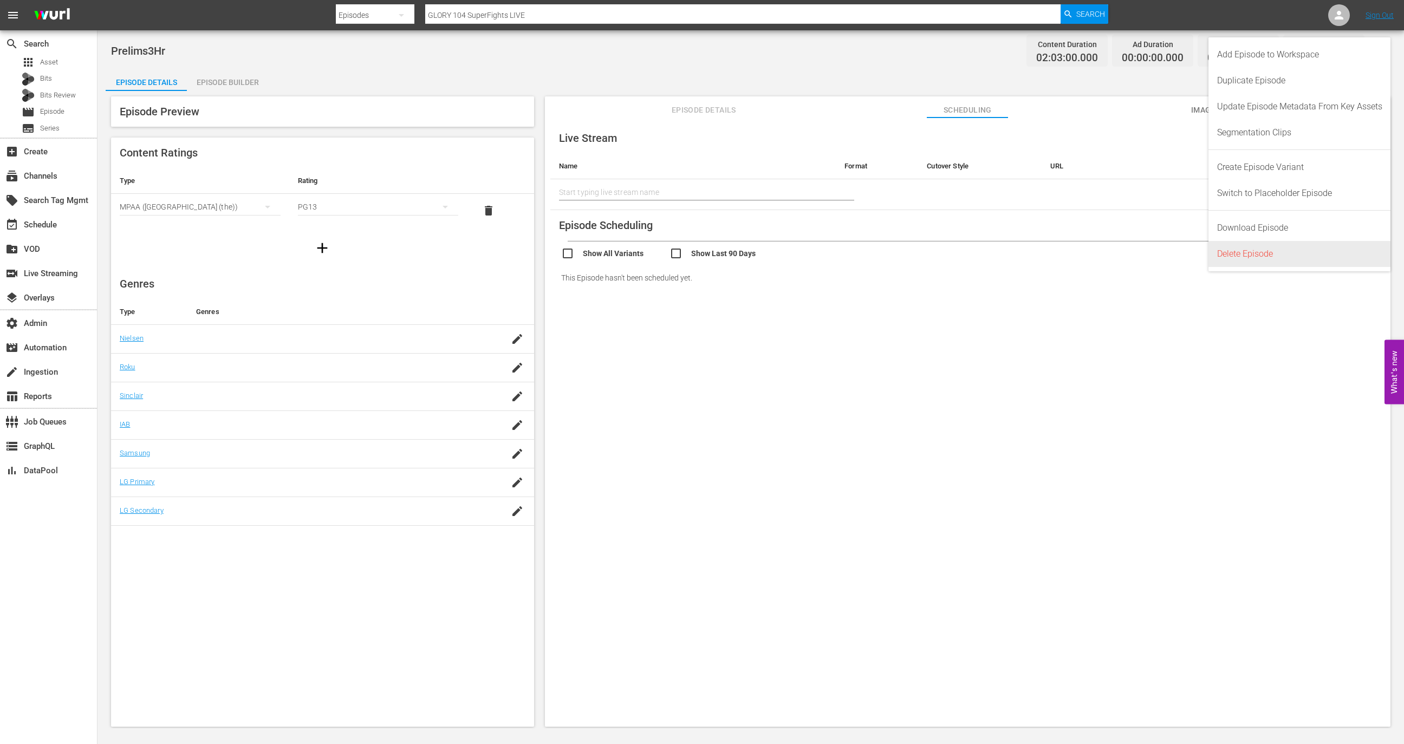
click at [1241, 246] on div "Delete Episode" at bounding box center [1299, 254] width 165 height 26
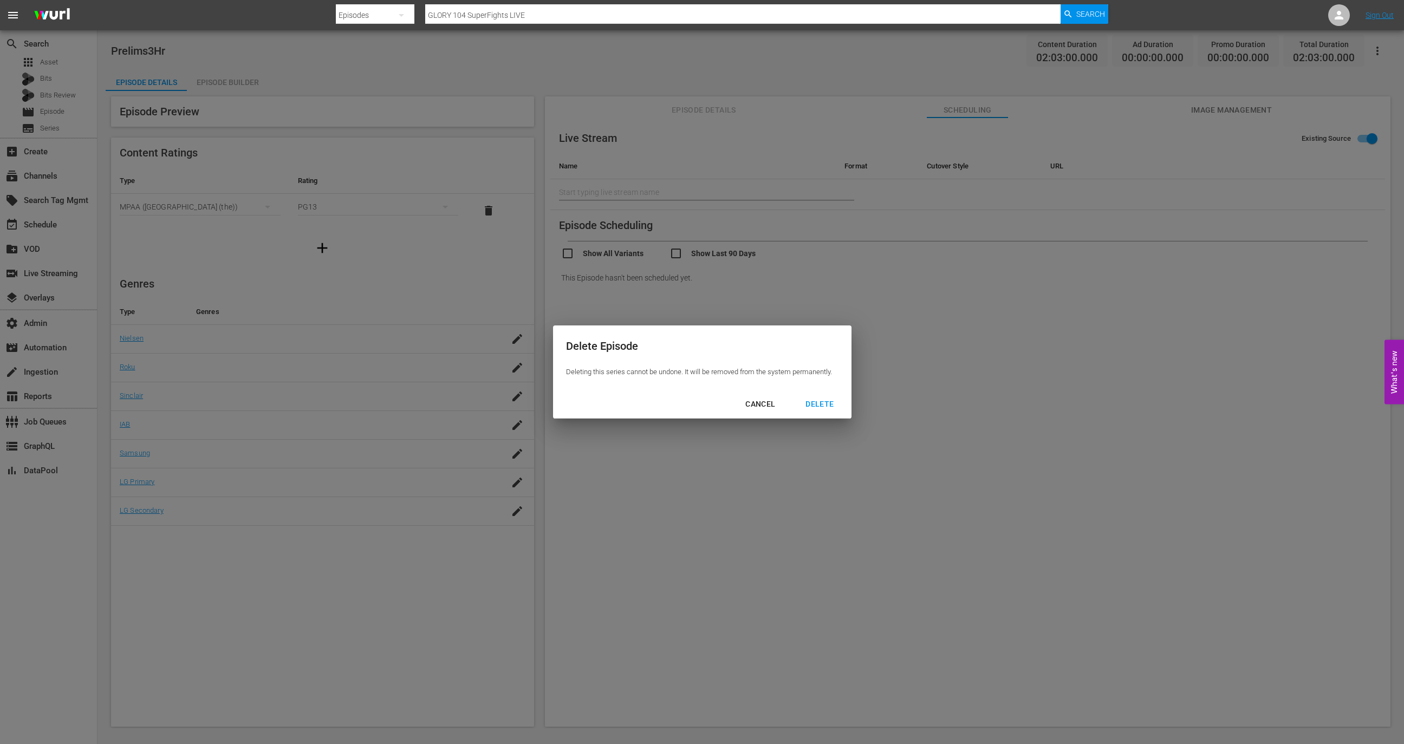
click at [831, 404] on div "DELETE" at bounding box center [820, 405] width 46 height 14
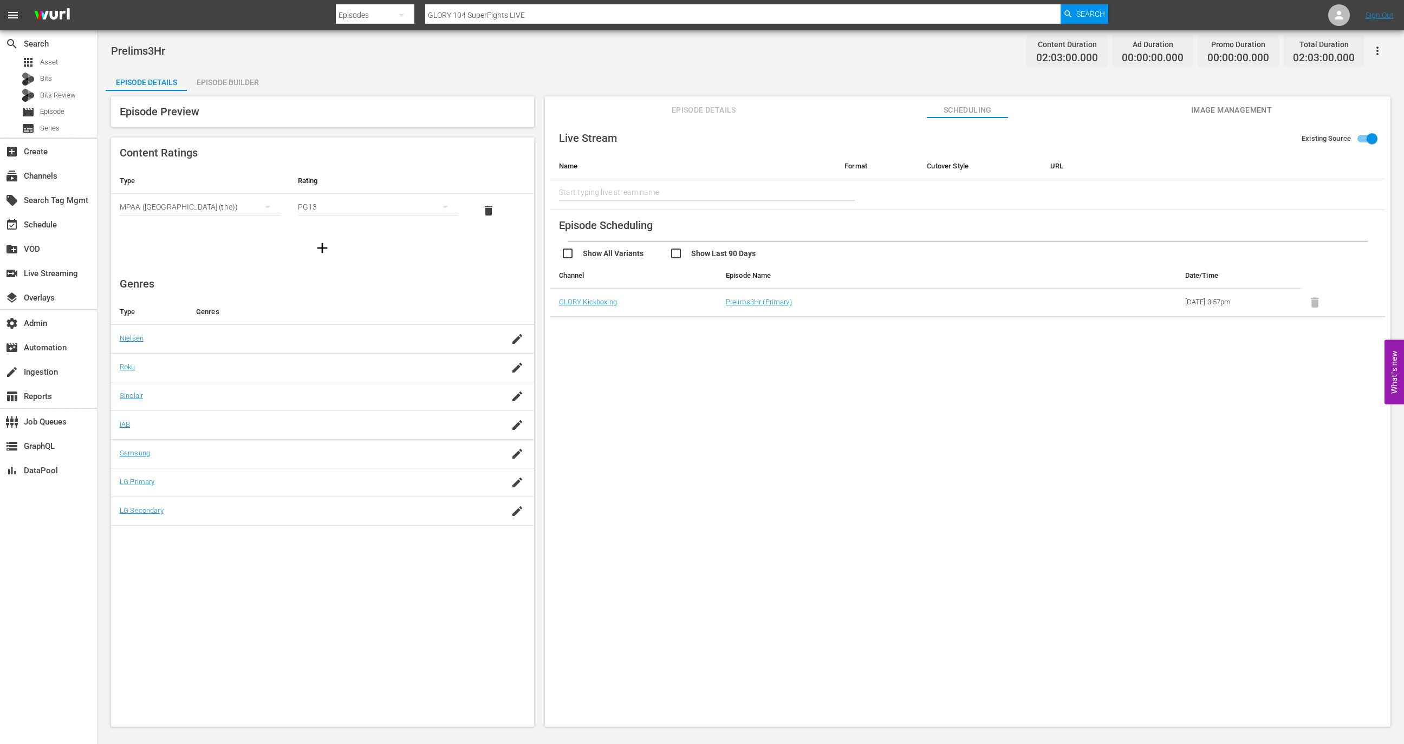
click at [730, 185] on input "text" at bounding box center [693, 192] width 269 height 26
paste input "GLORY 104 SuperFights LIVE"
type input "GLORY 104 SuperFights LIVE"
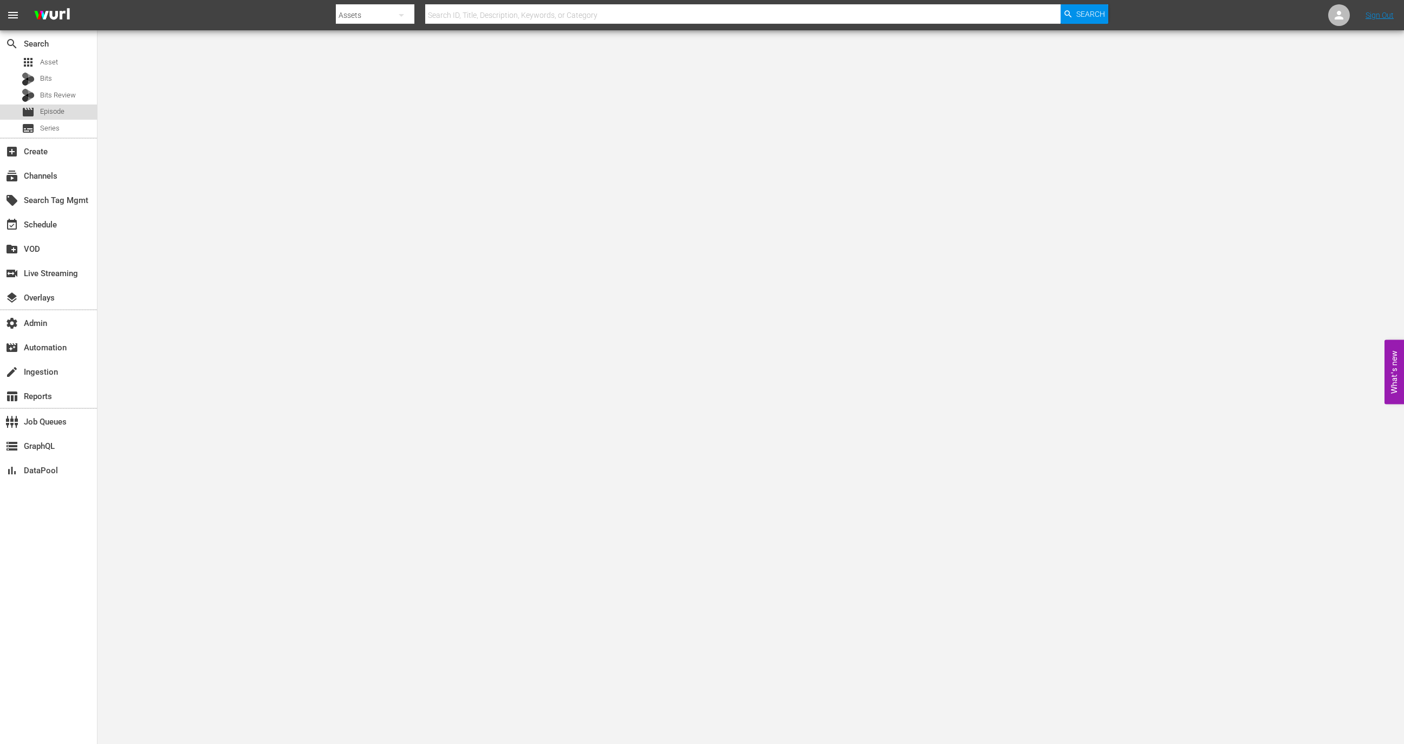
click at [74, 116] on div "movie Episode" at bounding box center [48, 112] width 97 height 15
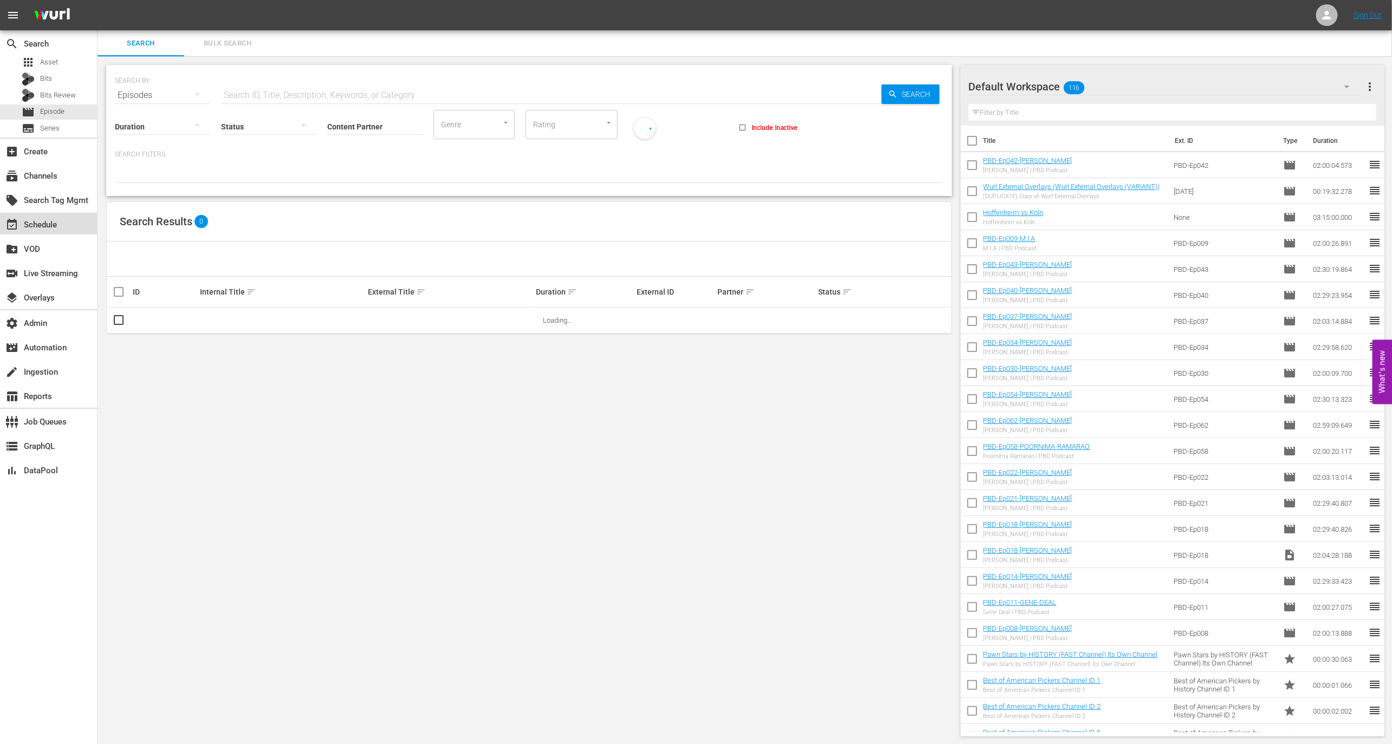
click at [35, 218] on div "event_available Schedule" at bounding box center [30, 223] width 61 height 10
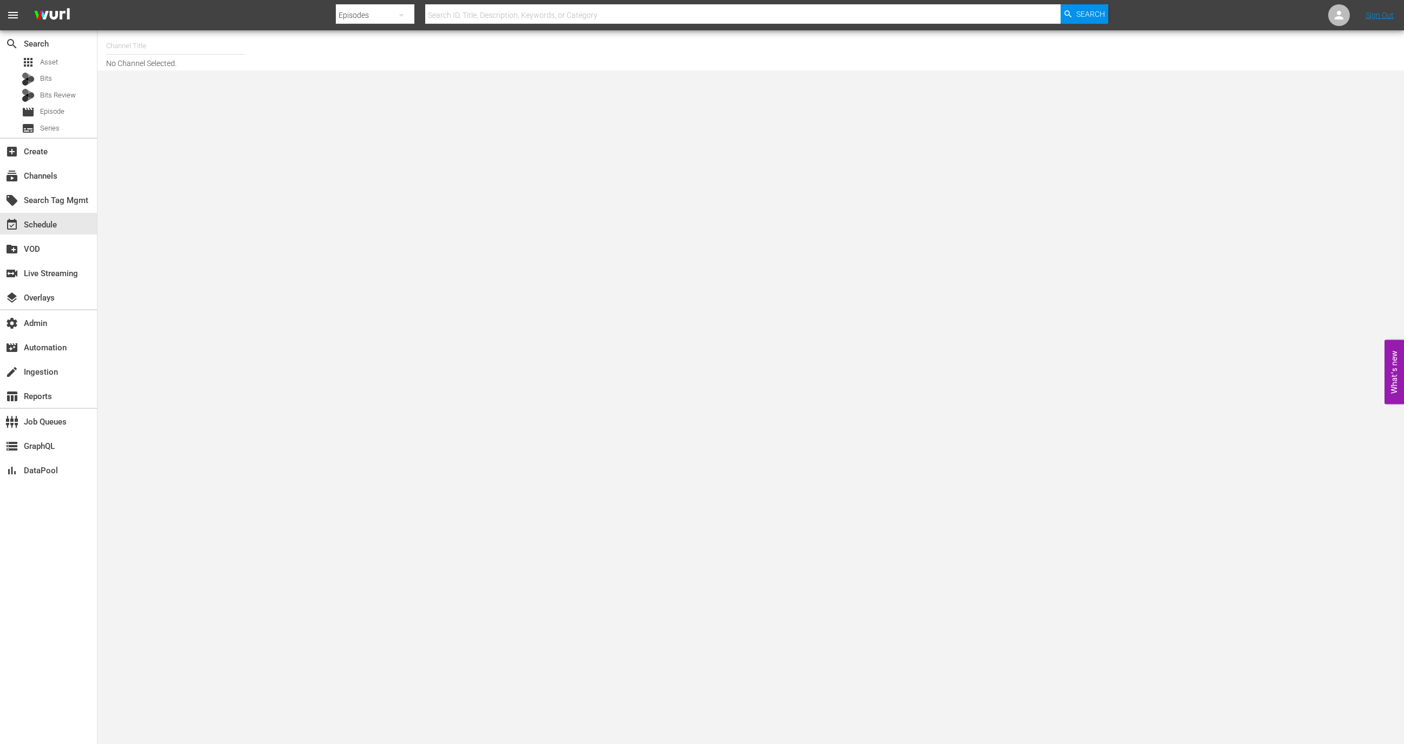
click at [225, 38] on input "text" at bounding box center [175, 46] width 139 height 26
click at [255, 55] on div "Channel Title glory No Channel Selected." at bounding box center [457, 50] width 703 height 35
click at [150, 24] on nav "menu Search By Episodes Search ID, Title, Description, Keywords, or Category Se…" at bounding box center [702, 15] width 1404 height 30
click at [154, 43] on input "glory" at bounding box center [175, 46] width 139 height 26
click at [172, 80] on div "GLORY Kickboxing (1360 - glorykickboxing_glorykickboxing_1)" at bounding box center [255, 76] width 281 height 26
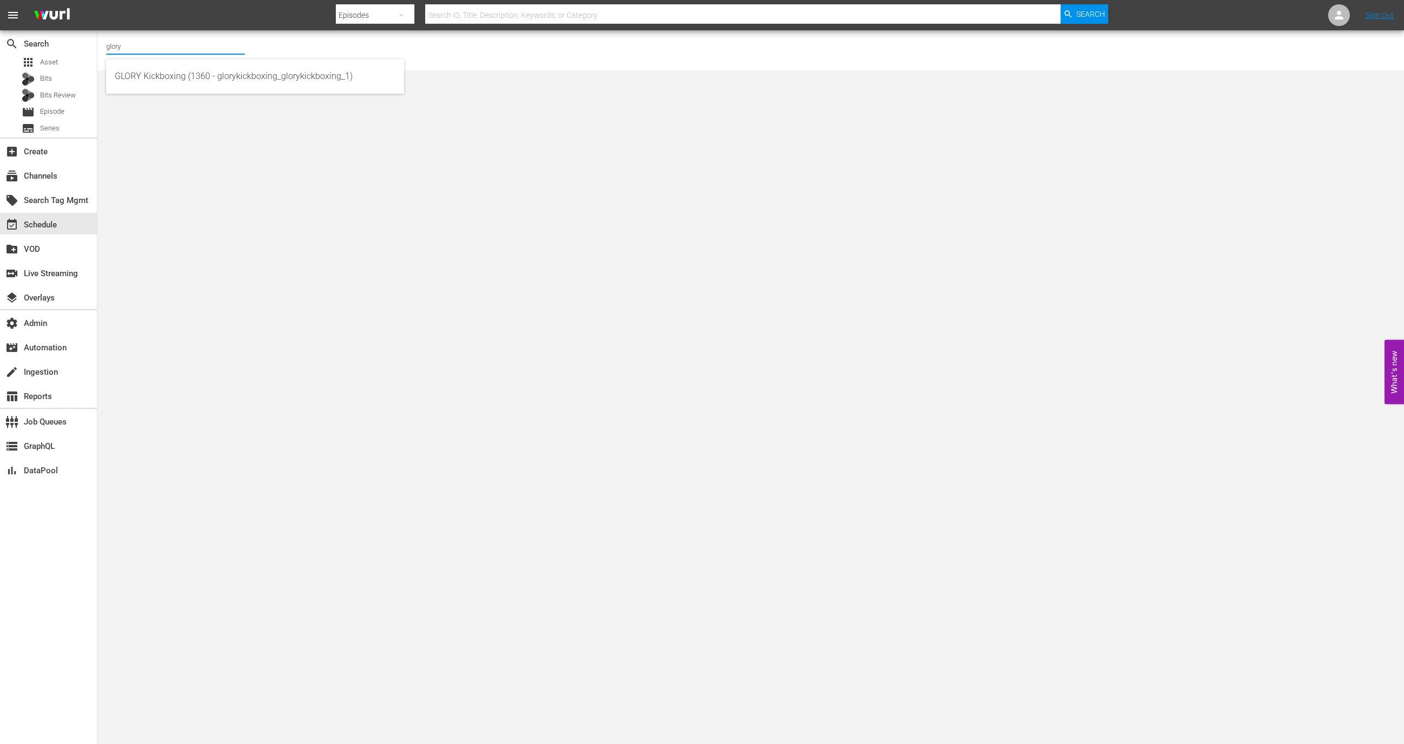
type input "GLORY Kickboxing (1360 - glorykickboxing_glorykickboxing_1)"
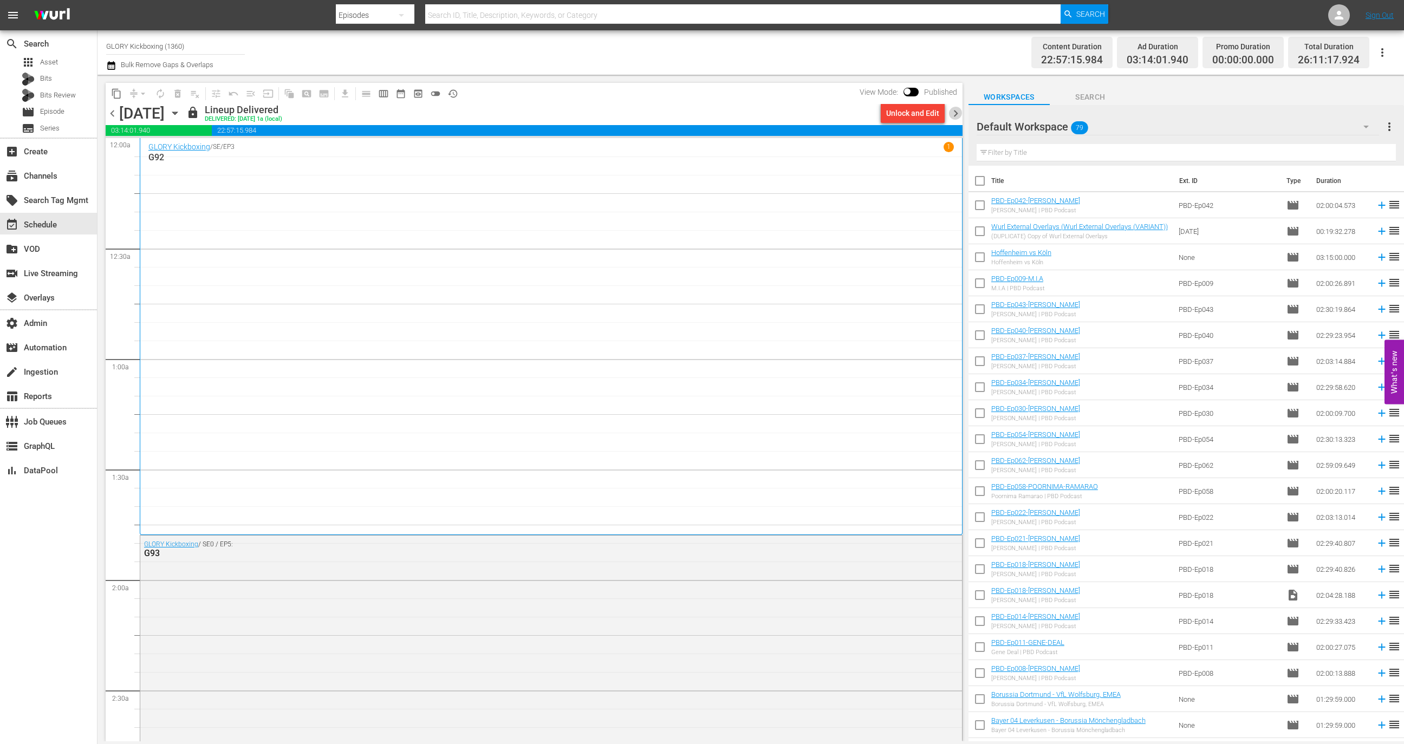
click at [958, 115] on span "chevron_right" at bounding box center [956, 114] width 14 height 14
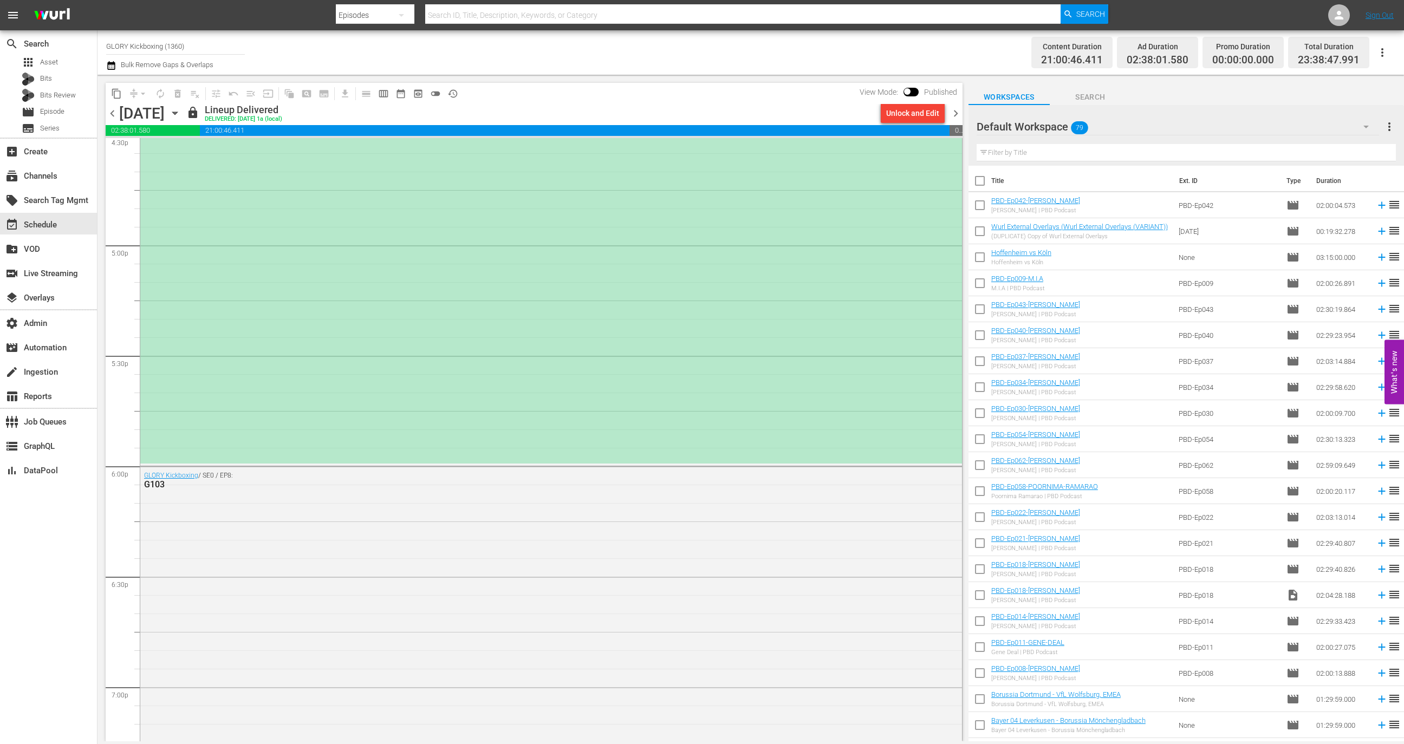
scroll to position [3657, 0]
click at [762, 391] on div "Prelims3Hr" at bounding box center [551, 232] width 822 height 450
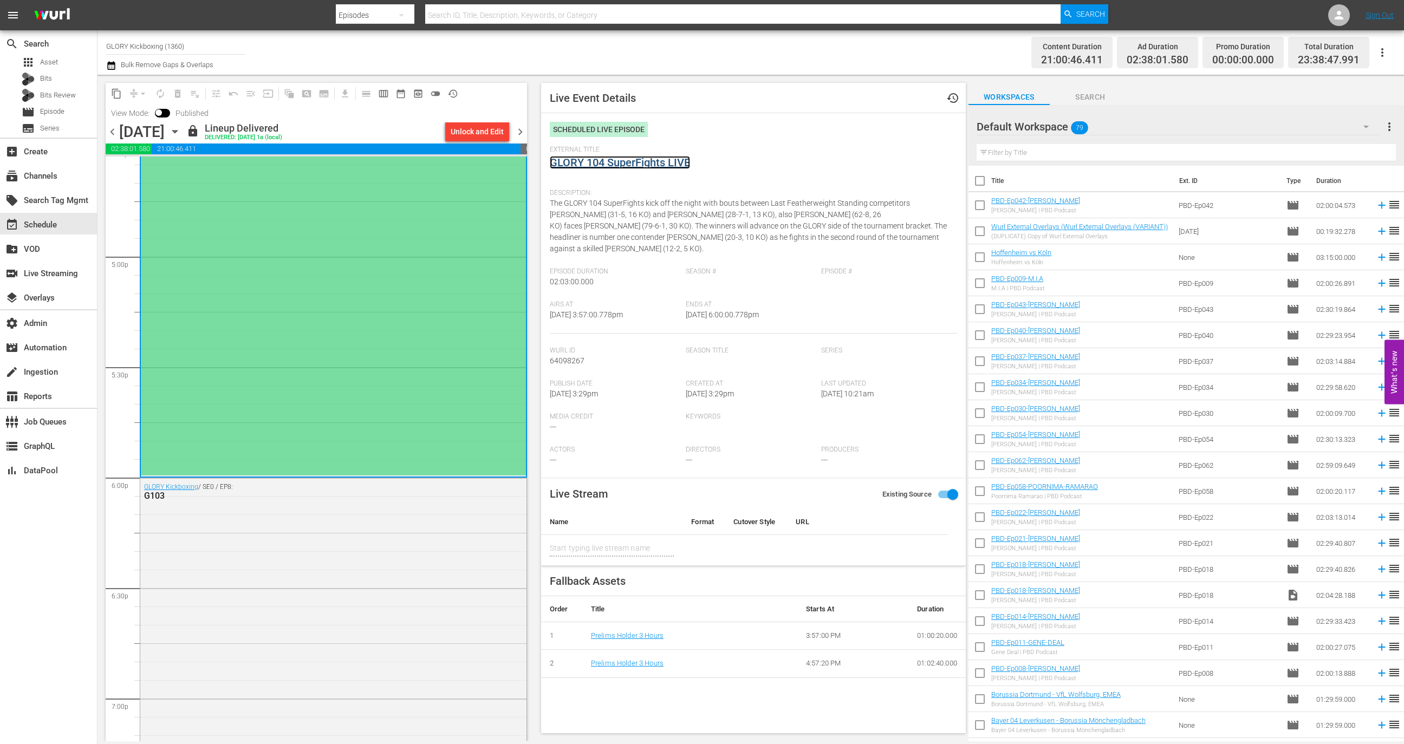
click at [664, 167] on link "GLORY 104 SuperFights LIVE" at bounding box center [620, 162] width 140 height 13
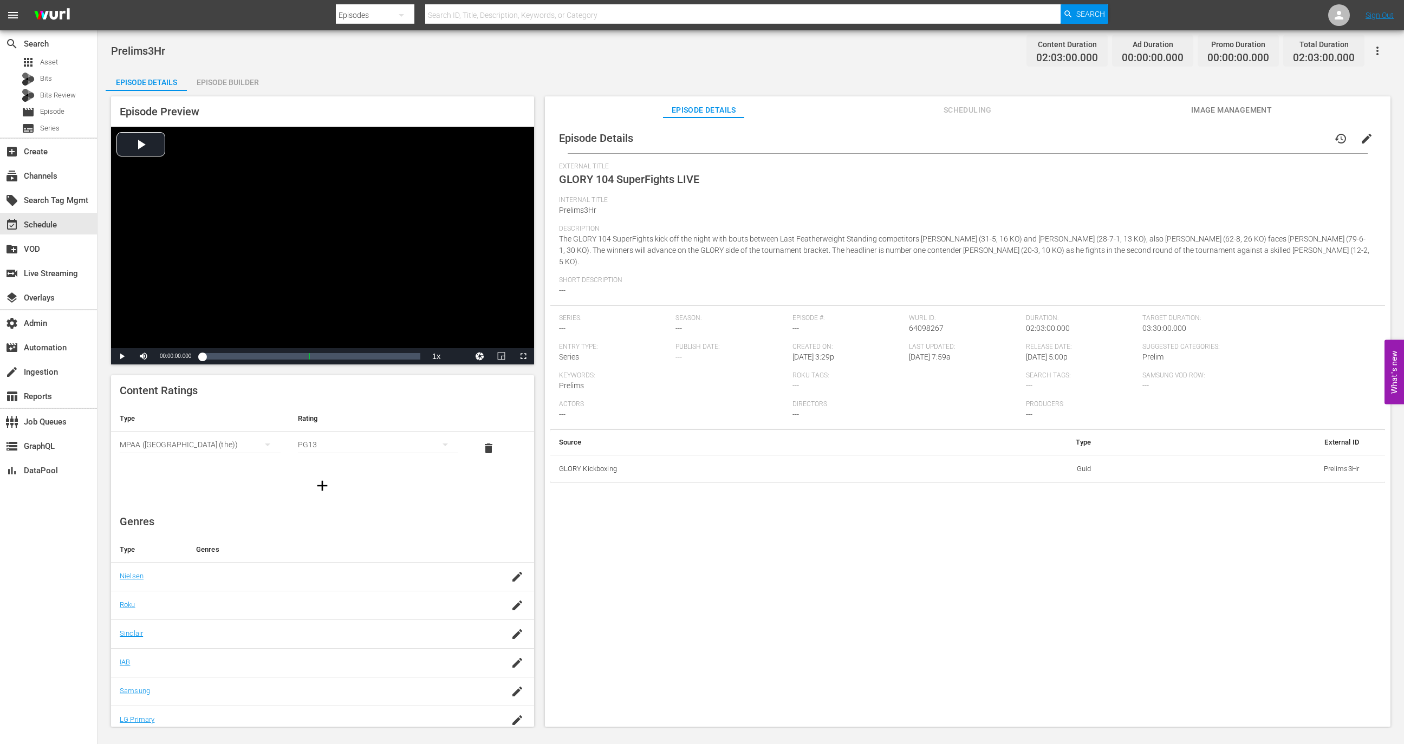
click at [956, 109] on span "Scheduling" at bounding box center [967, 110] width 81 height 14
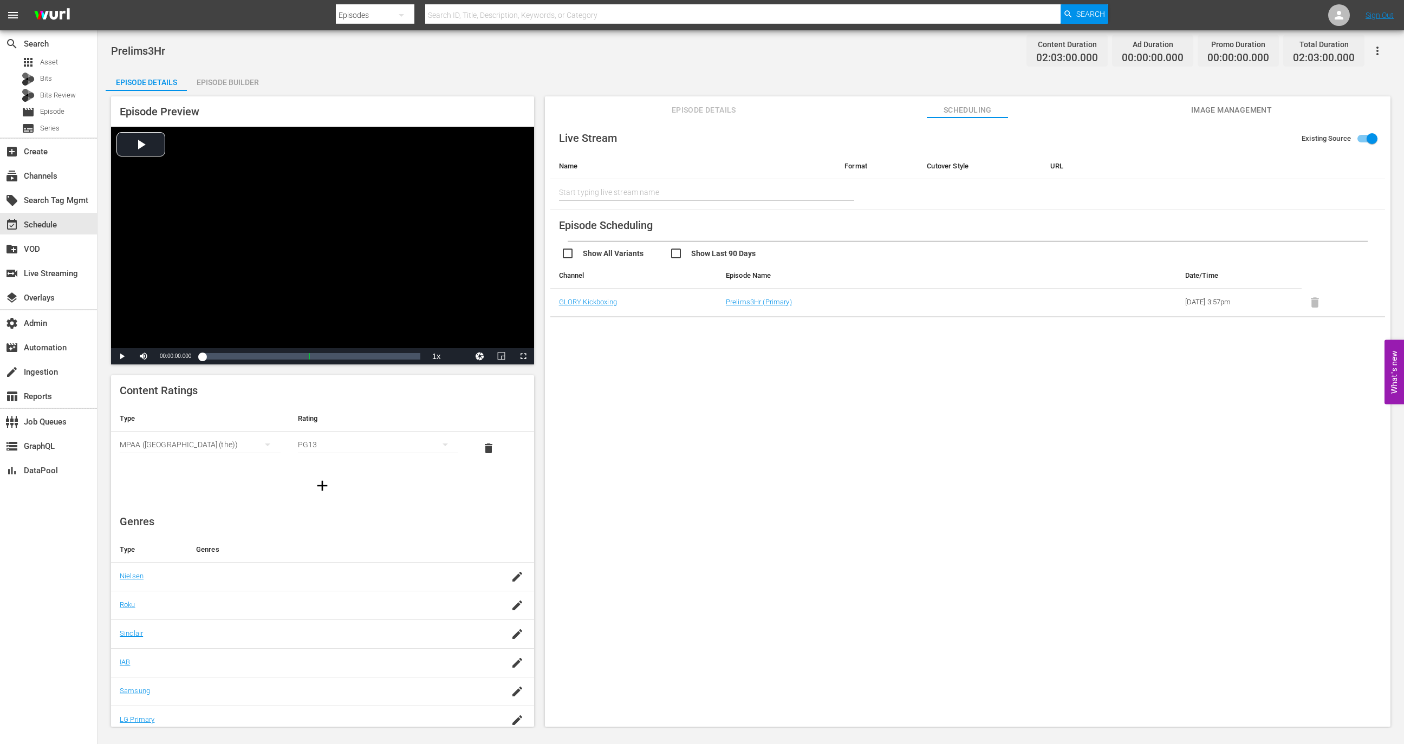
click at [1371, 126] on div "Live Stream Existing Source Name Format Cutover Style URL Start typing live str…" at bounding box center [967, 166] width 835 height 87
click at [1370, 131] on input "Existing Source" at bounding box center [1372, 141] width 62 height 21
checkbox input "false"
click at [700, 179] on td at bounding box center [684, 191] width 268 height 24
click at [700, 186] on input "text" at bounding box center [684, 189] width 251 height 16
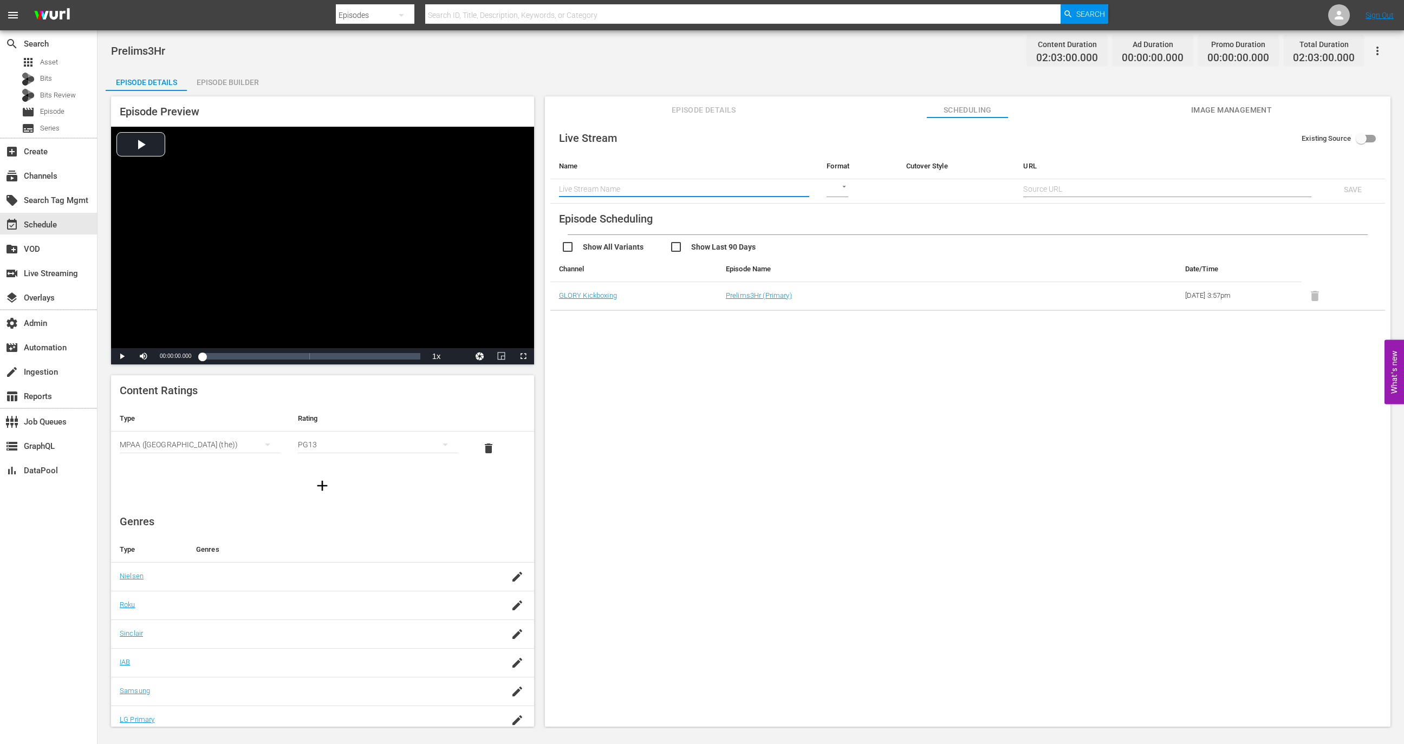
paste input "[URL][DOMAIN_NAME]"
type input "[URL][DOMAIN_NAME]"
click at [1082, 187] on input "text" at bounding box center [1167, 189] width 288 height 16
paste input "[URL][DOMAIN_NAME]"
type input "[URL][DOMAIN_NAME]"
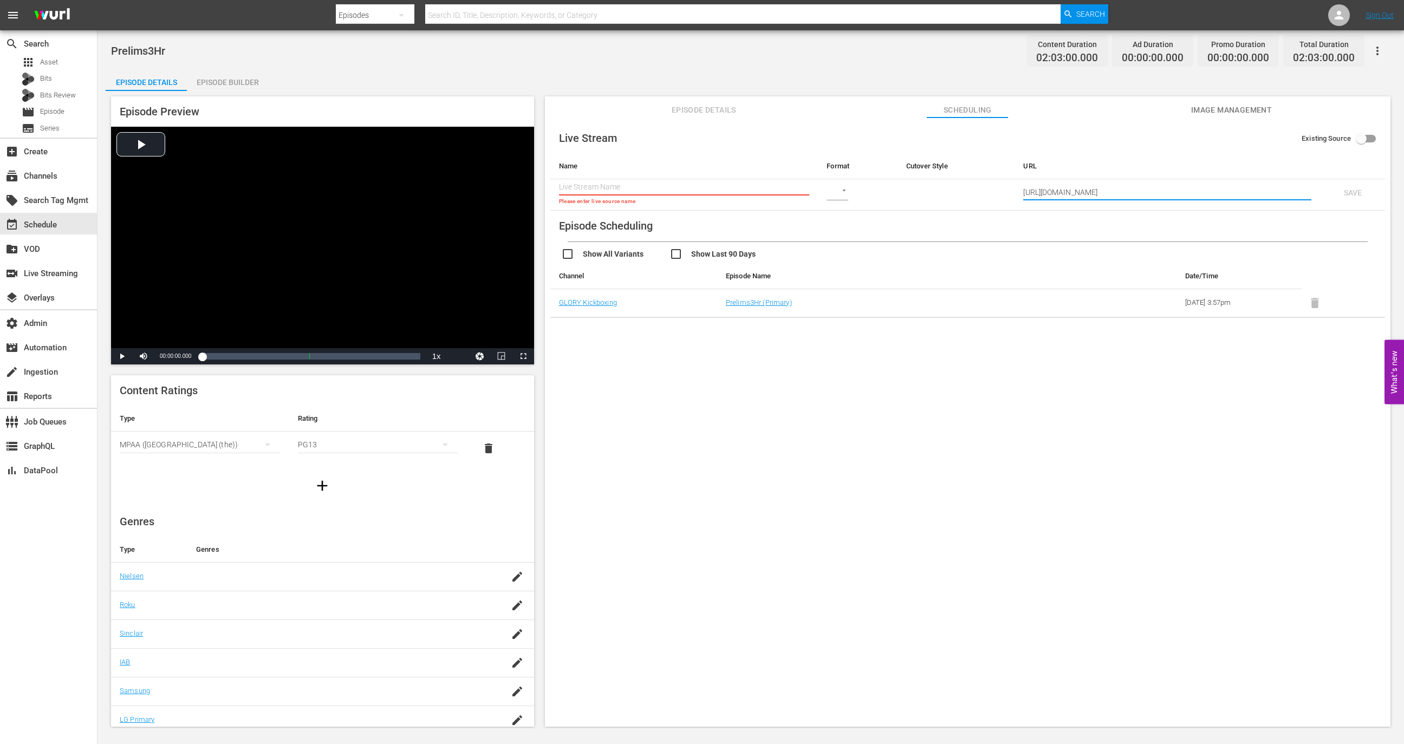
click at [822, 196] on td "​" at bounding box center [858, 194] width 80 height 31
click at [835, 196] on body "menu Search By Episodes Search ID, Title, Description, Keywords, or Category Se…" at bounding box center [702, 372] width 1404 height 744
click at [839, 190] on div "HLS" at bounding box center [844, 192] width 37 height 26
type input "HLS"
click at [916, 191] on body "menu Search By Episodes Search ID, Title, Description, Keywords, or Category Se…" at bounding box center [702, 372] width 1404 height 744
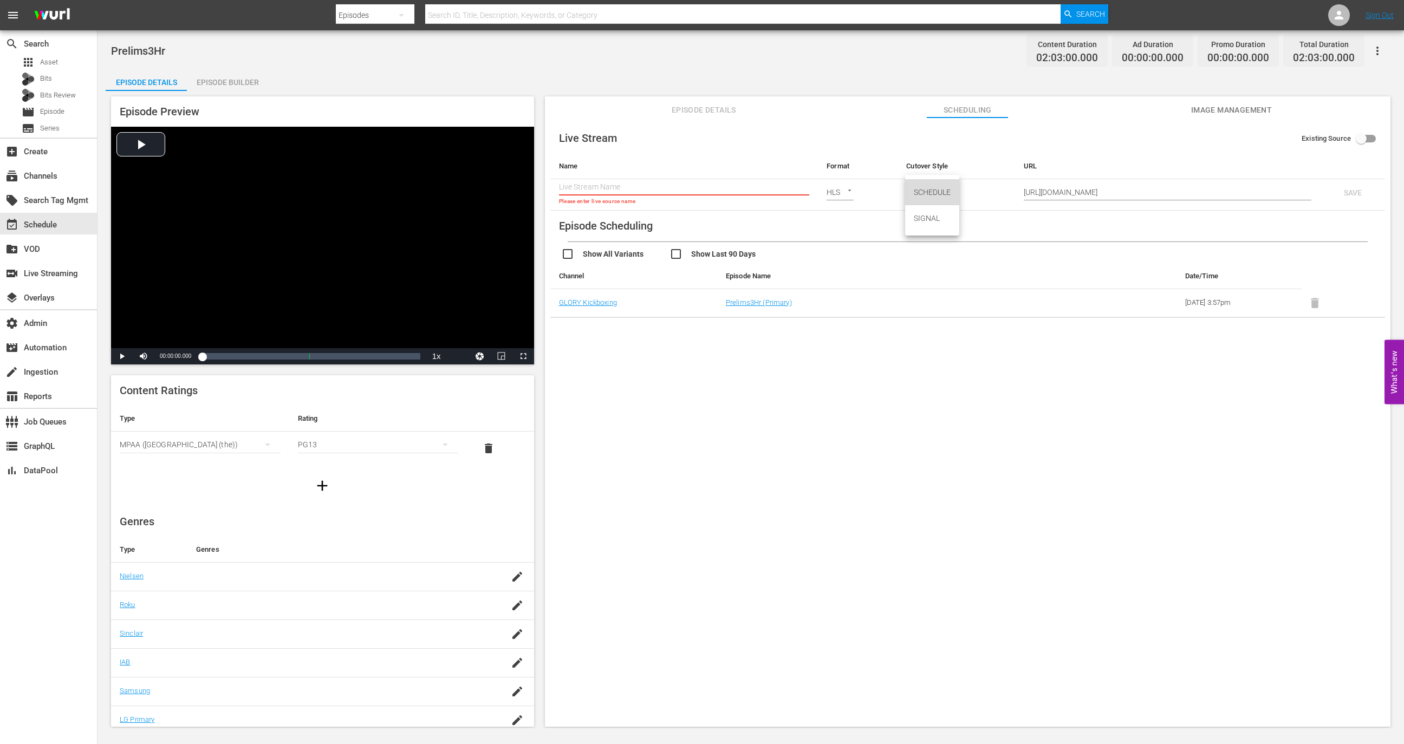
click at [930, 185] on div "SCHEDULE" at bounding box center [932, 192] width 54 height 26
type input "SCHEDULE"
click at [608, 186] on input "text" at bounding box center [684, 187] width 250 height 16
paste input "GLORY 104 SuperFights LIVE"
type input "GLORY 104 SuperFights LIVE"
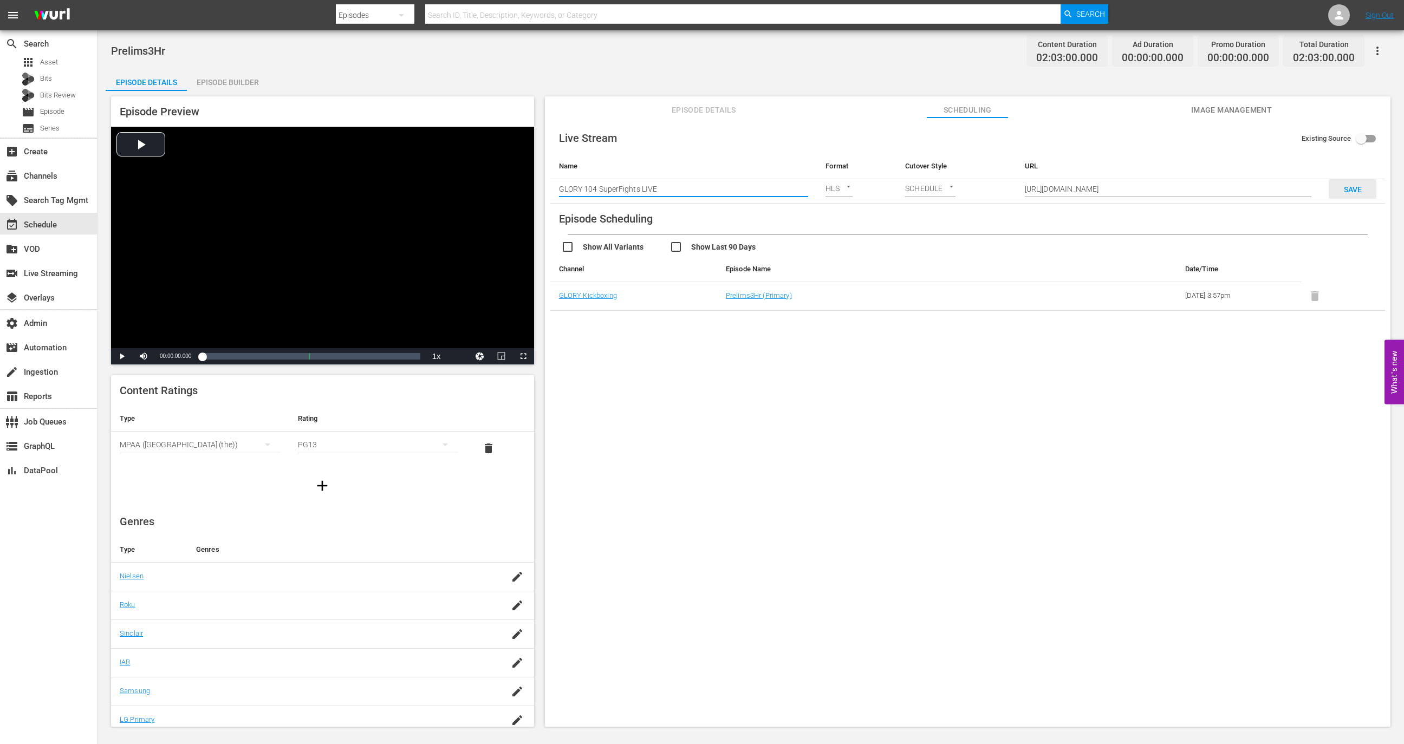
click at [1351, 187] on span "SAVE" at bounding box center [1352, 189] width 35 height 9
checkbox input "true"
type input "GLORY 104 SuperFights LIVE"
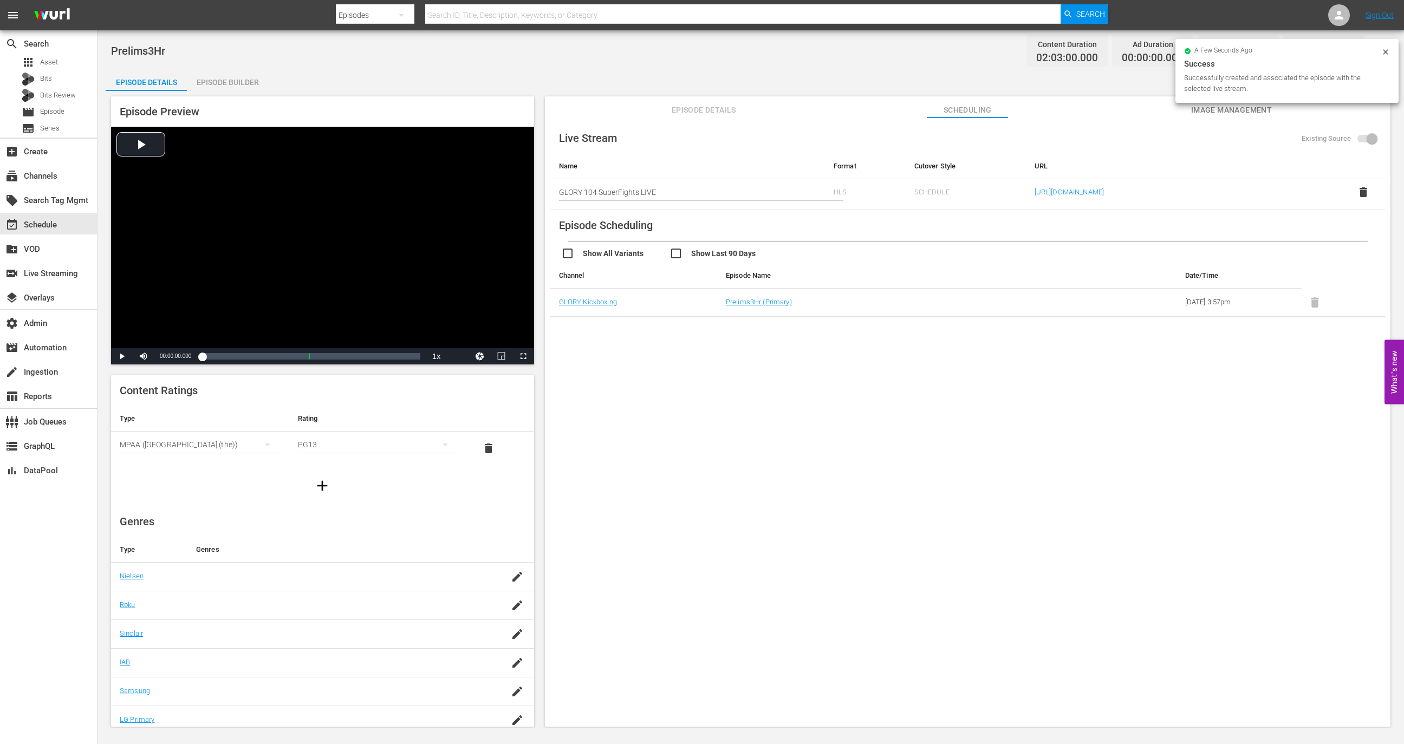
click at [1392, 49] on div "a few seconds ago Success Successfully created and associated the episode with …" at bounding box center [1287, 71] width 223 height 64
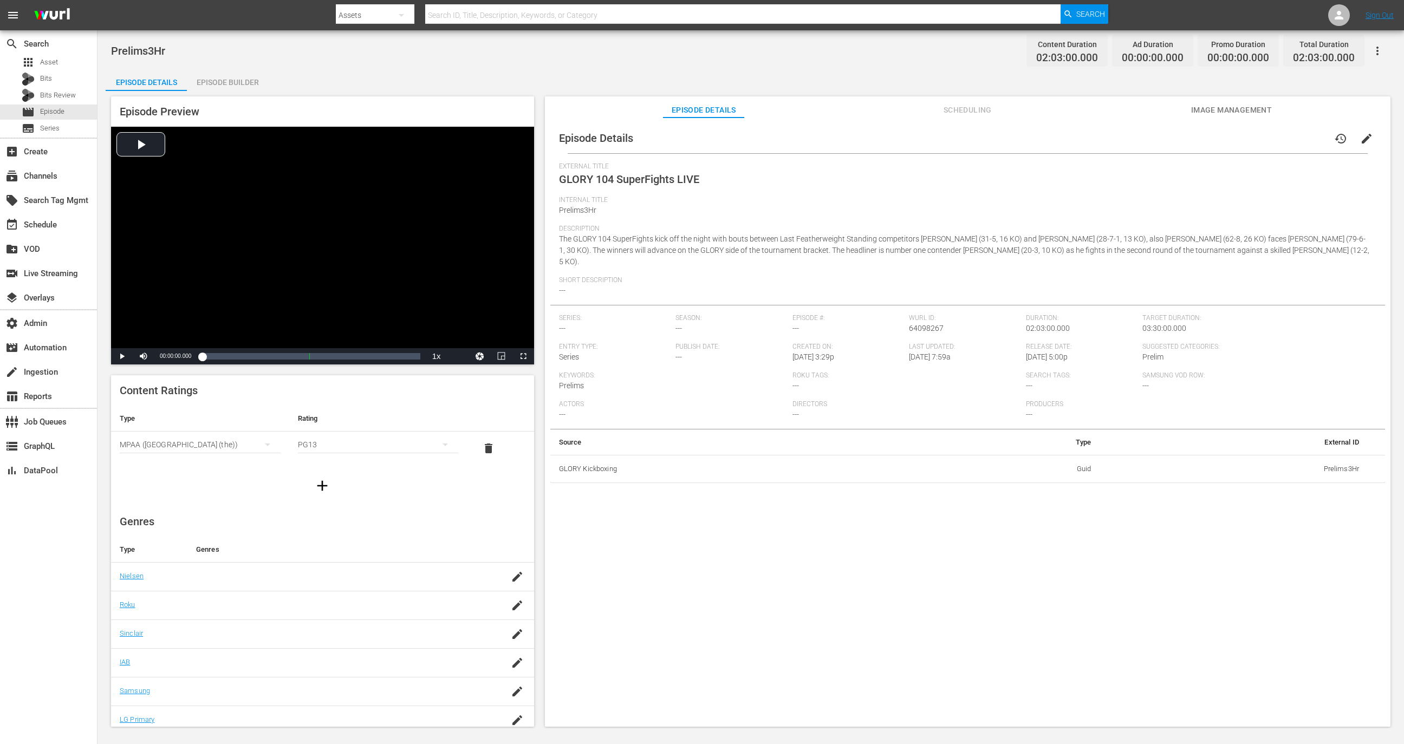
click at [978, 109] on span "Scheduling" at bounding box center [967, 110] width 81 height 14
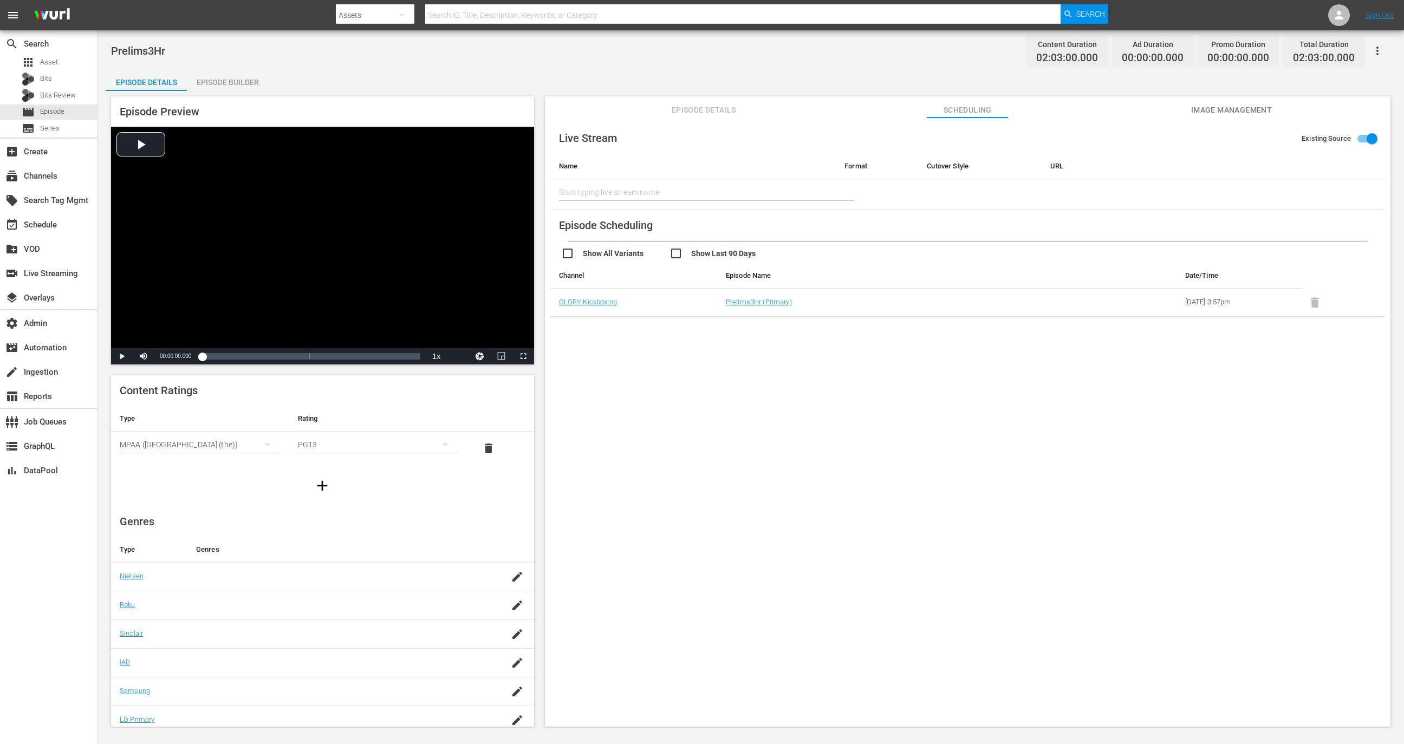
click at [738, 193] on input "text" at bounding box center [693, 192] width 269 height 26
paste input "GLORY 104 SuperFights LIVE"
type input "GLORY 104 SuperFights"
click at [71, 115] on div "movie Episode" at bounding box center [48, 112] width 97 height 15
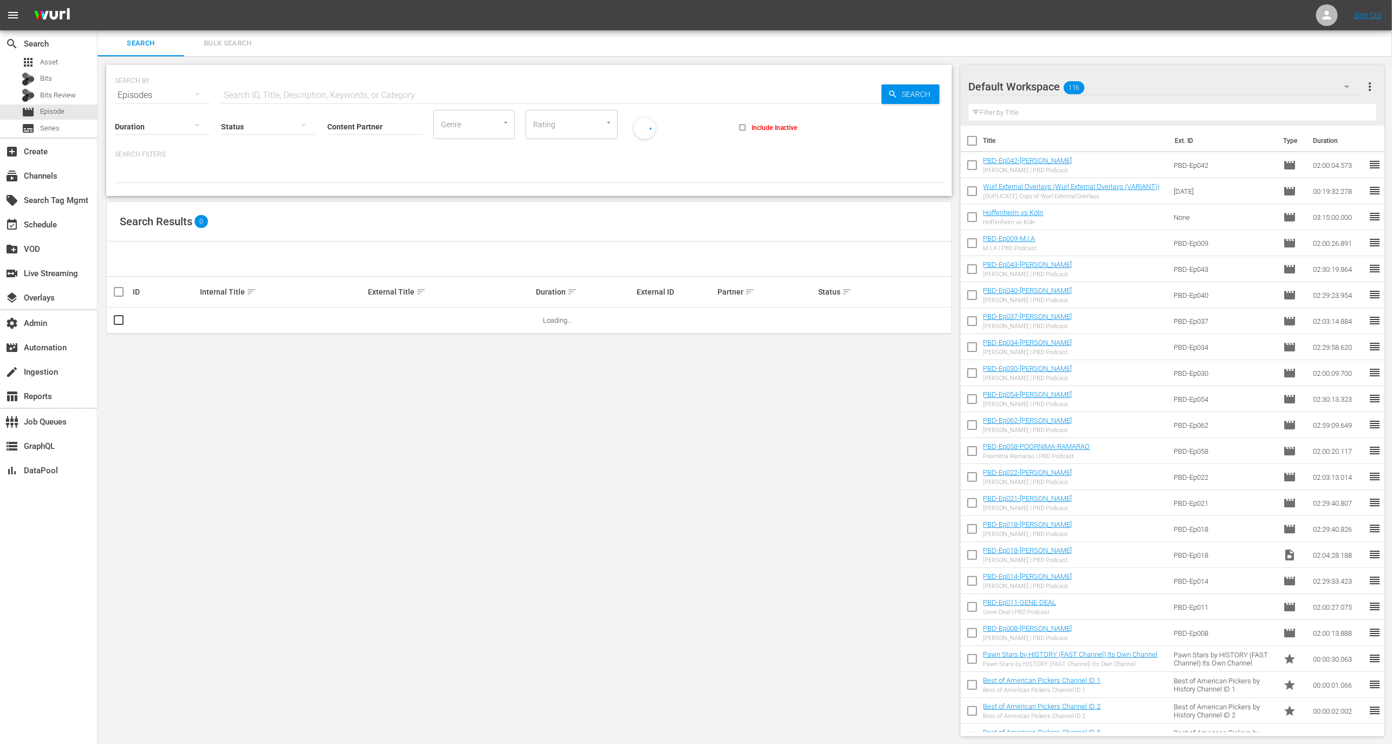
click at [348, 122] on input "Content Partner" at bounding box center [374, 127] width 95 height 39
click at [383, 140] on div "GLORY Kickboxing (312)" at bounding box center [415, 156] width 176 height 35
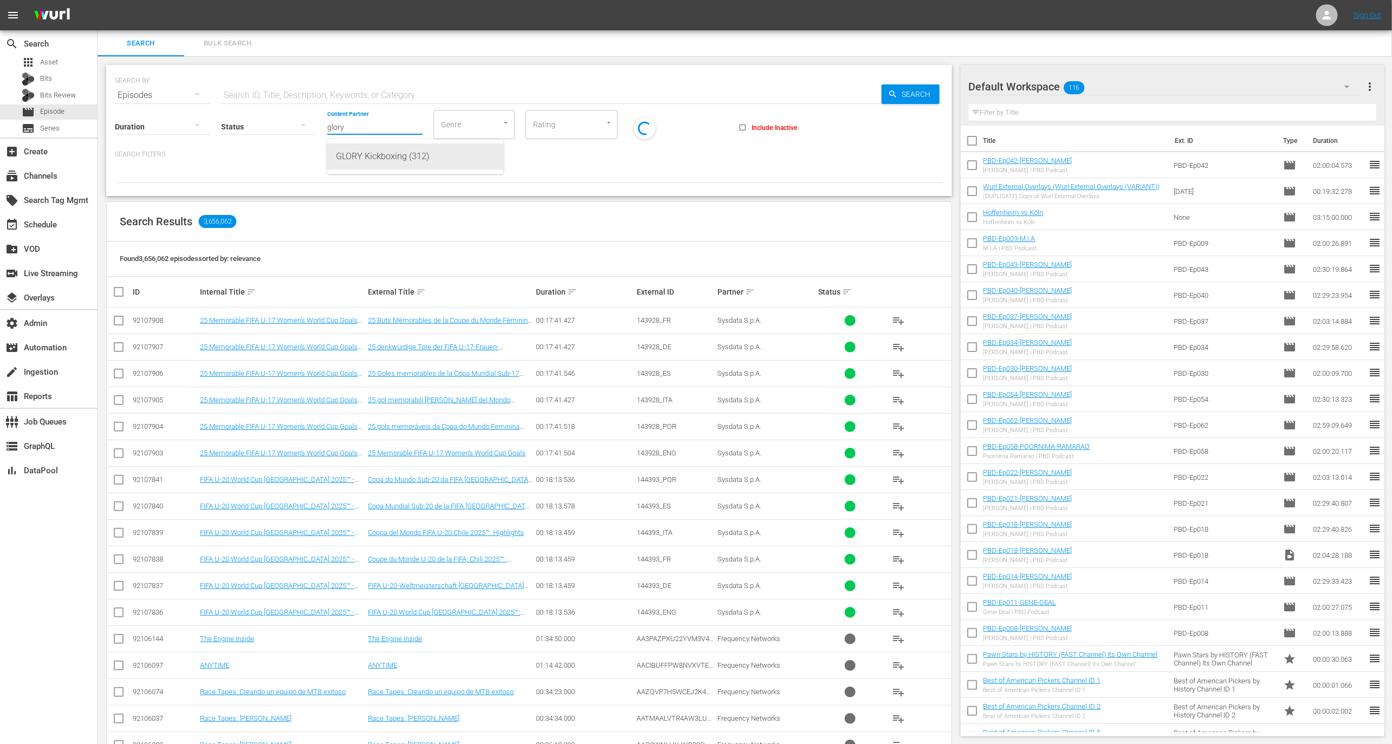
click at [383, 152] on div "GLORY Kickboxing (312)" at bounding box center [415, 157] width 159 height 26
type input "GLORY Kickboxing (312)"
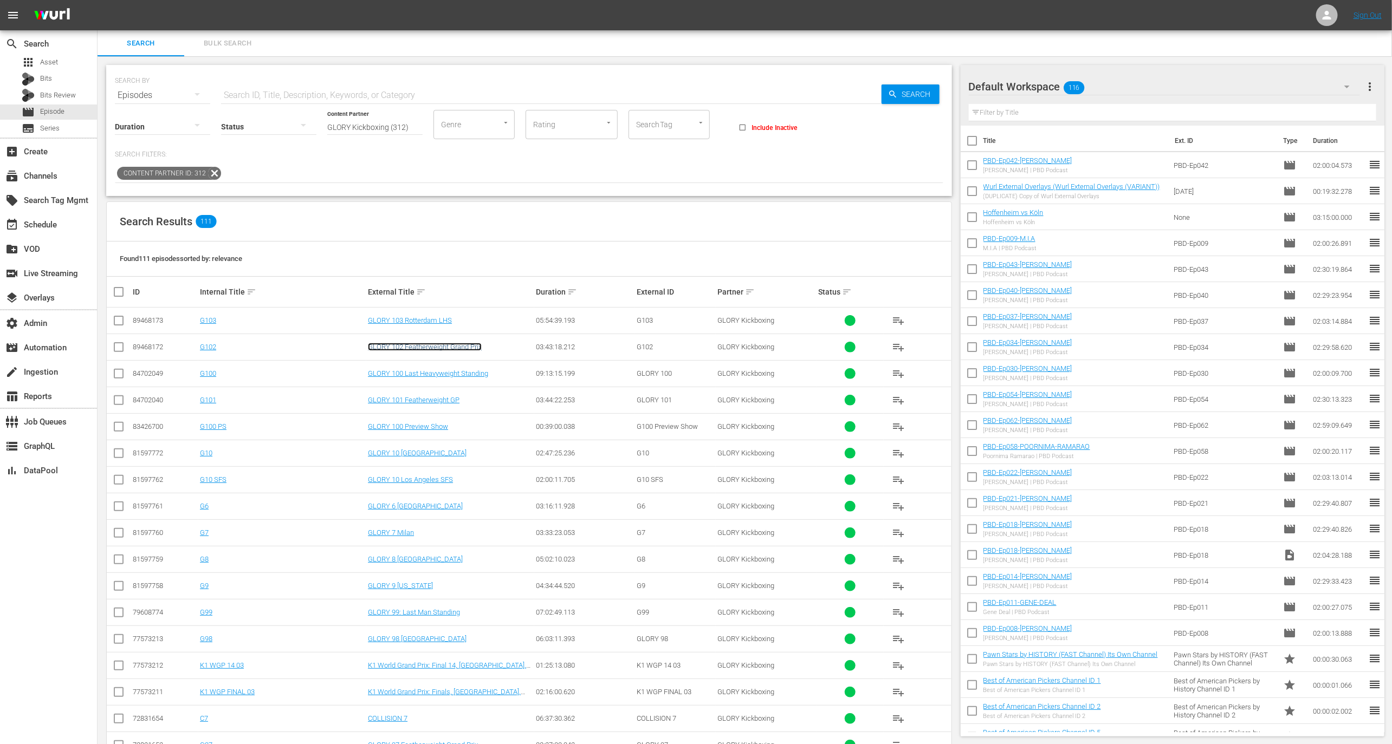
click at [423, 347] on link "GLORY 102 Featherweight Grand Prix" at bounding box center [425, 347] width 114 height 8
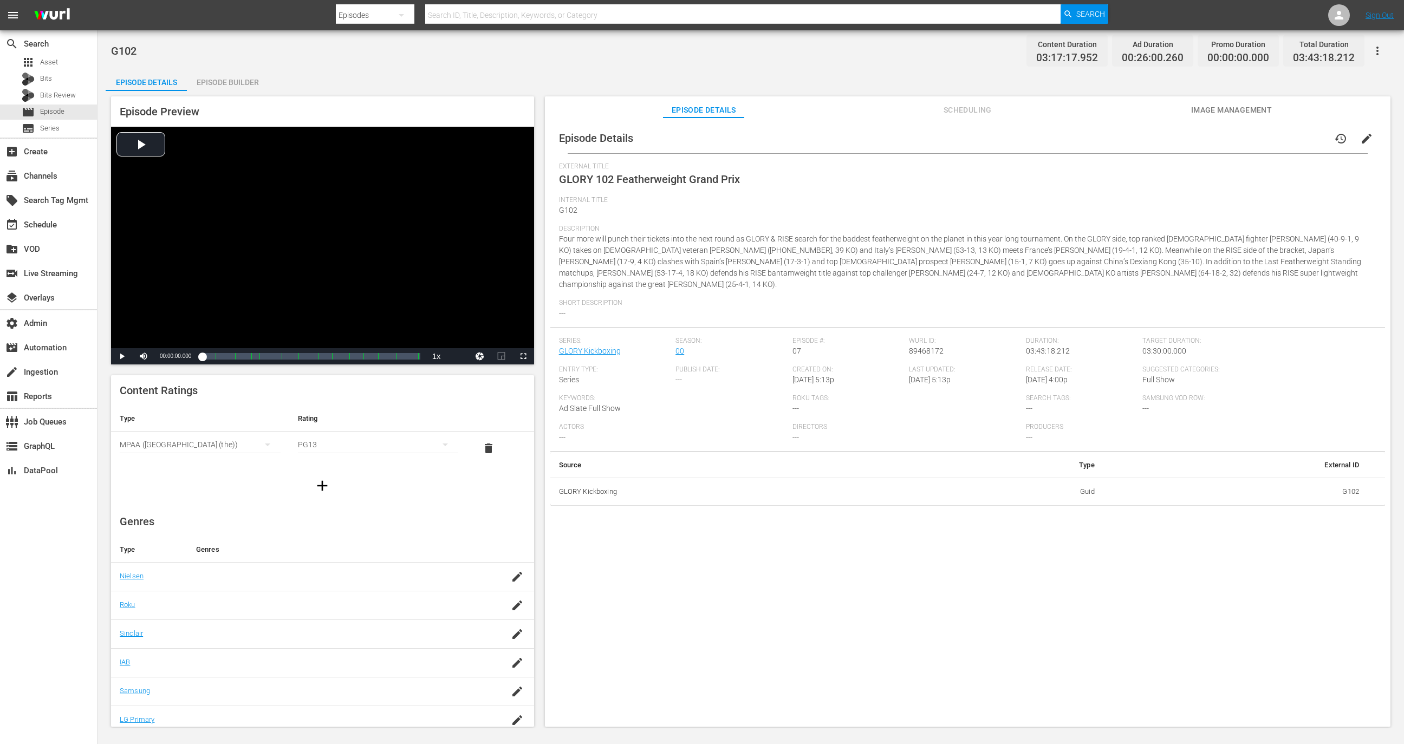
click at [951, 118] on button "Scheduling" at bounding box center [967, 107] width 81 height 22
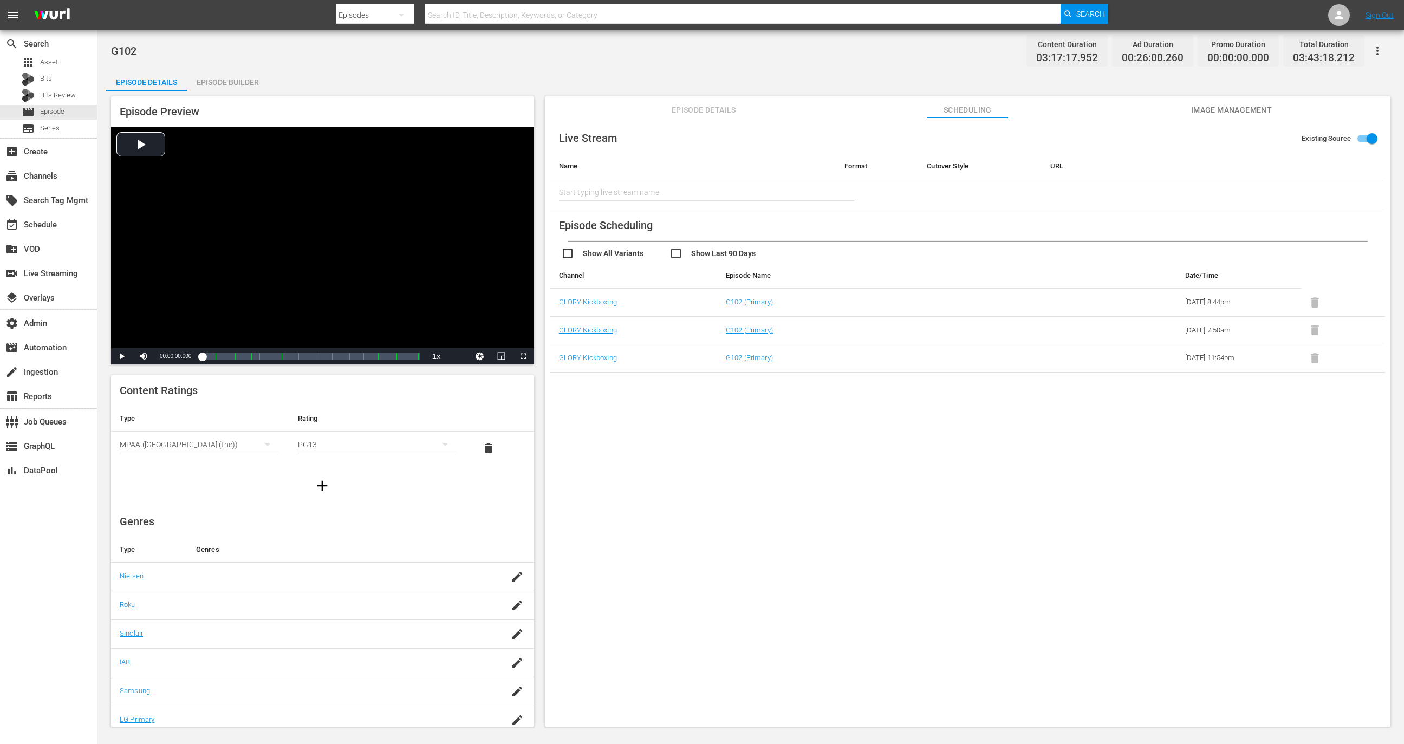
click at [710, 190] on input "text" at bounding box center [693, 192] width 269 height 26
type input "glory"
click at [59, 282] on div "switch_video Live Streaming" at bounding box center [48, 273] width 97 height 22
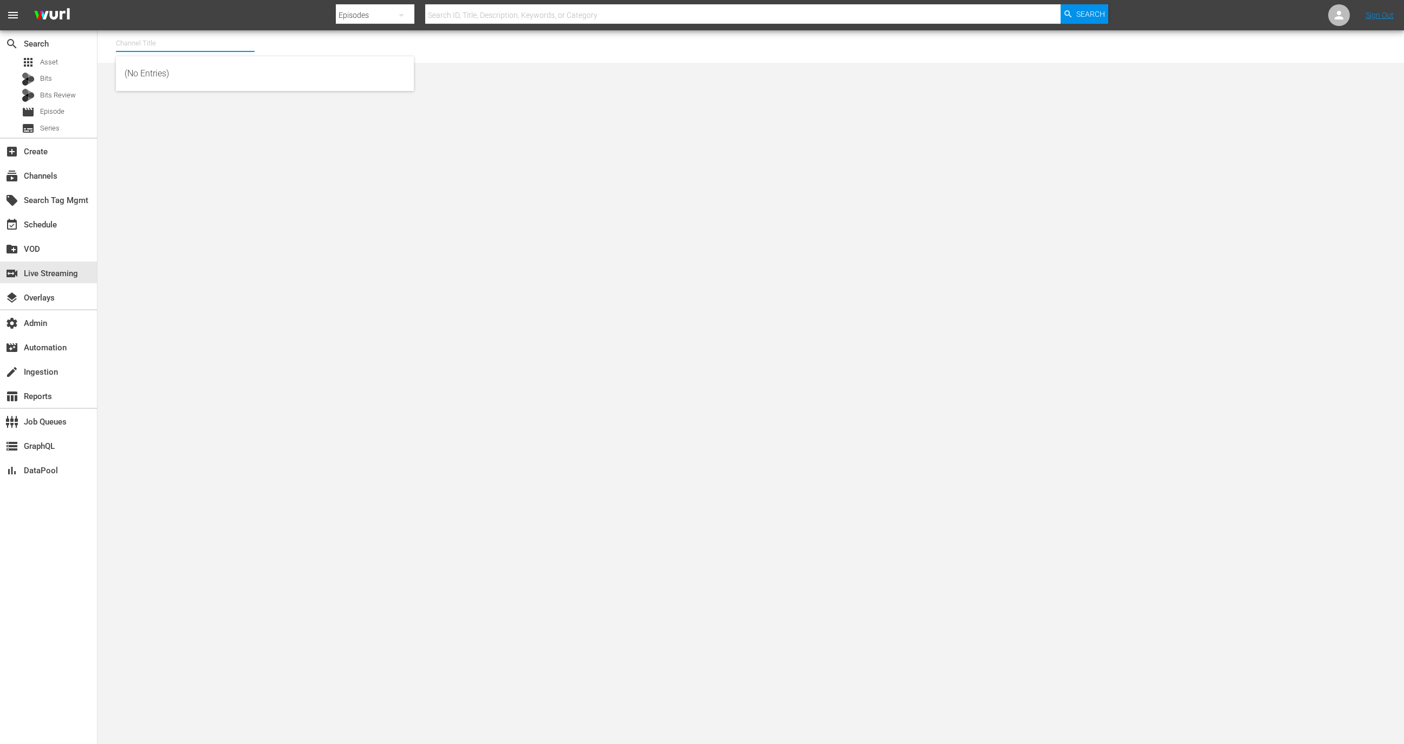
click at [205, 46] on input "text" at bounding box center [185, 43] width 139 height 26
click at [224, 76] on div "GLORY Kickboxing (1360 - glorykickboxing_glorykickboxing_1)" at bounding box center [265, 74] width 281 height 26
type input "GLORY Kickboxing (1360 - glorykickboxing_glorykickboxing_1)"
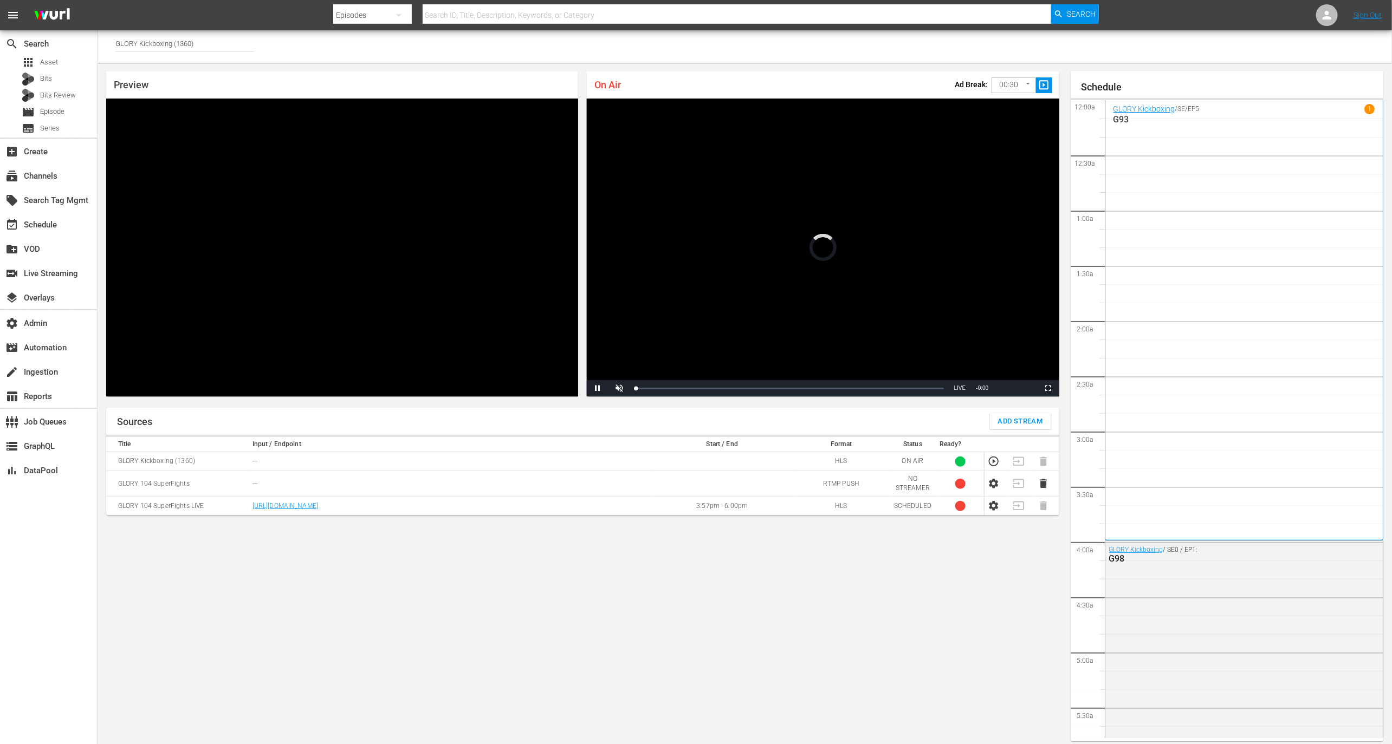
scroll to position [6, 0]
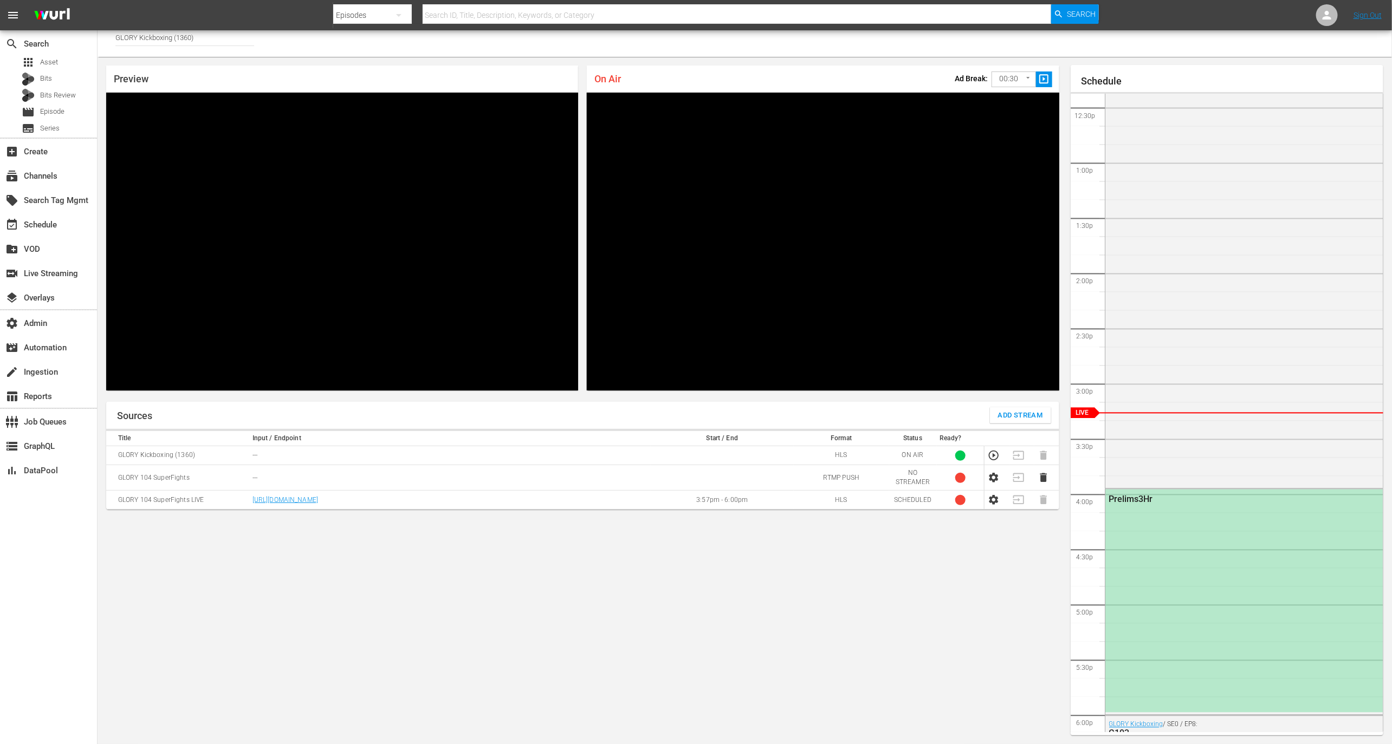
click at [183, 500] on td "GLORY 104 SuperFights LIVE" at bounding box center [177, 500] width 143 height 19
click at [1203, 560] on div "Prelims3Hr" at bounding box center [1244, 601] width 278 height 223
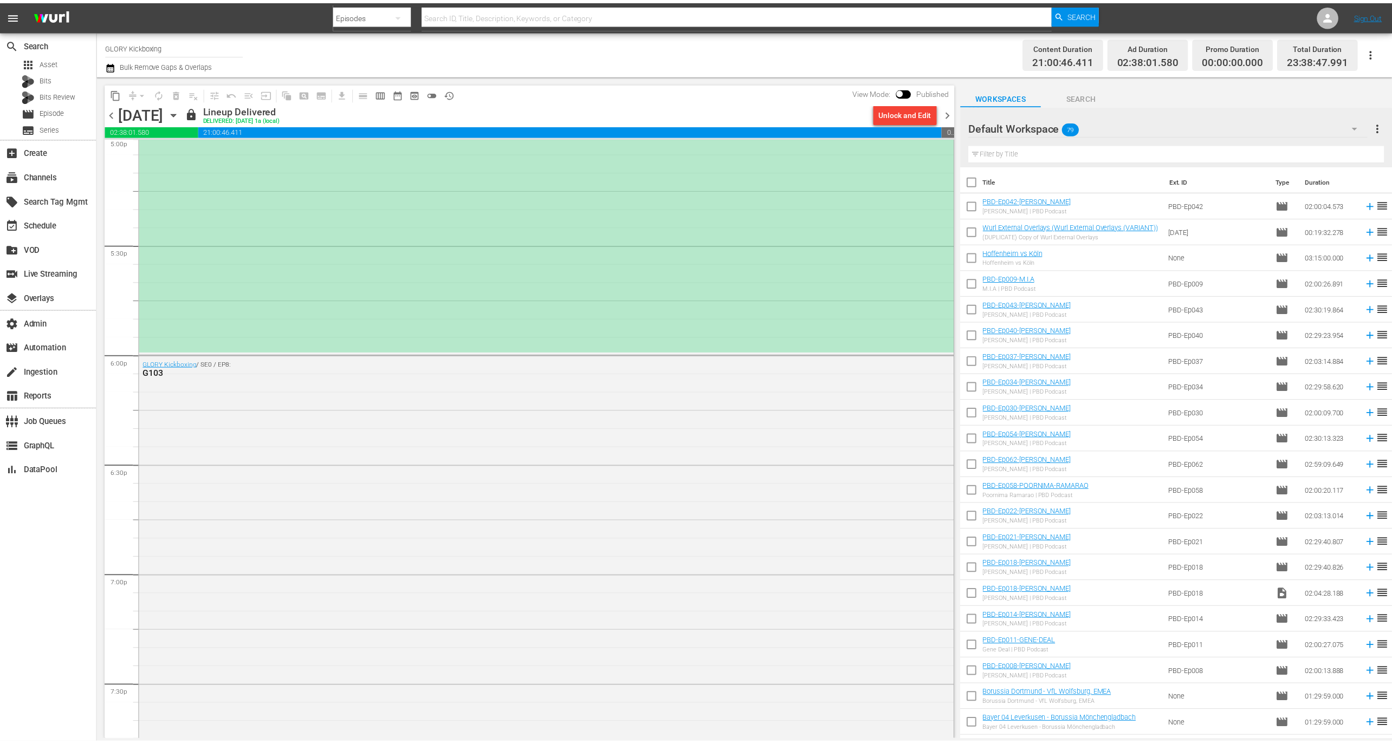
scroll to position [3685, 0]
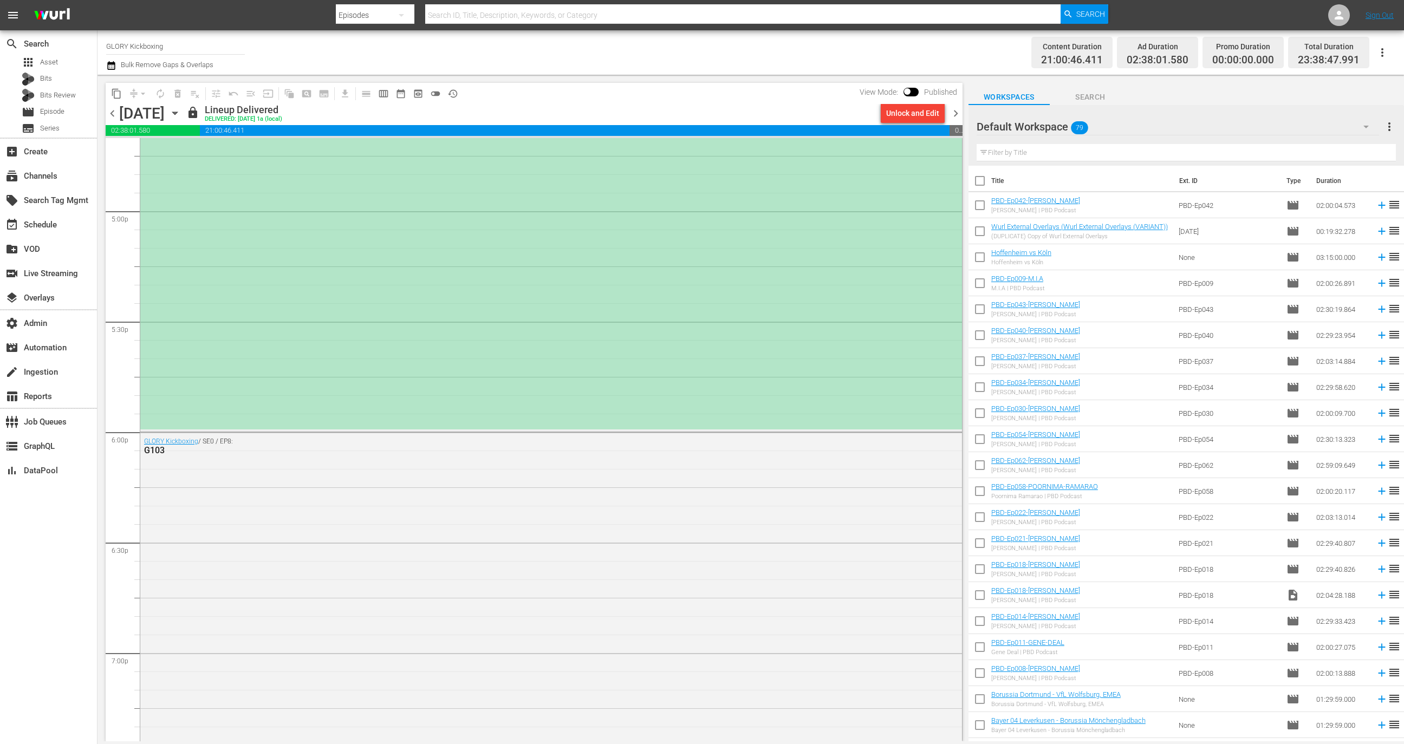
click at [524, 367] on div "Prelims3Hr" at bounding box center [551, 205] width 822 height 450
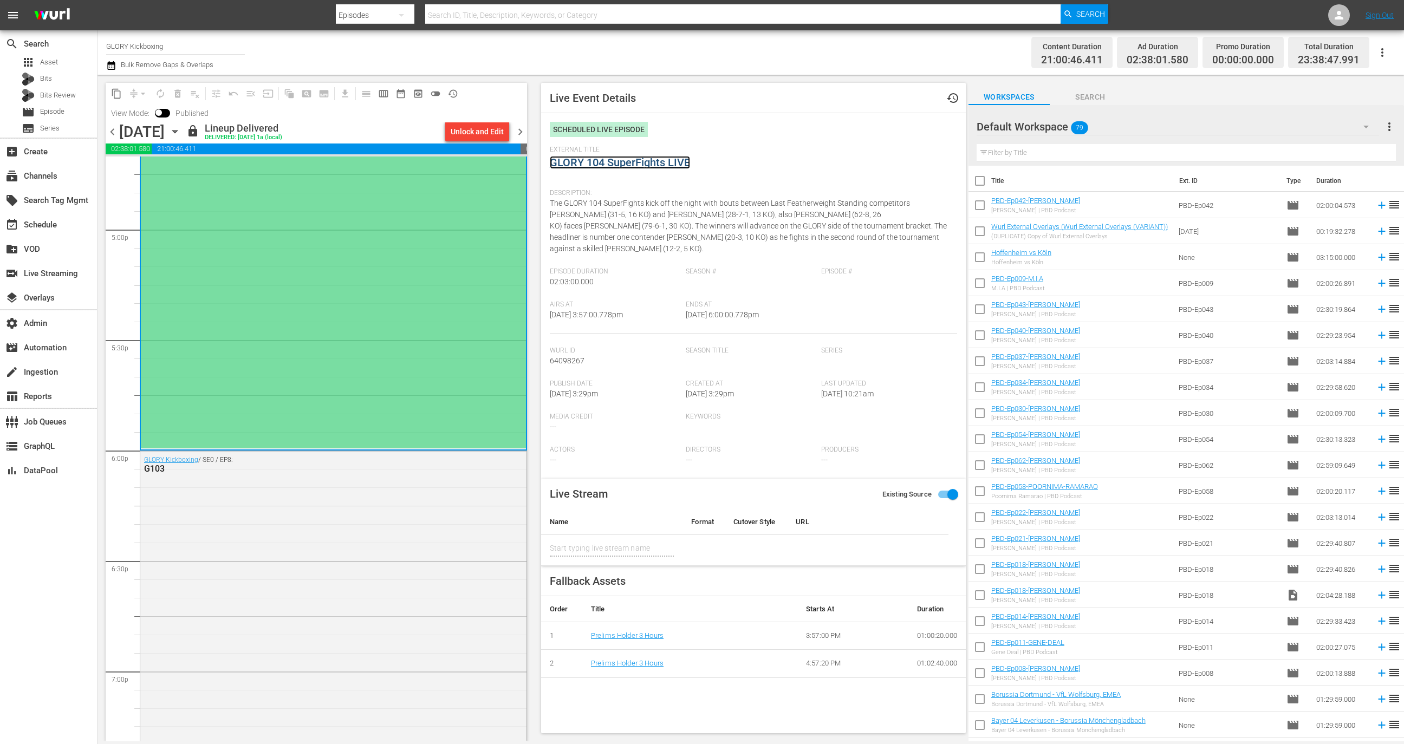
click at [663, 157] on link "GLORY 104 SuperFights LIVE" at bounding box center [620, 162] width 140 height 13
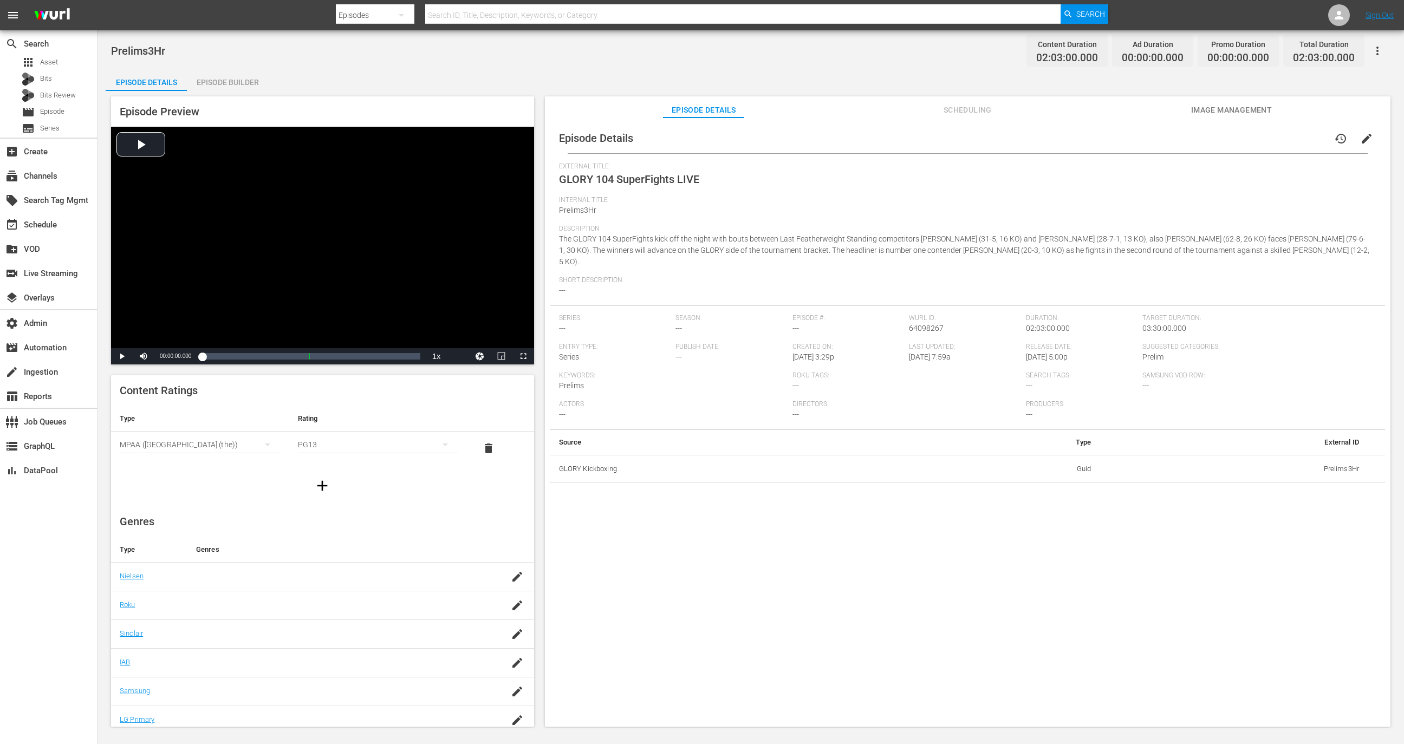
click at [969, 102] on button "Scheduling" at bounding box center [967, 107] width 81 height 22
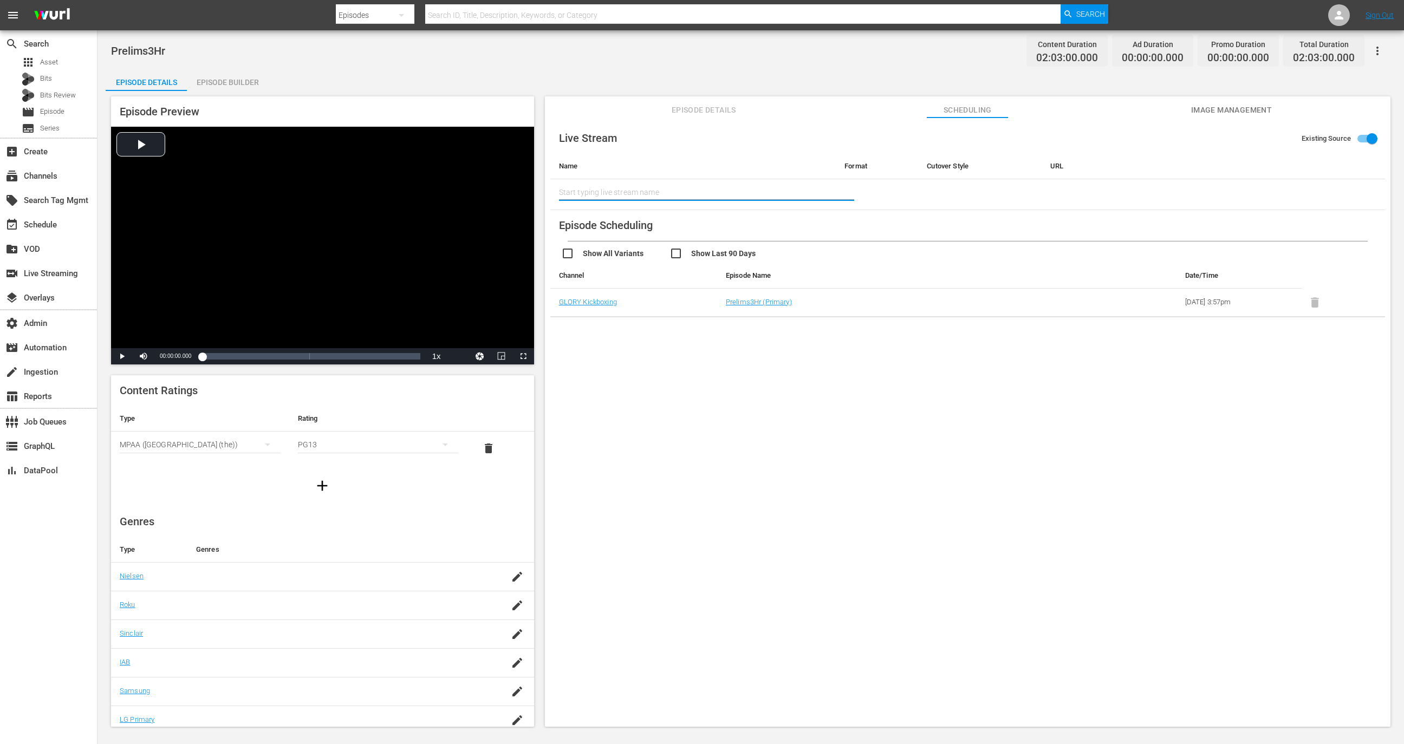
click at [726, 196] on input "text" at bounding box center [693, 192] width 269 height 26
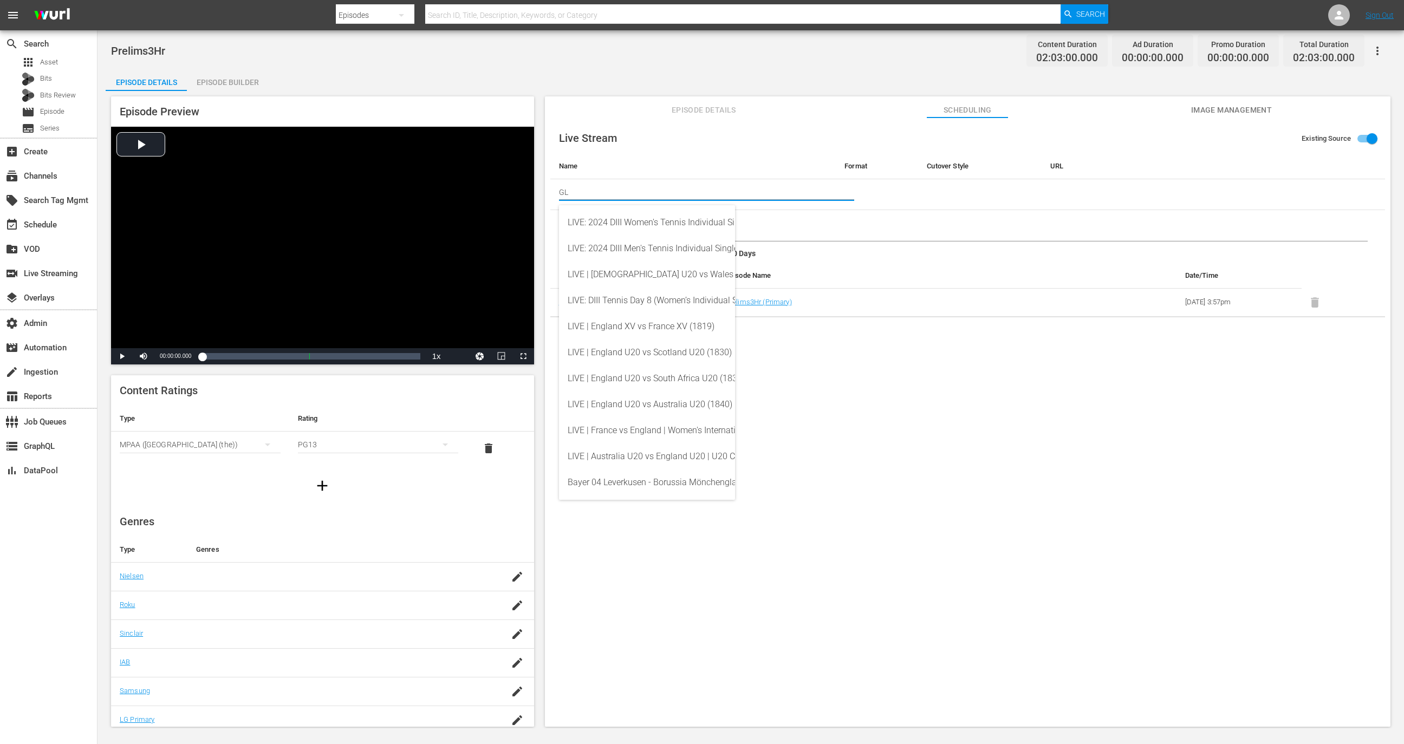
type input "G"
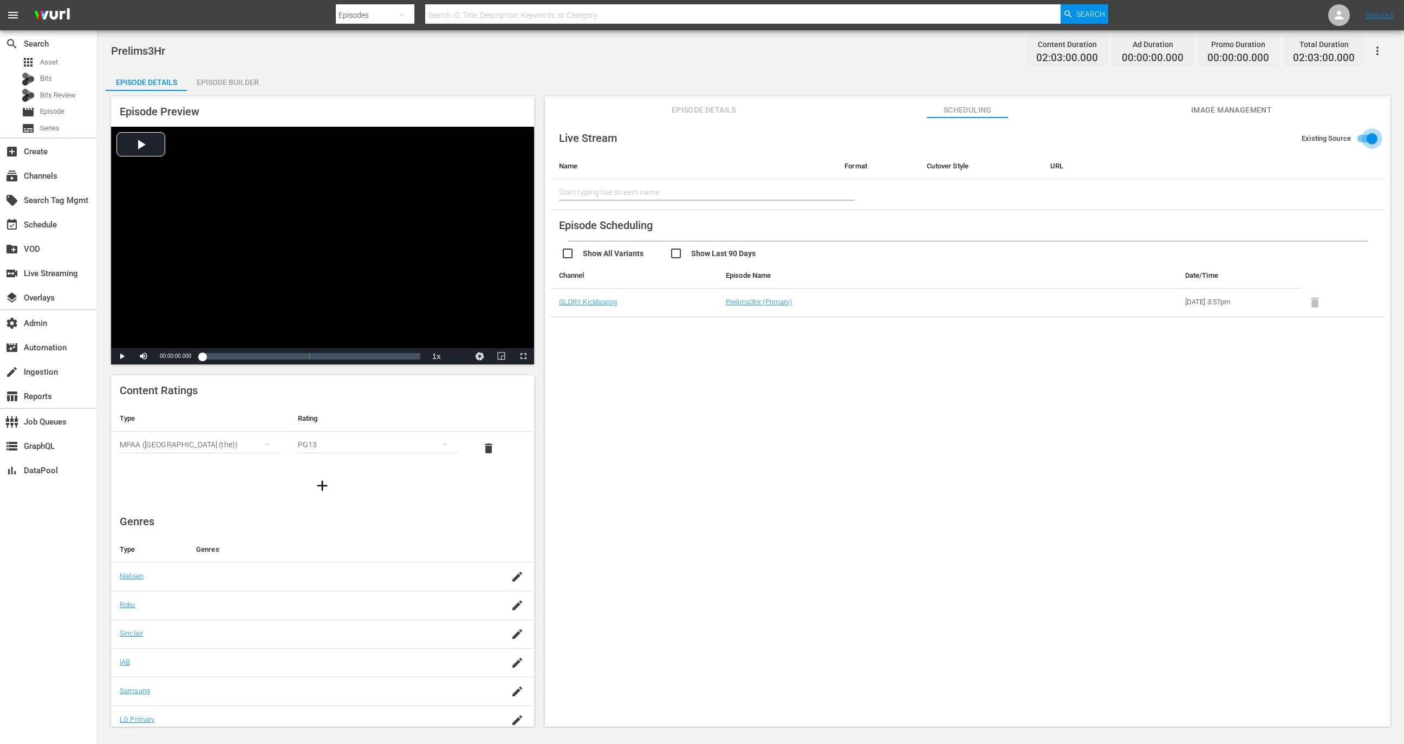
click at [1357, 145] on input "Existing Source" at bounding box center [1372, 141] width 62 height 21
click at [1358, 142] on input "Existing Source" at bounding box center [1362, 141] width 62 height 21
checkbox input "true"
click at [792, 185] on input "text" at bounding box center [693, 192] width 269 height 26
type input "G"
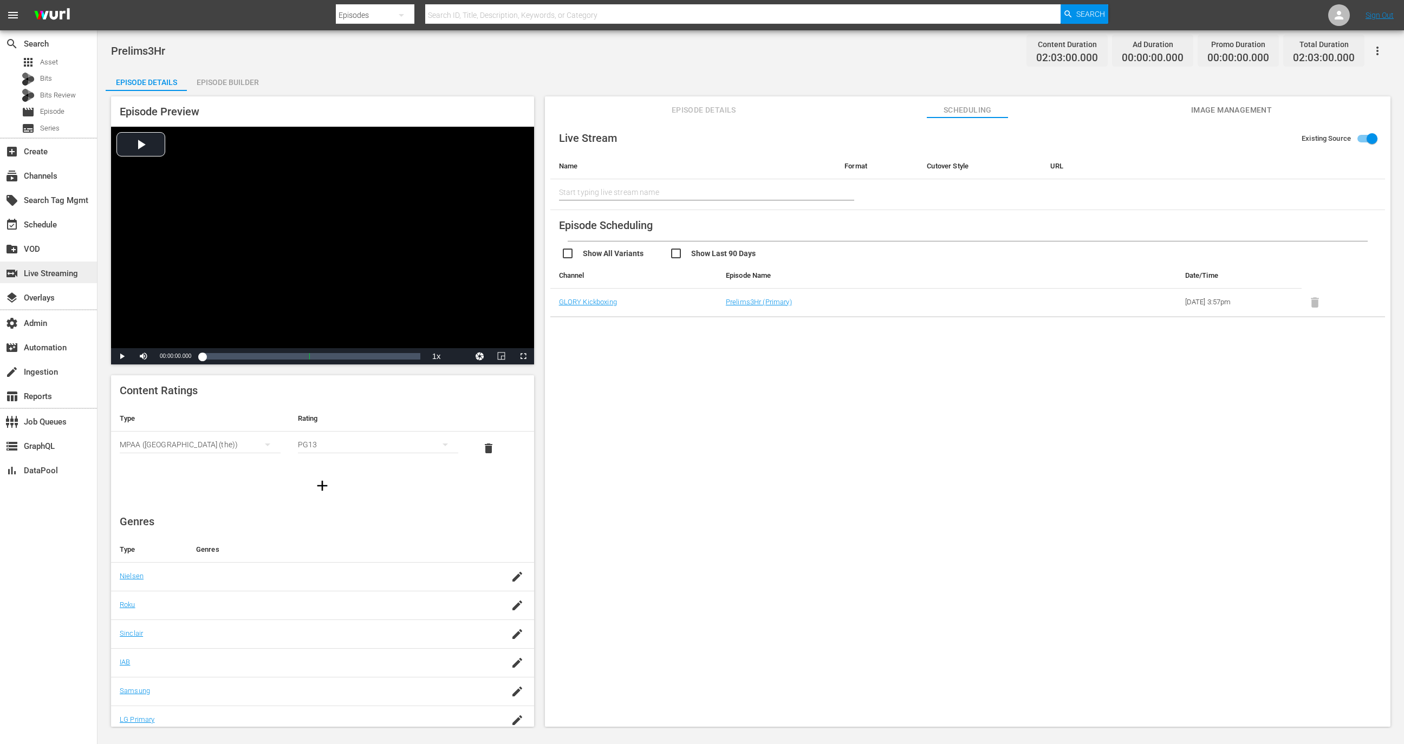
click at [53, 276] on div "switch_video Live Streaming" at bounding box center [30, 272] width 61 height 10
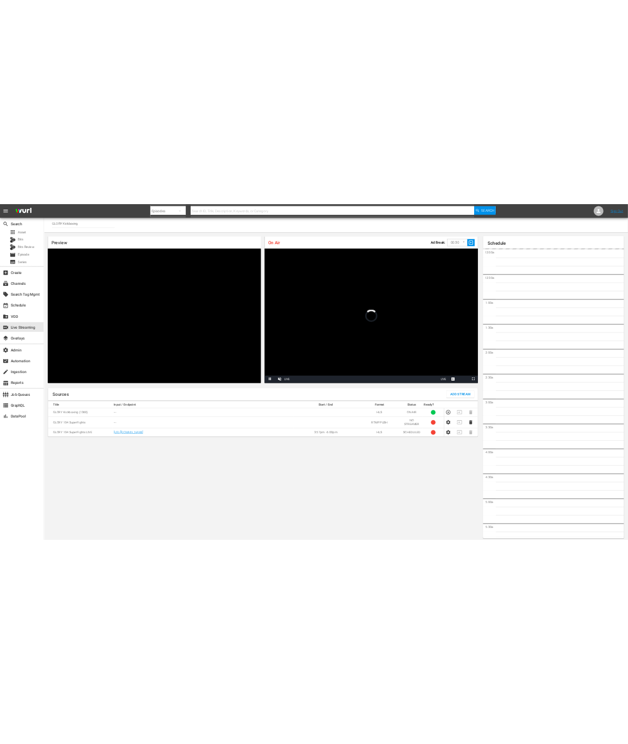
scroll to position [6, 0]
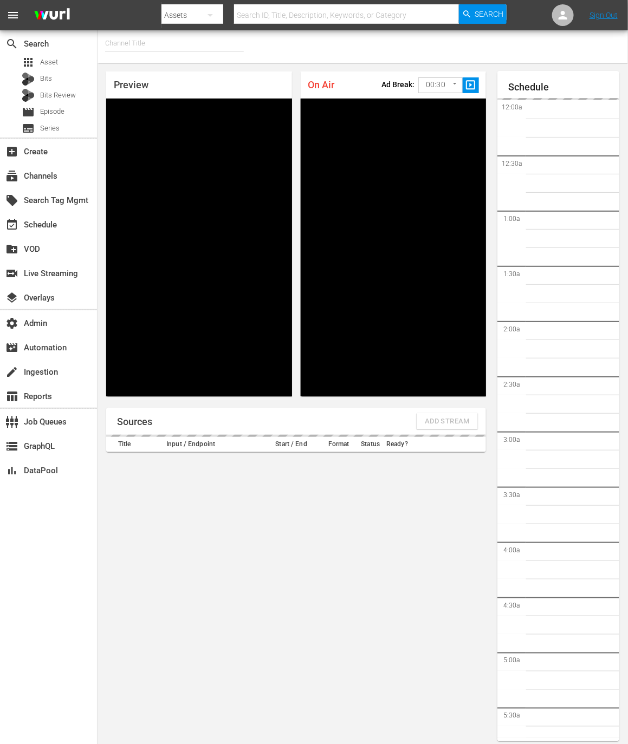
type input "GLORY Kickboxing (1360)"
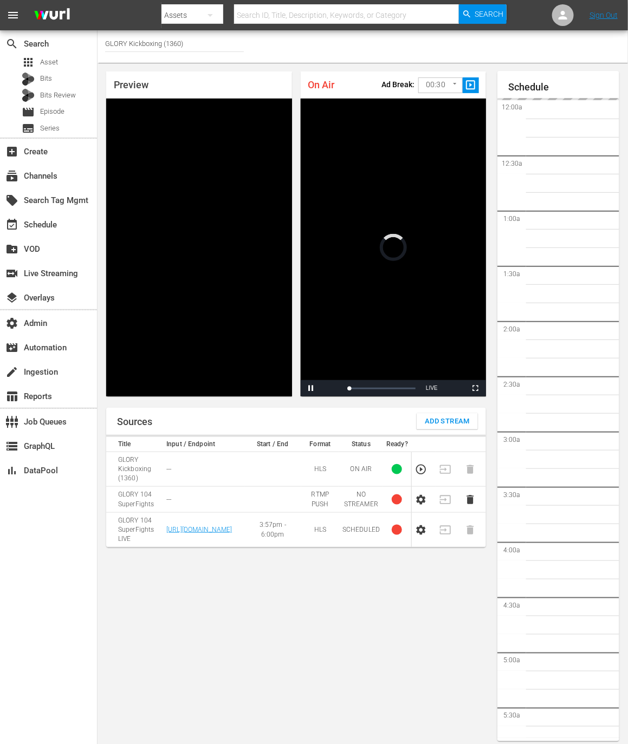
scroll to position [6, 0]
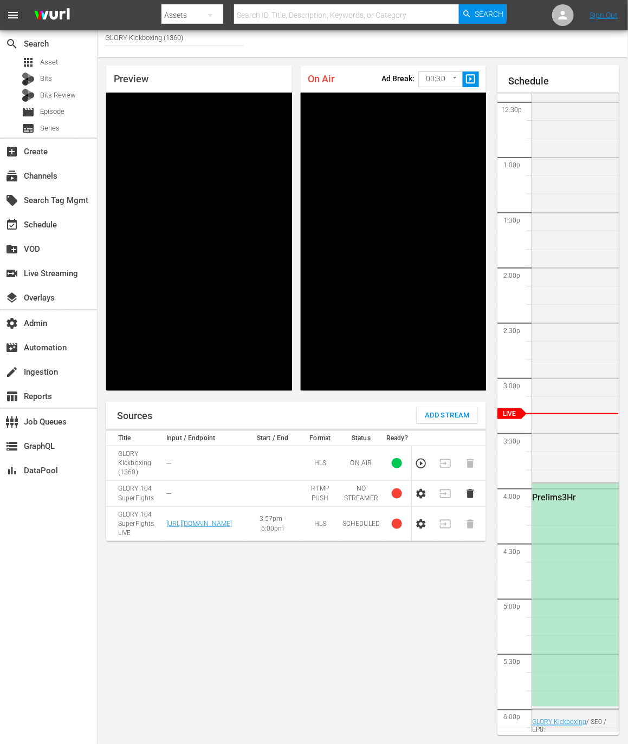
click at [211, 530] on td "[URL][DOMAIN_NAME]" at bounding box center [203, 524] width 81 height 35
copy link "[URL][DOMAIN_NAME]"
click at [131, 527] on td "GLORY 104 SuperFights LIVE" at bounding box center [134, 524] width 57 height 35
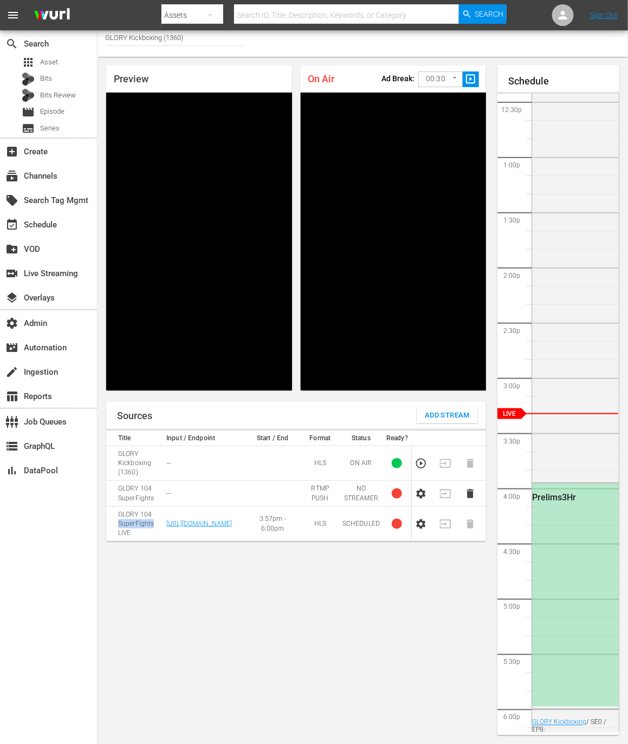
click at [131, 527] on td "GLORY 104 SuperFights LIVE" at bounding box center [134, 524] width 57 height 35
copy td "GLORY 104 SuperFights LIVE"
click at [187, 617] on div "Sources Add Stream Title Input / Endpoint Start / End Format Status Ready? GLOR…" at bounding box center [296, 569] width 380 height 334
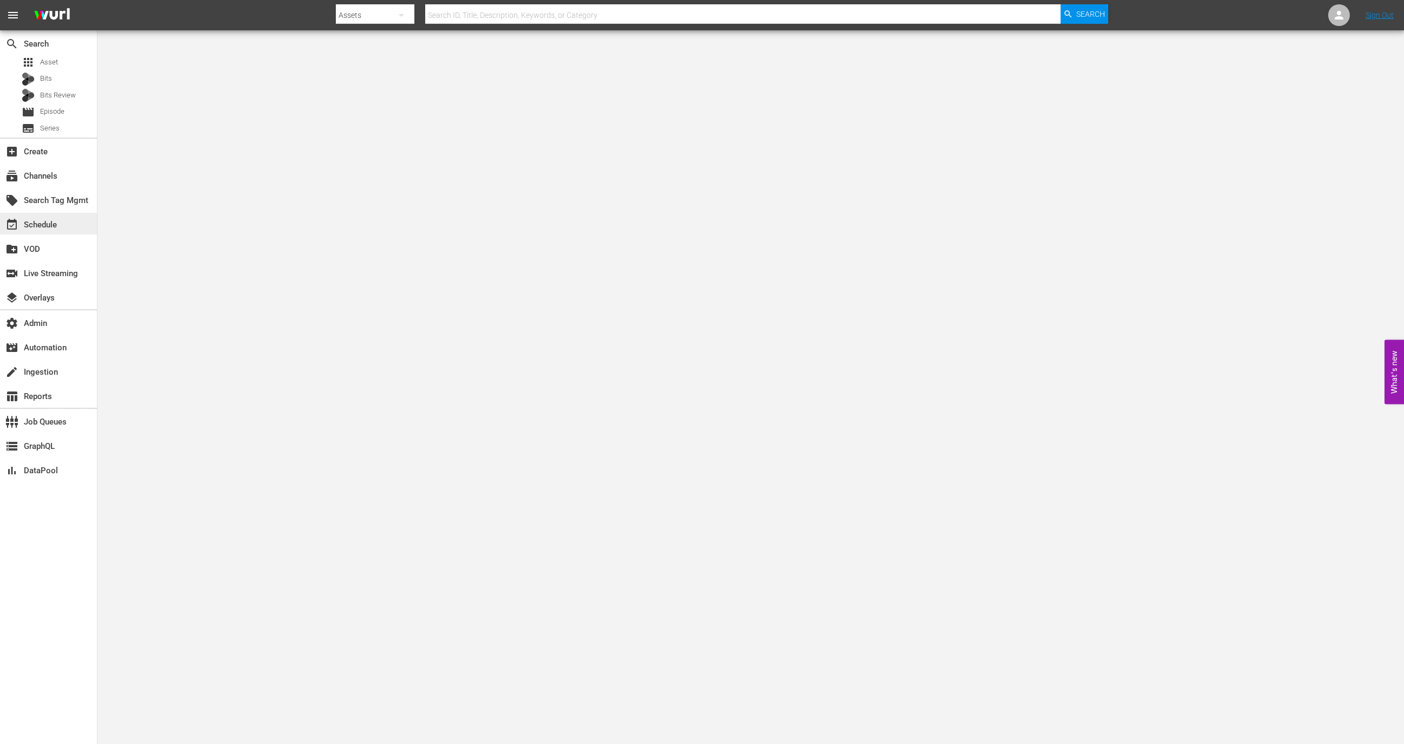
click at [66, 214] on div "event_available Schedule" at bounding box center [48, 224] width 97 height 22
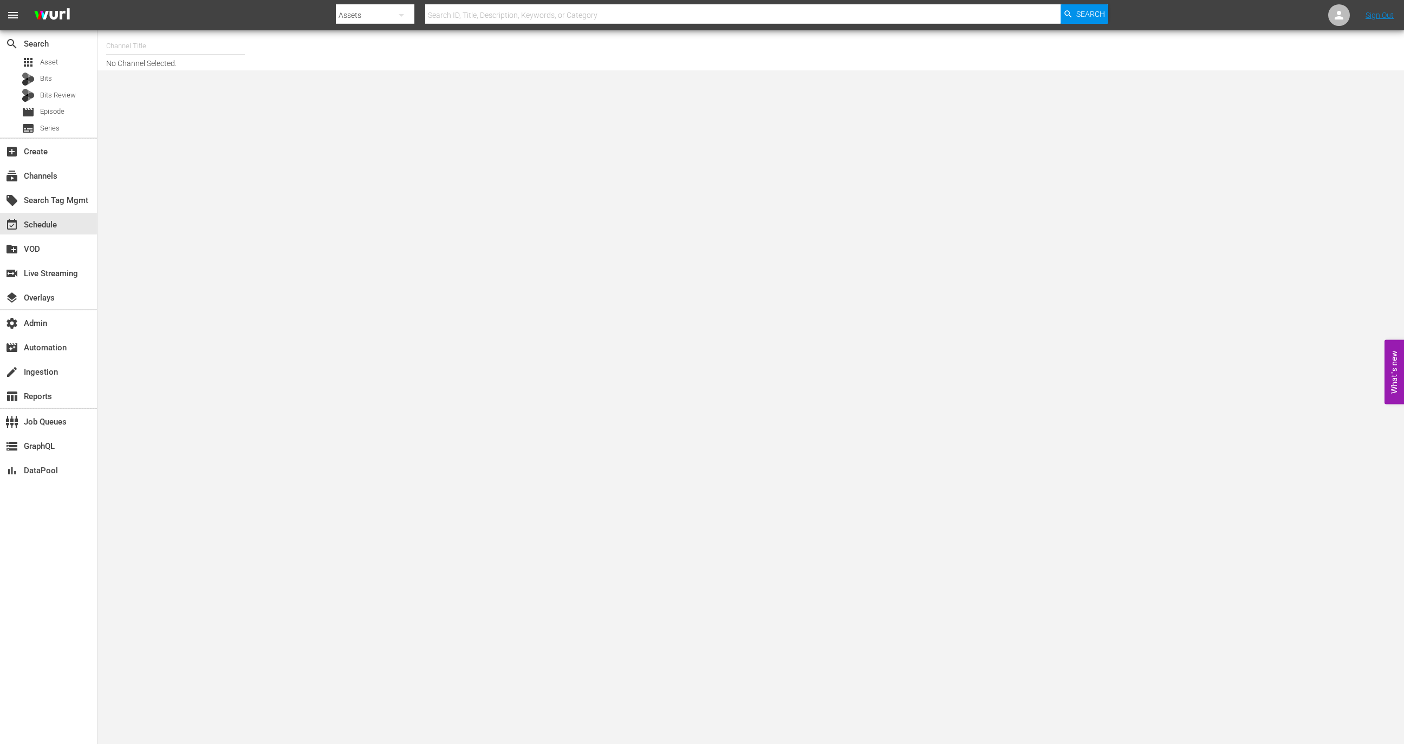
click at [160, 51] on input "text" at bounding box center [175, 46] width 139 height 26
click at [176, 64] on div "MSG SportsZone (1386 - amc_msgsportszone_1)" at bounding box center [255, 76] width 281 height 26
type input "MSG SportsZone (1386 - amc_msgsportszone_1)"
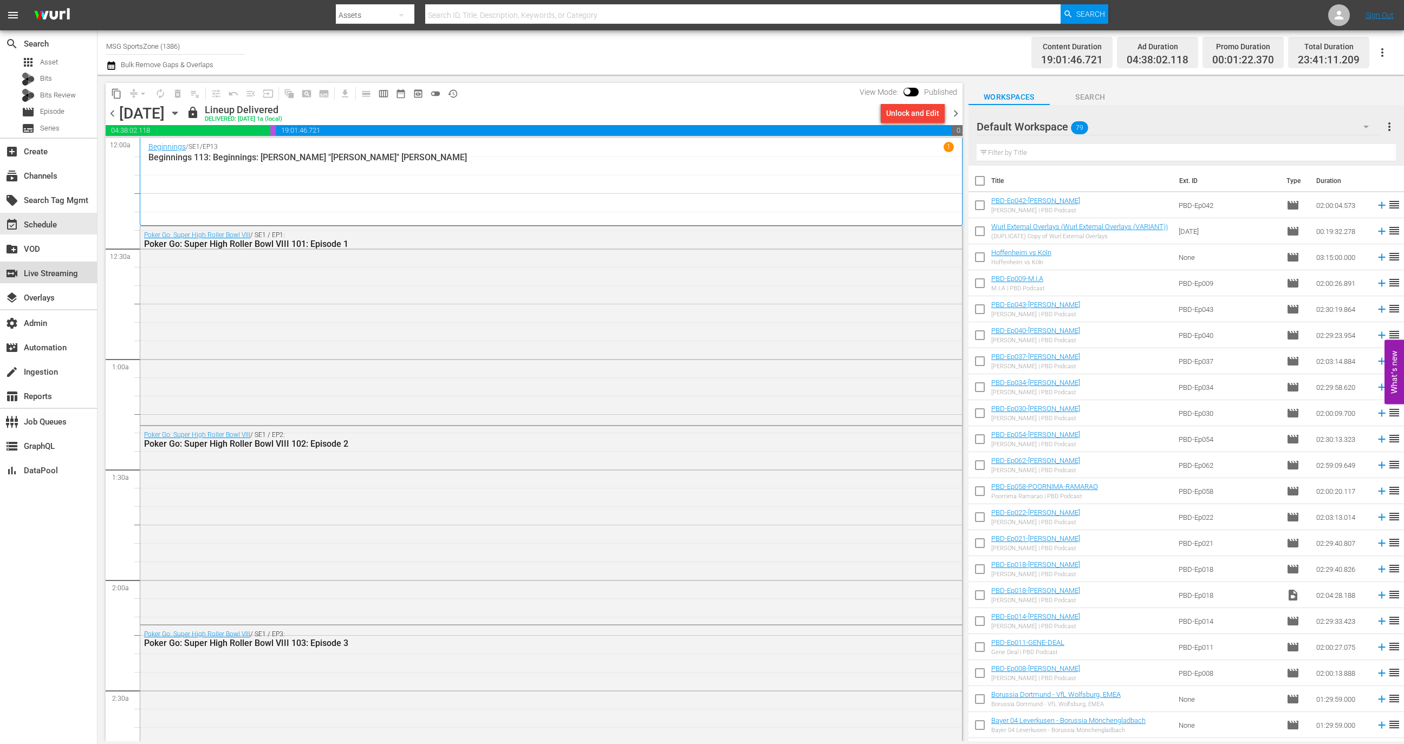
click at [61, 270] on div "switch_video Live Streaming" at bounding box center [30, 272] width 61 height 10
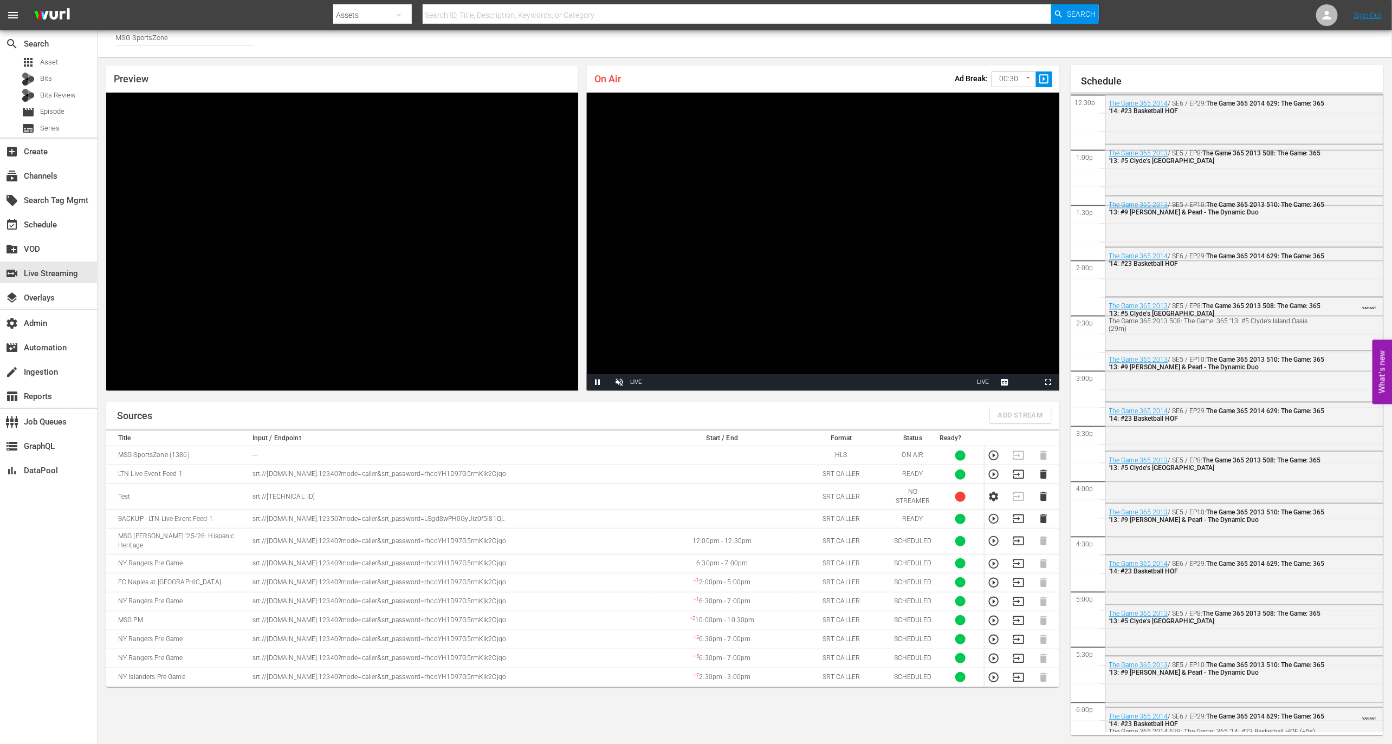
scroll to position [939, 0]
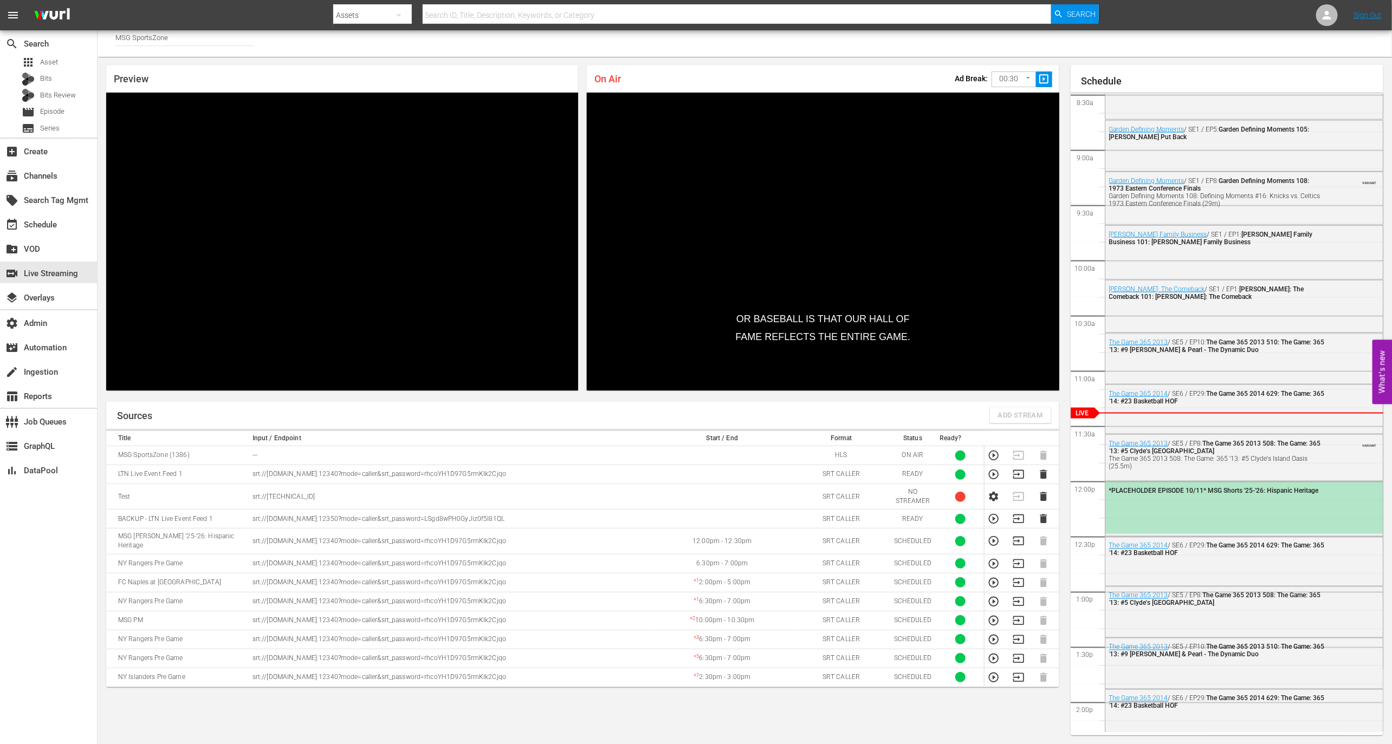
click at [1207, 509] on div "*PLACEHOLDER EPISODE 10/11* MSG Shorts '25-'26: Hispanic Heritage" at bounding box center [1244, 508] width 278 height 52
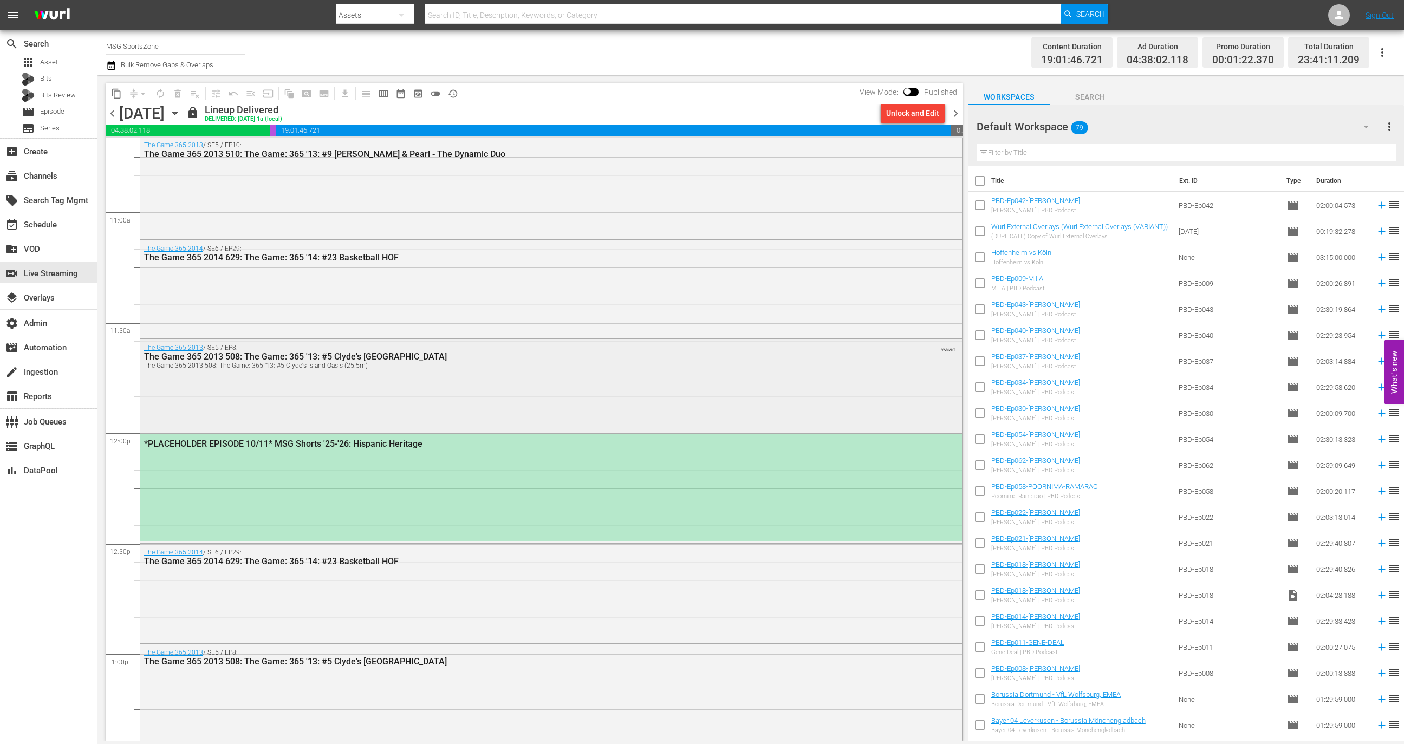
scroll to position [2394, 0]
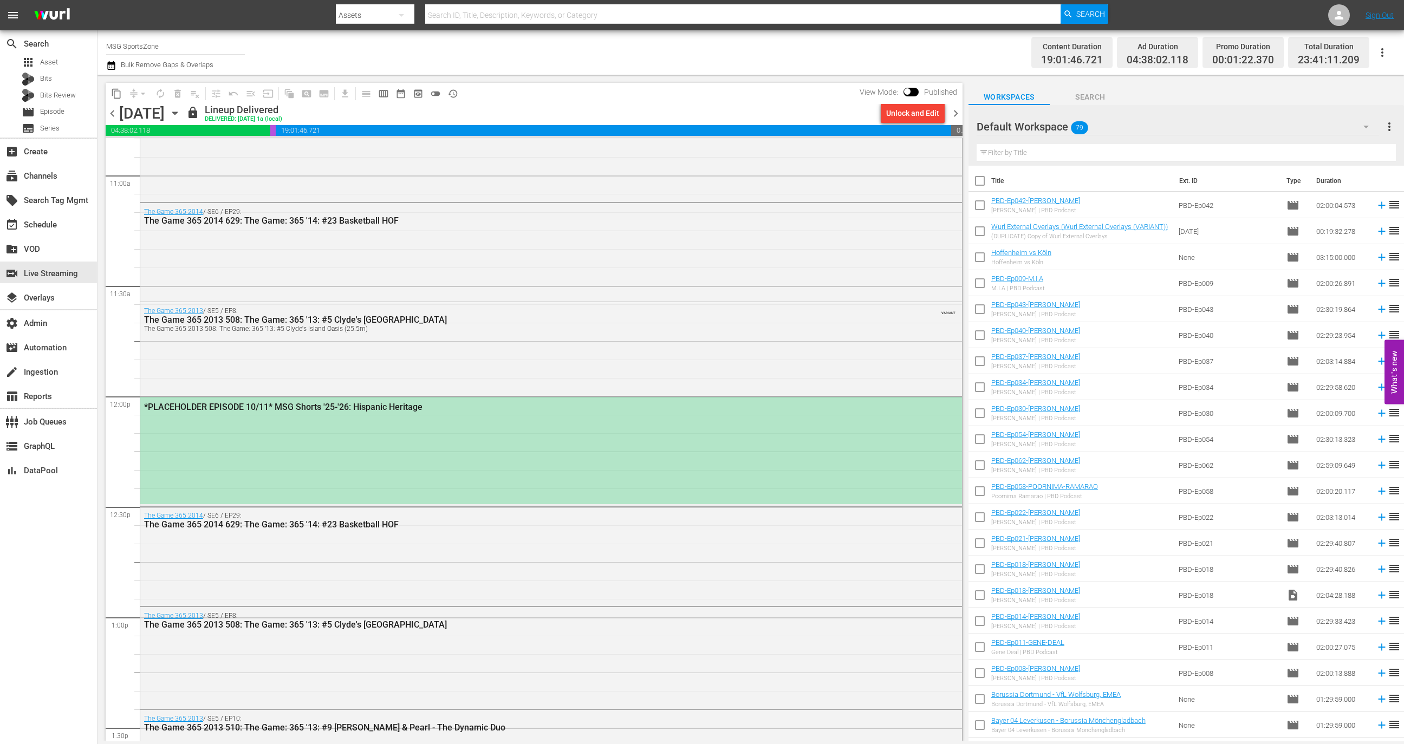
click at [549, 444] on div "*PLACEHOLDER EPISODE 10/11* MSG Shorts '25-'26: Hispanic Heritage" at bounding box center [551, 450] width 822 height 107
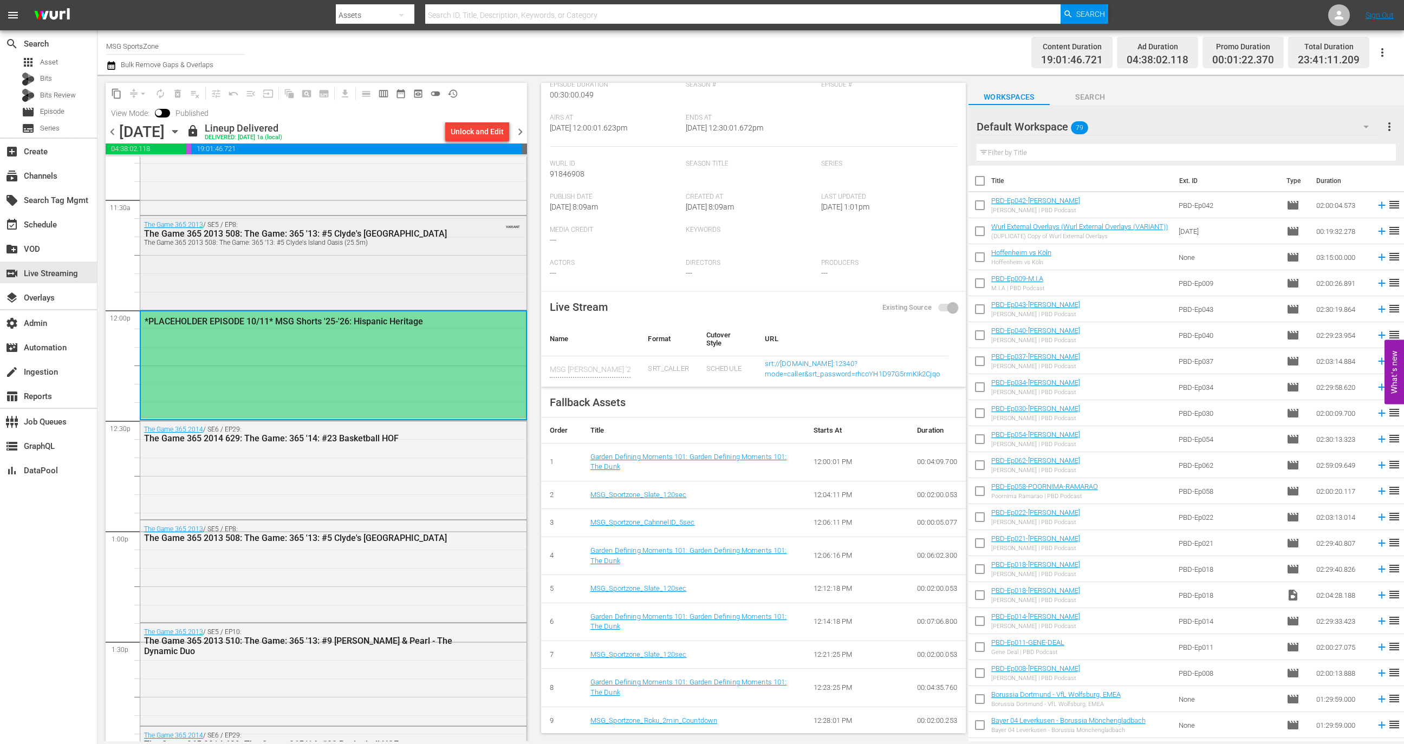
scroll to position [2489, 0]
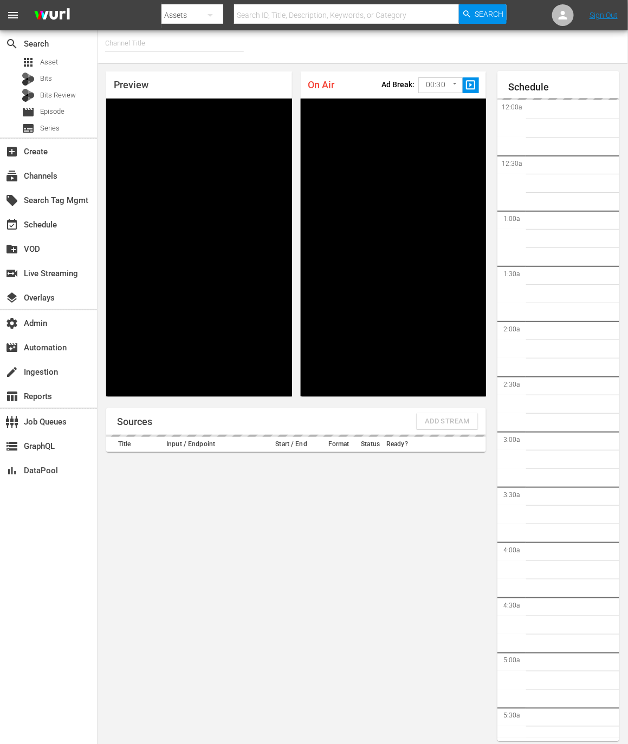
type input "GLORY Kickboxing (1360)"
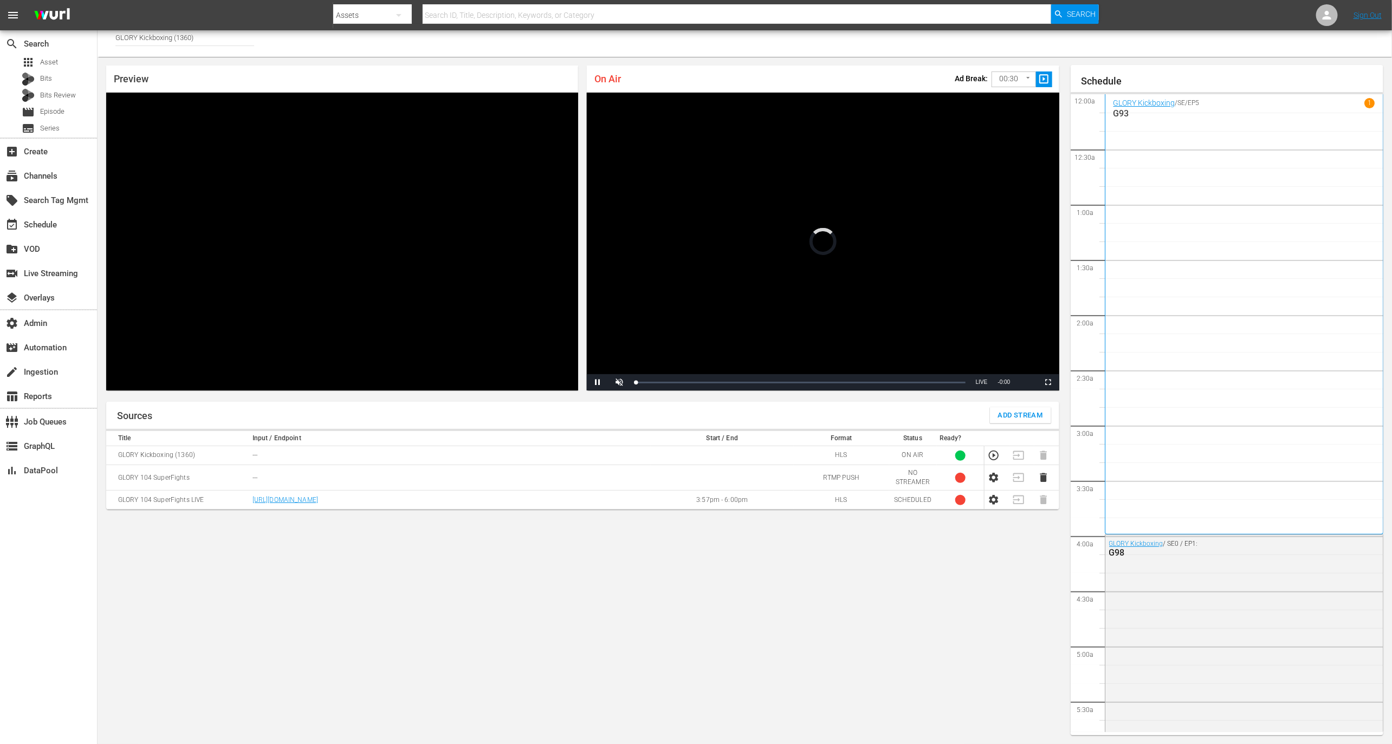
scroll to position [1390, 0]
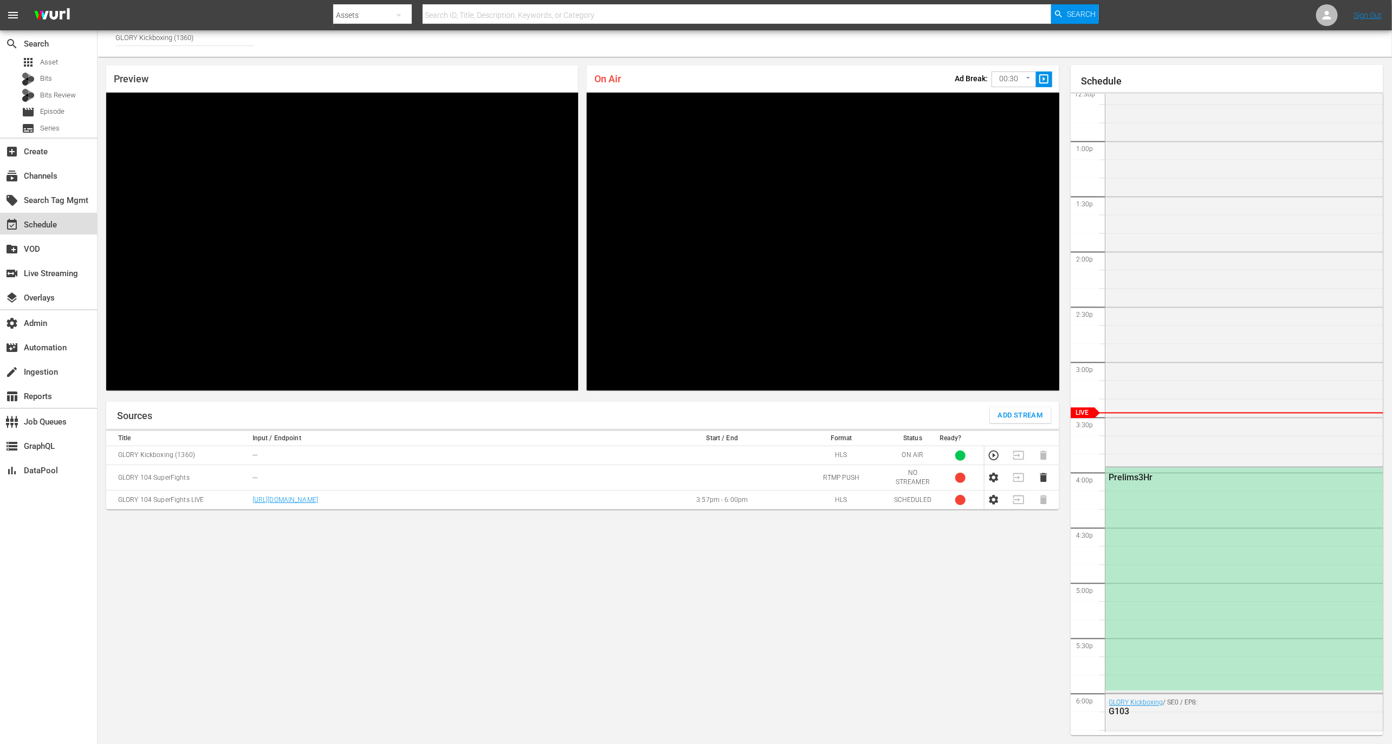
click at [54, 225] on div "event_available Schedule" at bounding box center [30, 223] width 61 height 10
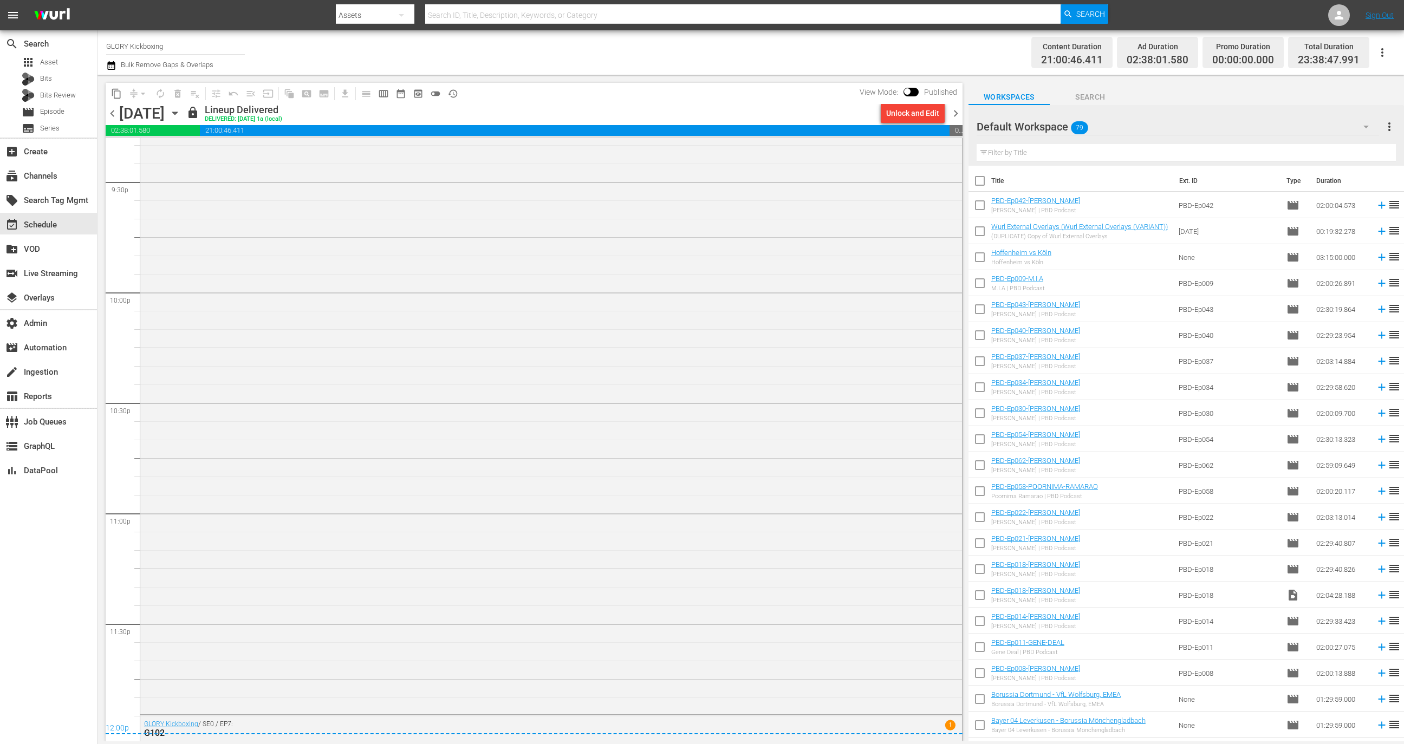
scroll to position [4832, 0]
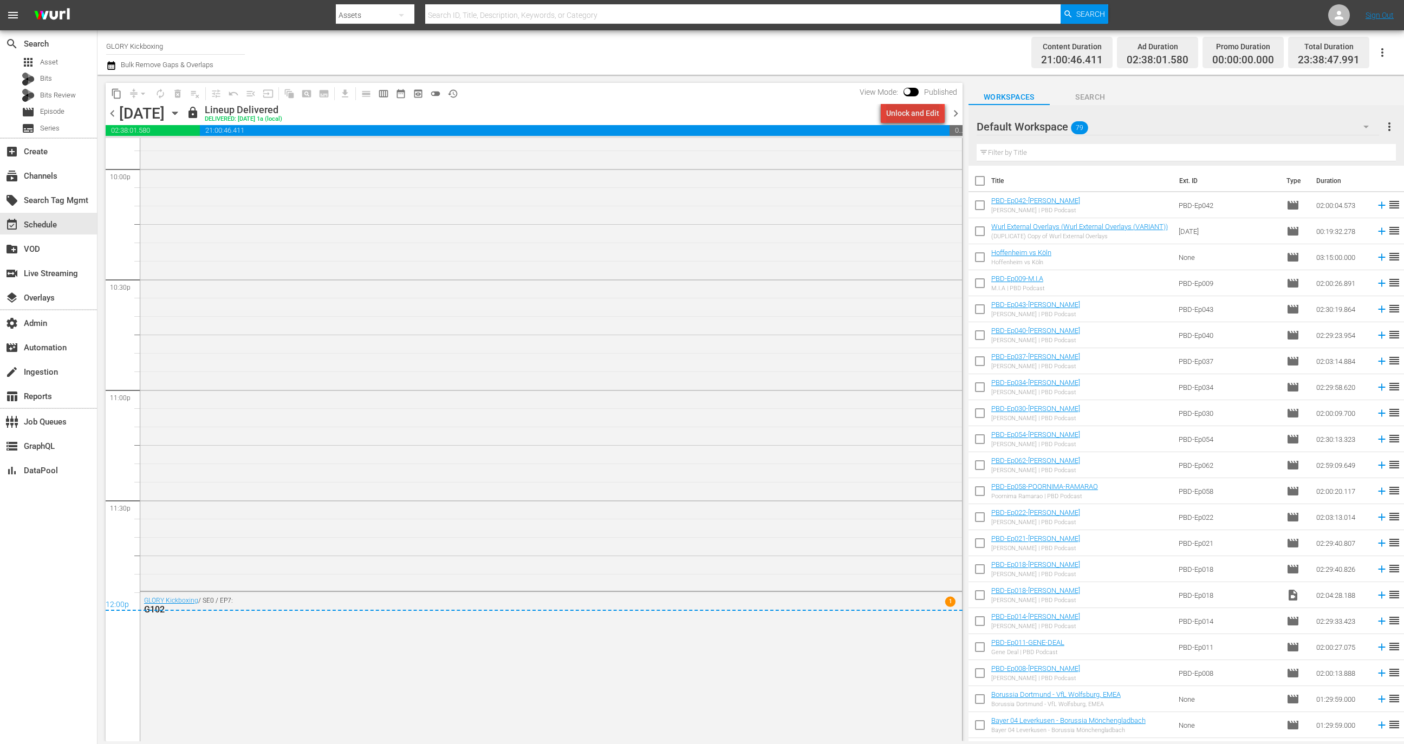
click at [640, 118] on div "Unlock and Edit" at bounding box center [912, 113] width 53 height 20
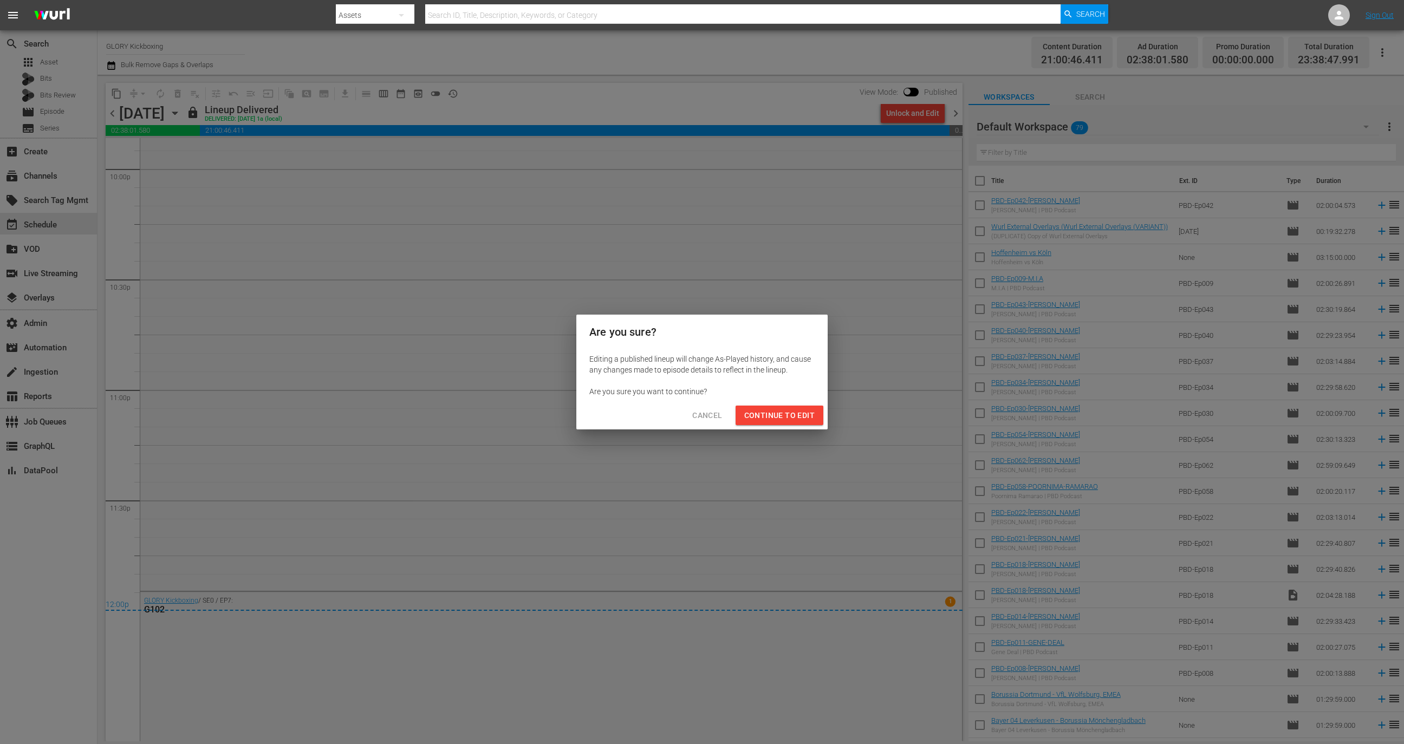
click at [640, 413] on span "Continue to Edit" at bounding box center [779, 416] width 70 height 14
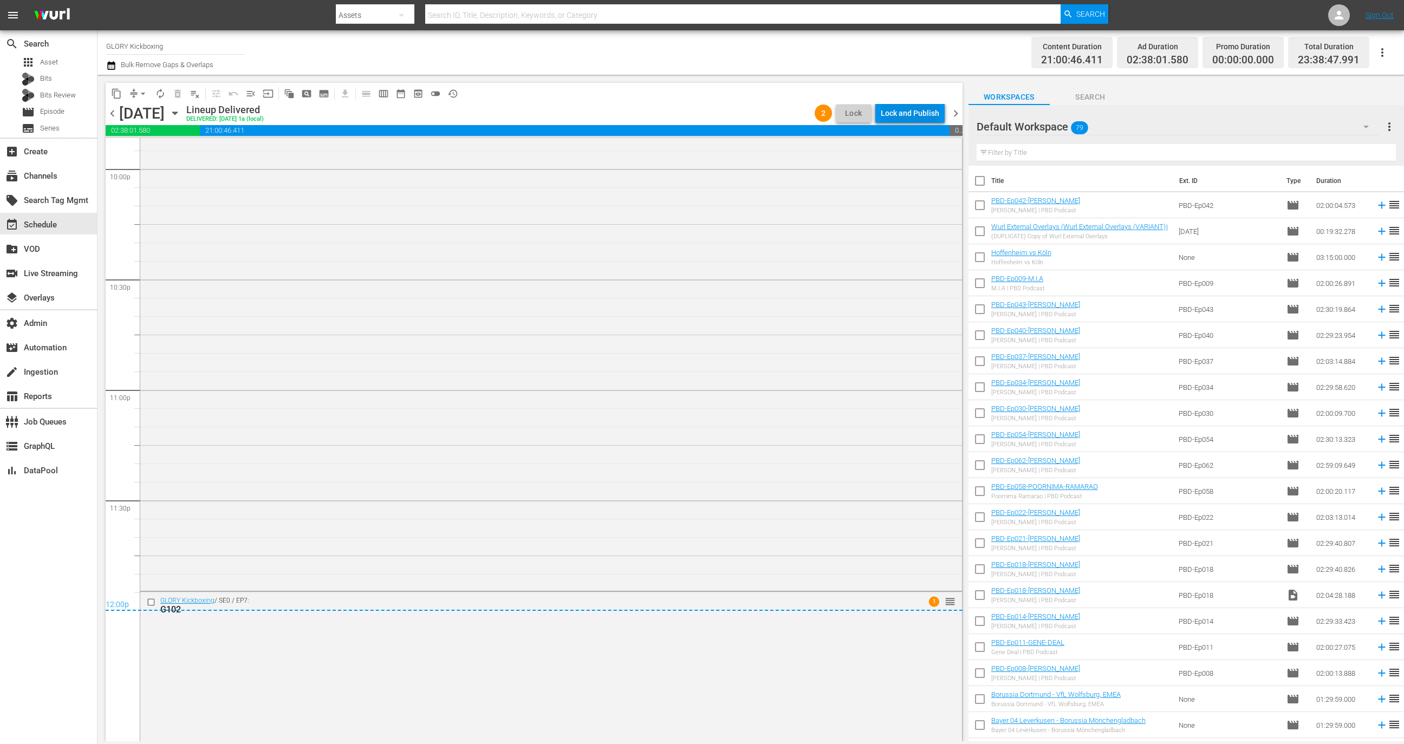
click at [640, 117] on div "Lock and Publish" at bounding box center [910, 113] width 59 height 20
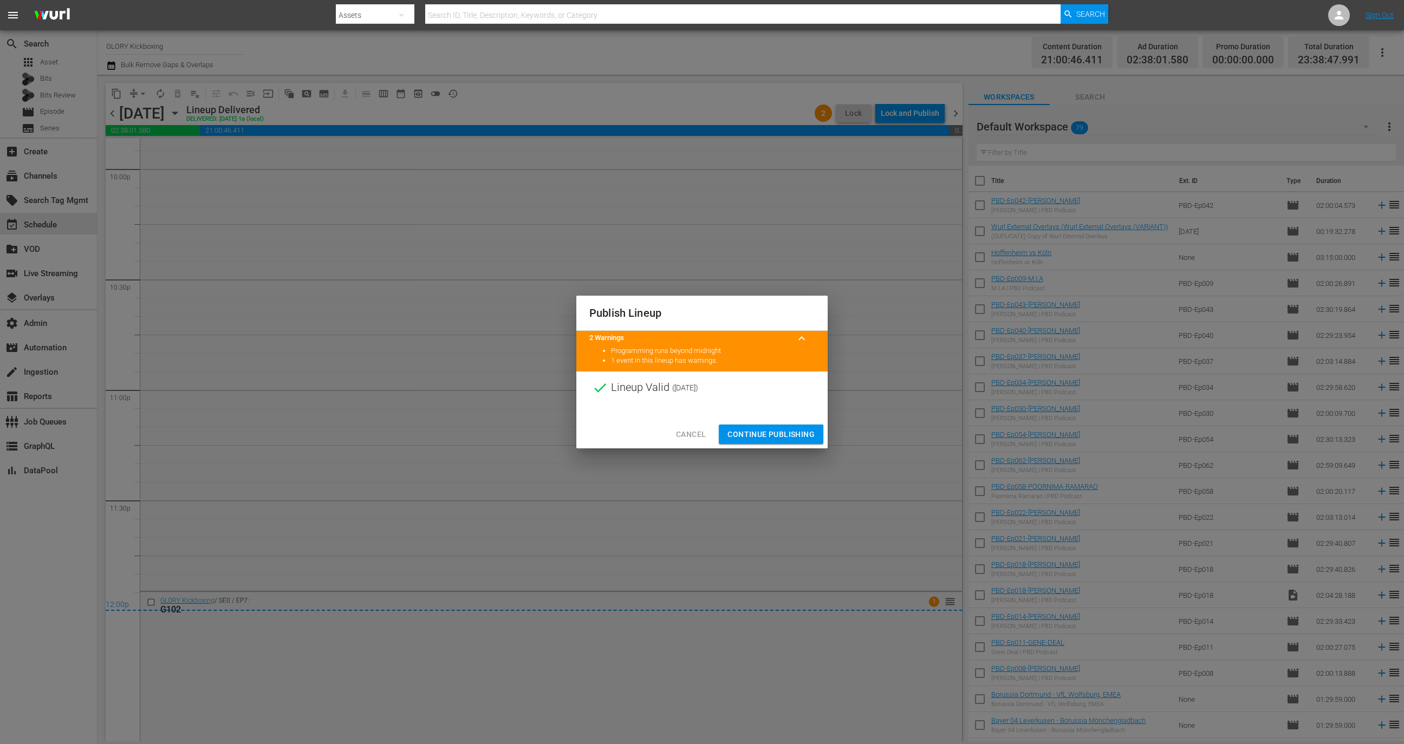
click at [640, 437] on span "Continue Publishing" at bounding box center [771, 435] width 87 height 14
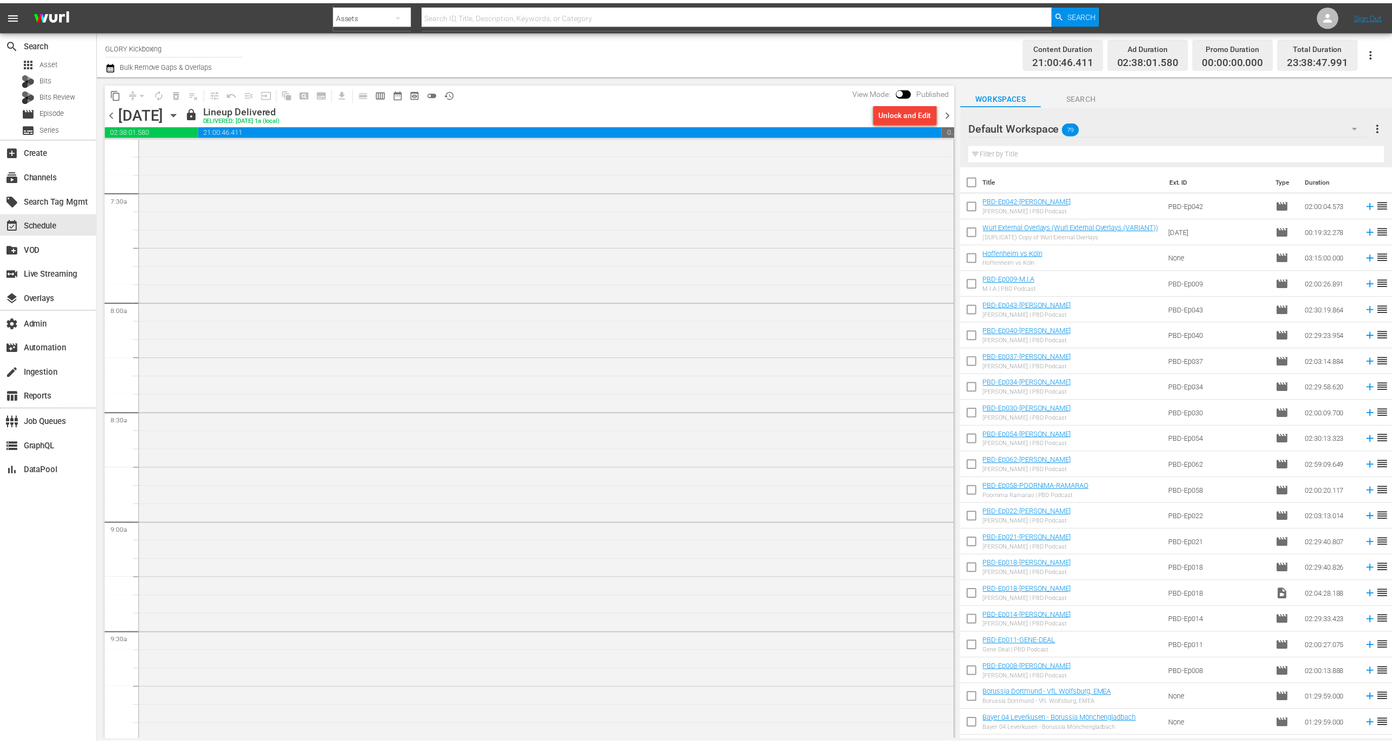
scroll to position [1645, 0]
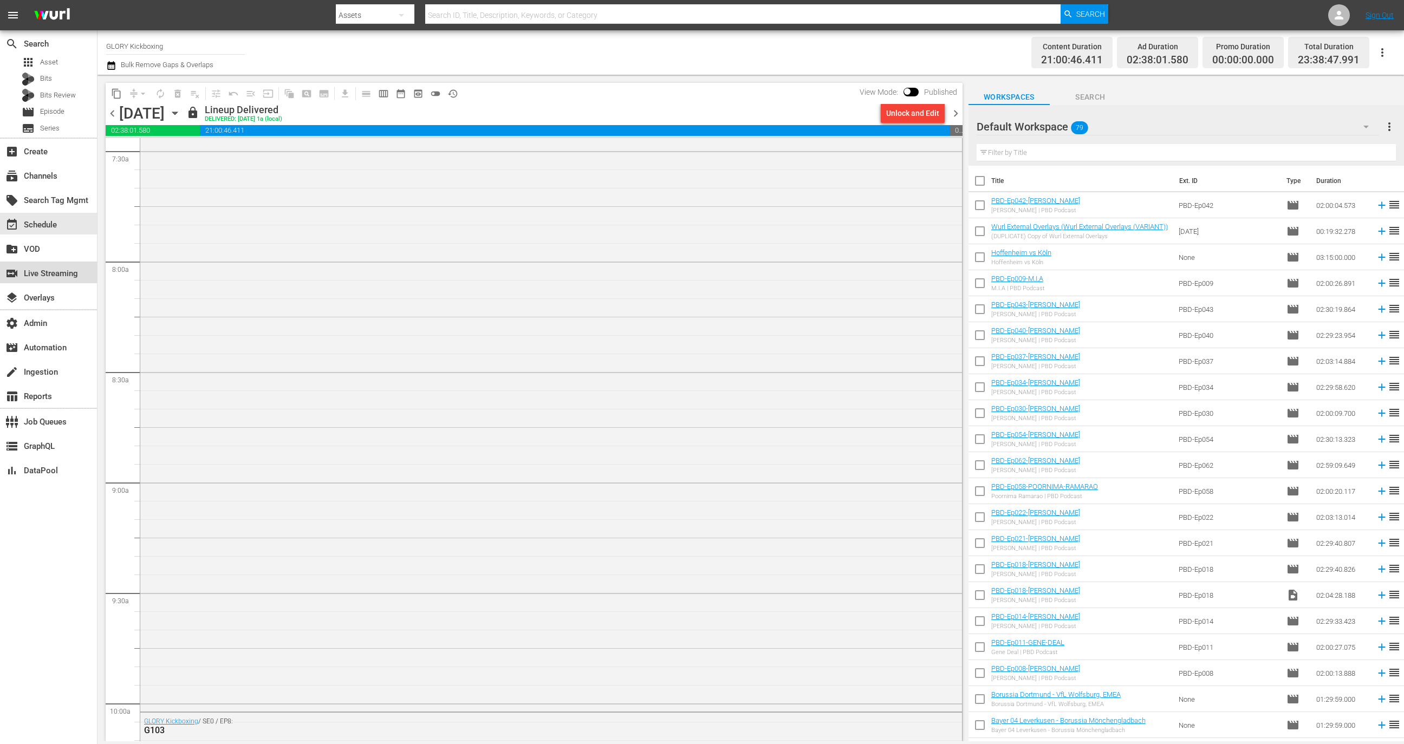
click at [54, 276] on div "switch_video Live Streaming" at bounding box center [30, 272] width 61 height 10
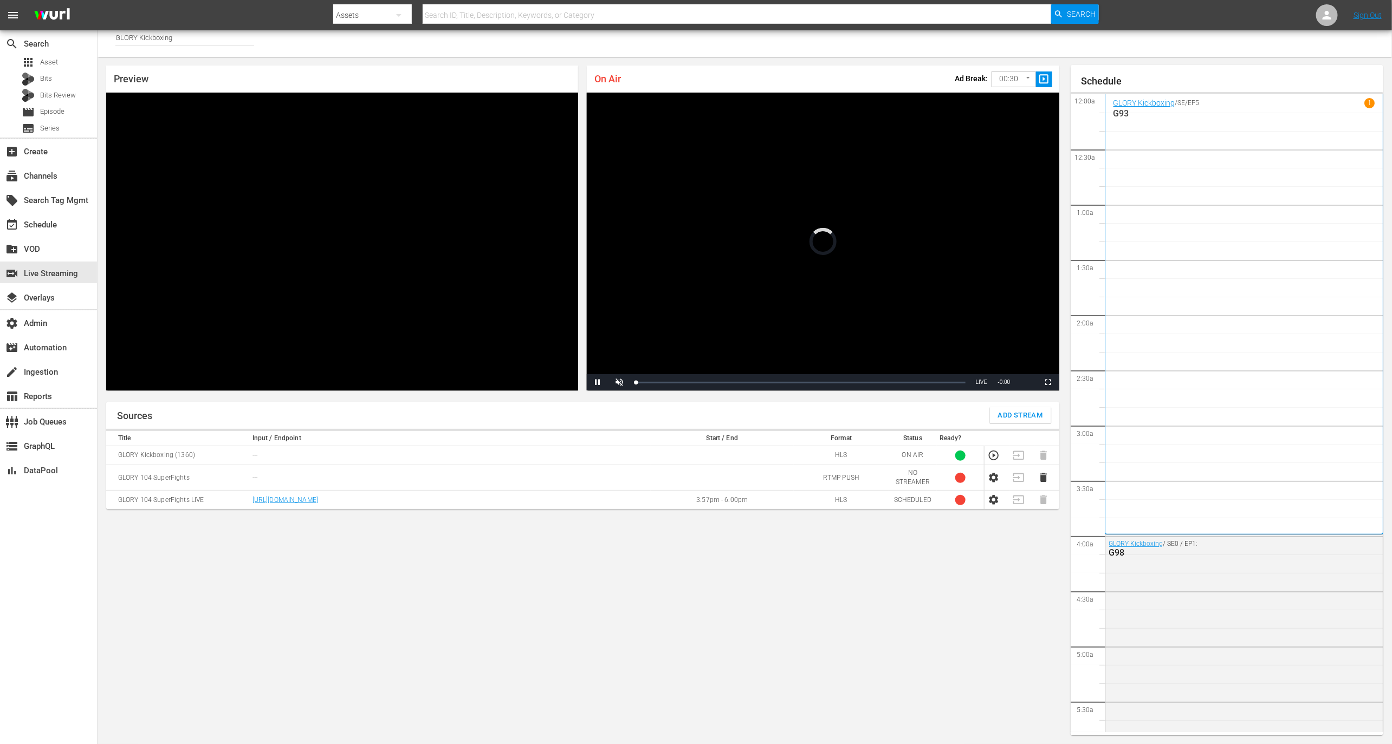
scroll to position [1395, 0]
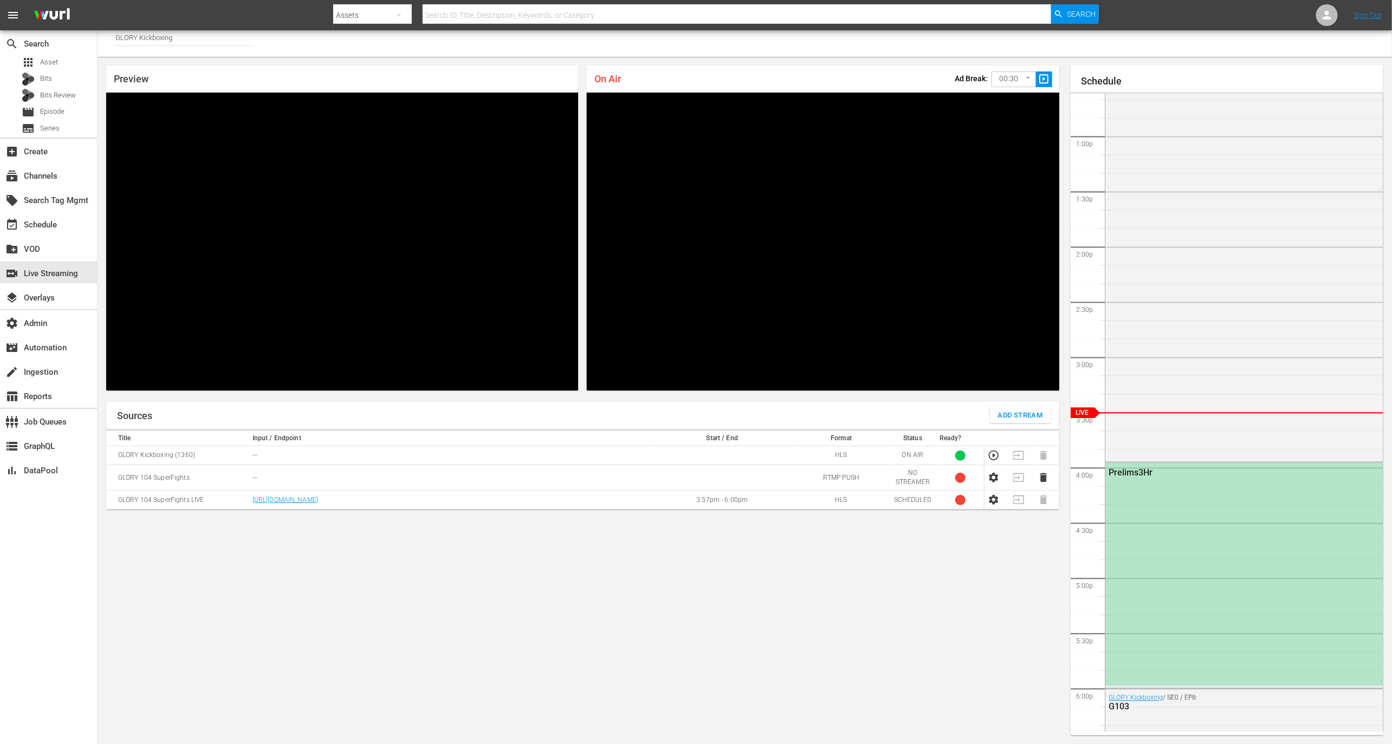
click at [640, 527] on div "Prelims3Hr" at bounding box center [1244, 574] width 278 height 223
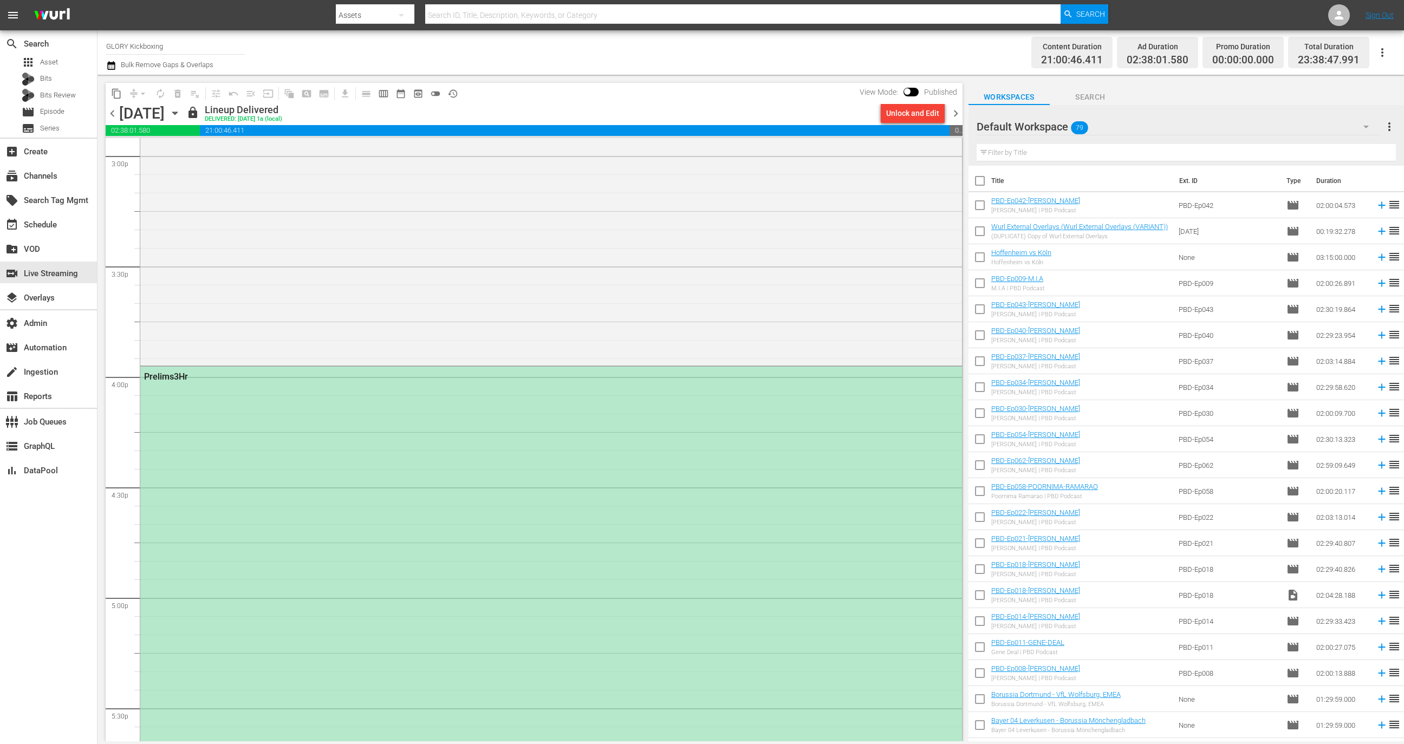
scroll to position [3815, 0]
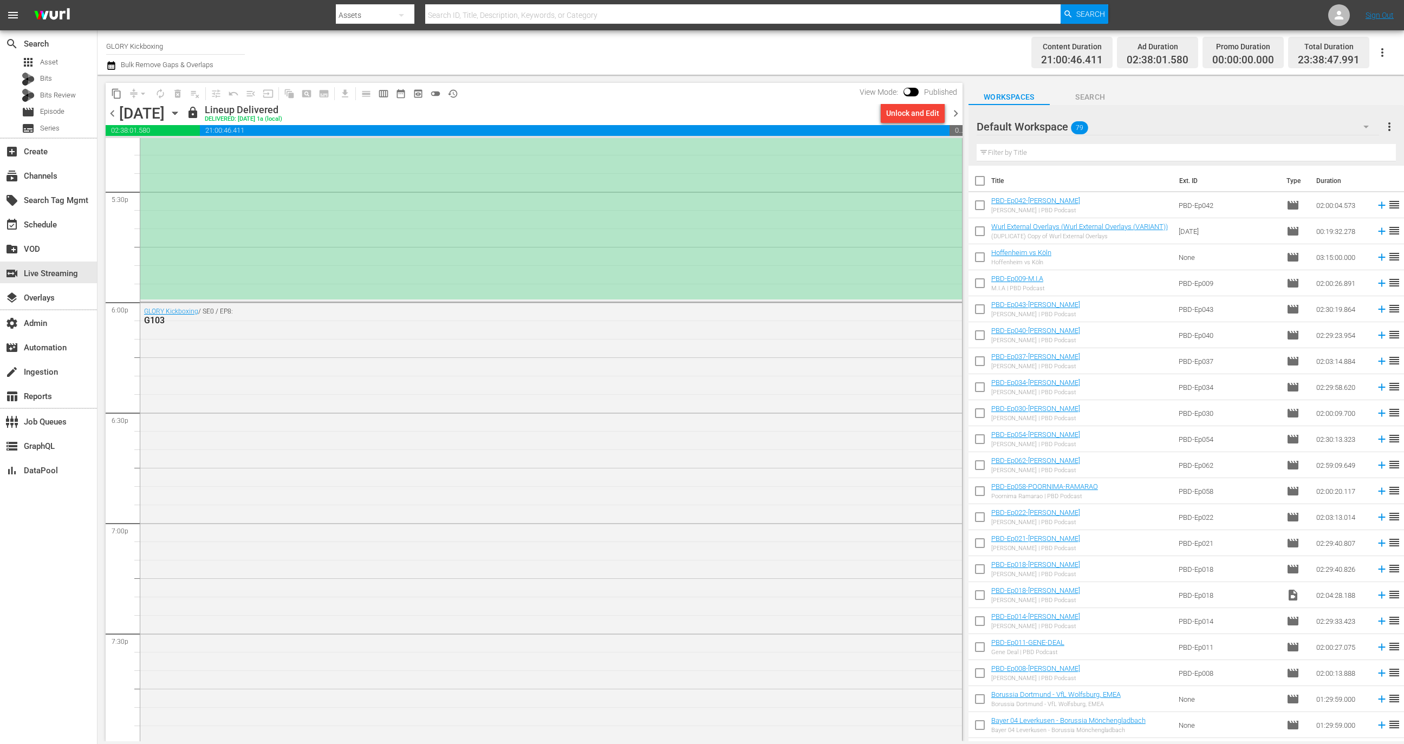
click at [640, 217] on div "Prelims3Hr" at bounding box center [551, 75] width 822 height 450
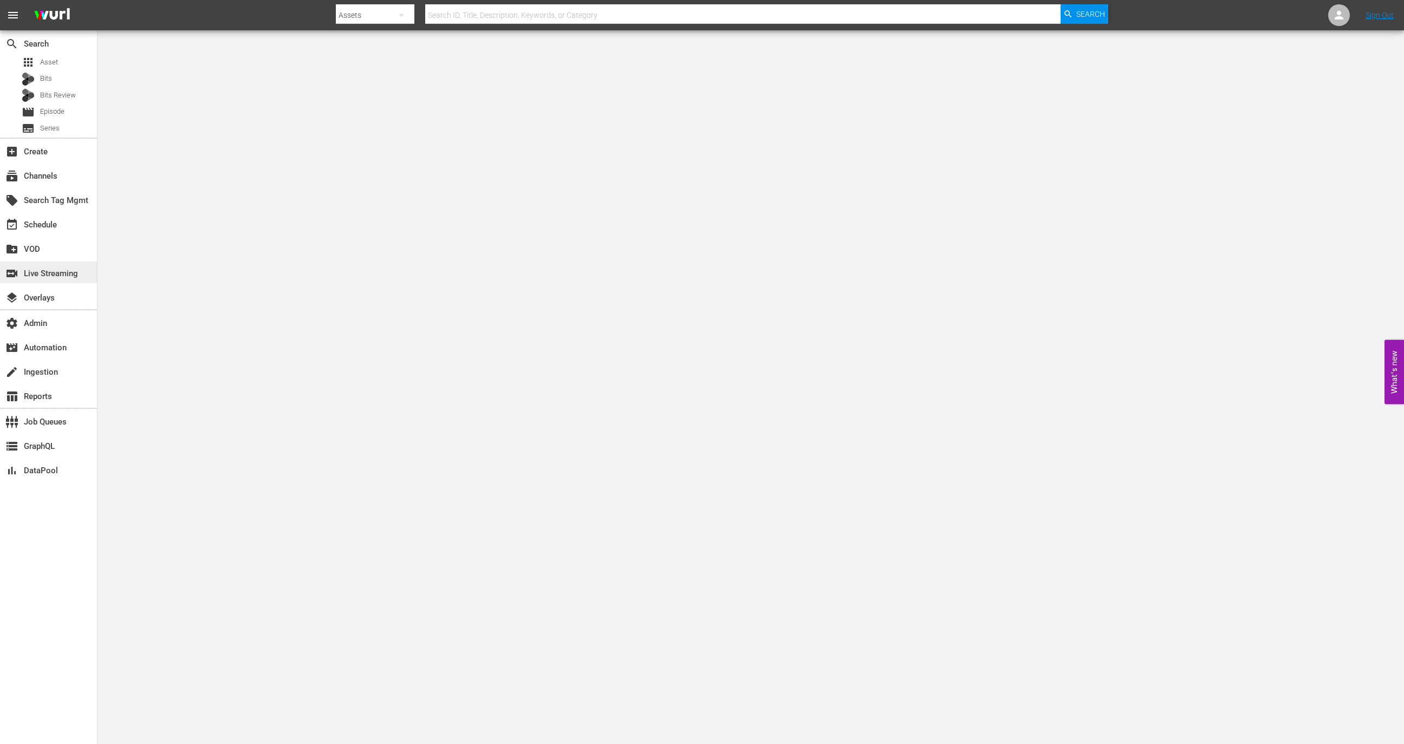
click at [61, 270] on div "switch_video Live Streaming" at bounding box center [30, 272] width 61 height 10
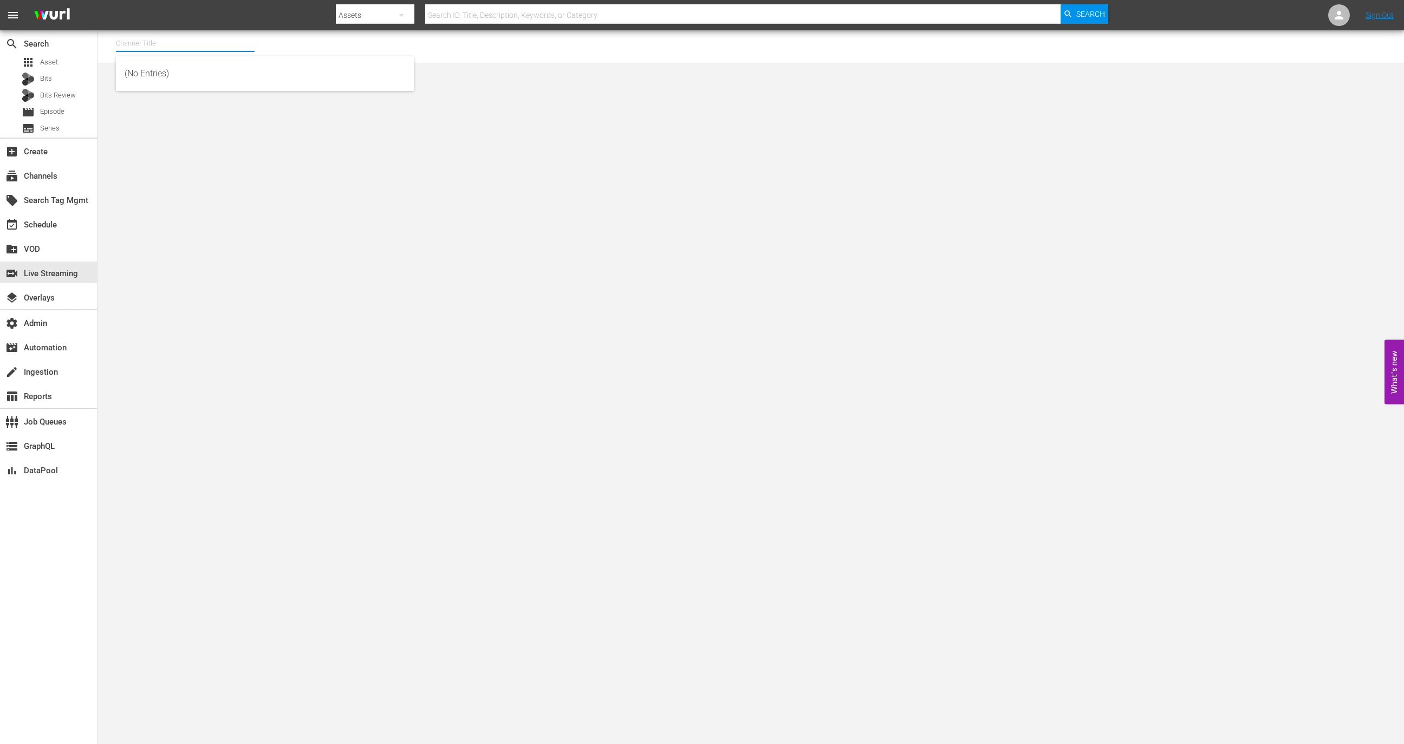
click at [176, 49] on input "text" at bounding box center [185, 43] width 139 height 26
type input "l"
click at [199, 78] on div "GLORY Kickboxing (1360 - glorykickboxing_glorykickboxing_1)" at bounding box center [265, 74] width 281 height 26
type input "GLORY Kickboxing (1360 - glorykickboxing_glorykickboxing_1)"
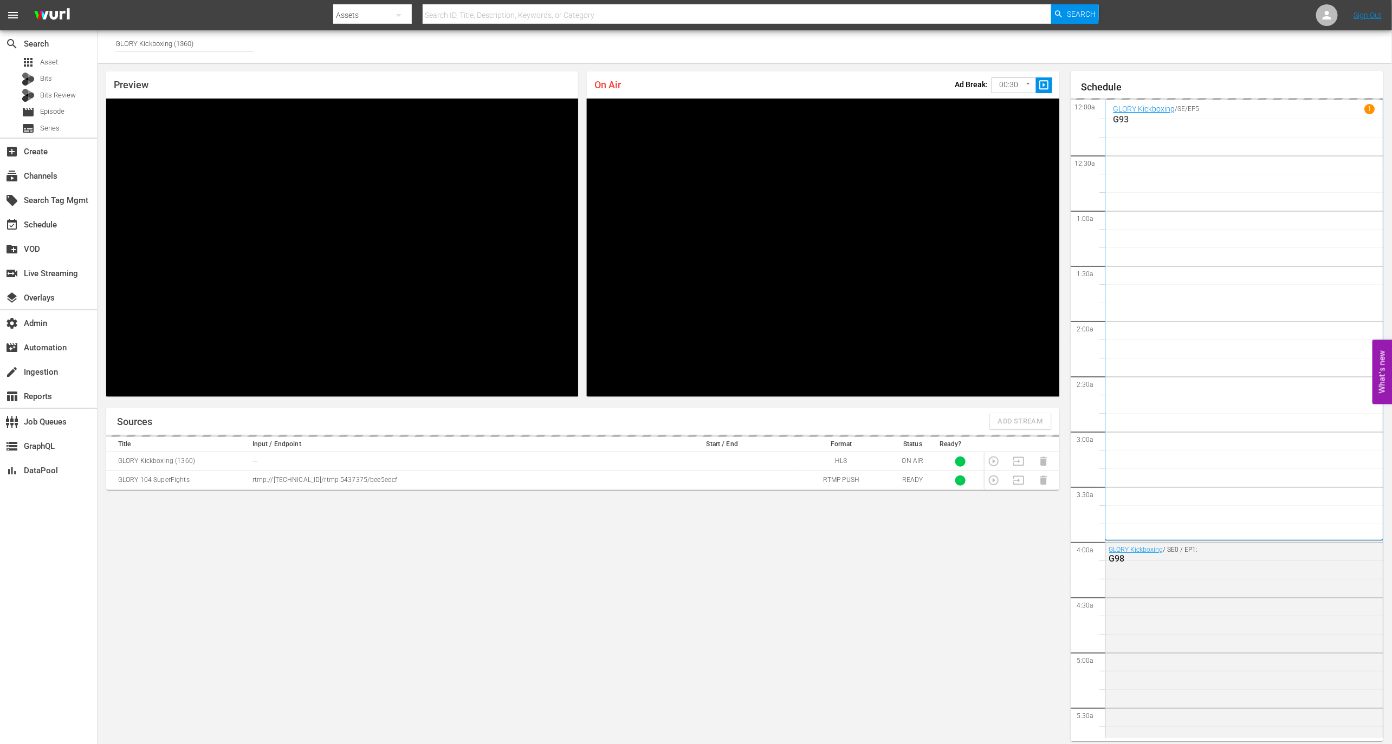
scroll to position [6, 0]
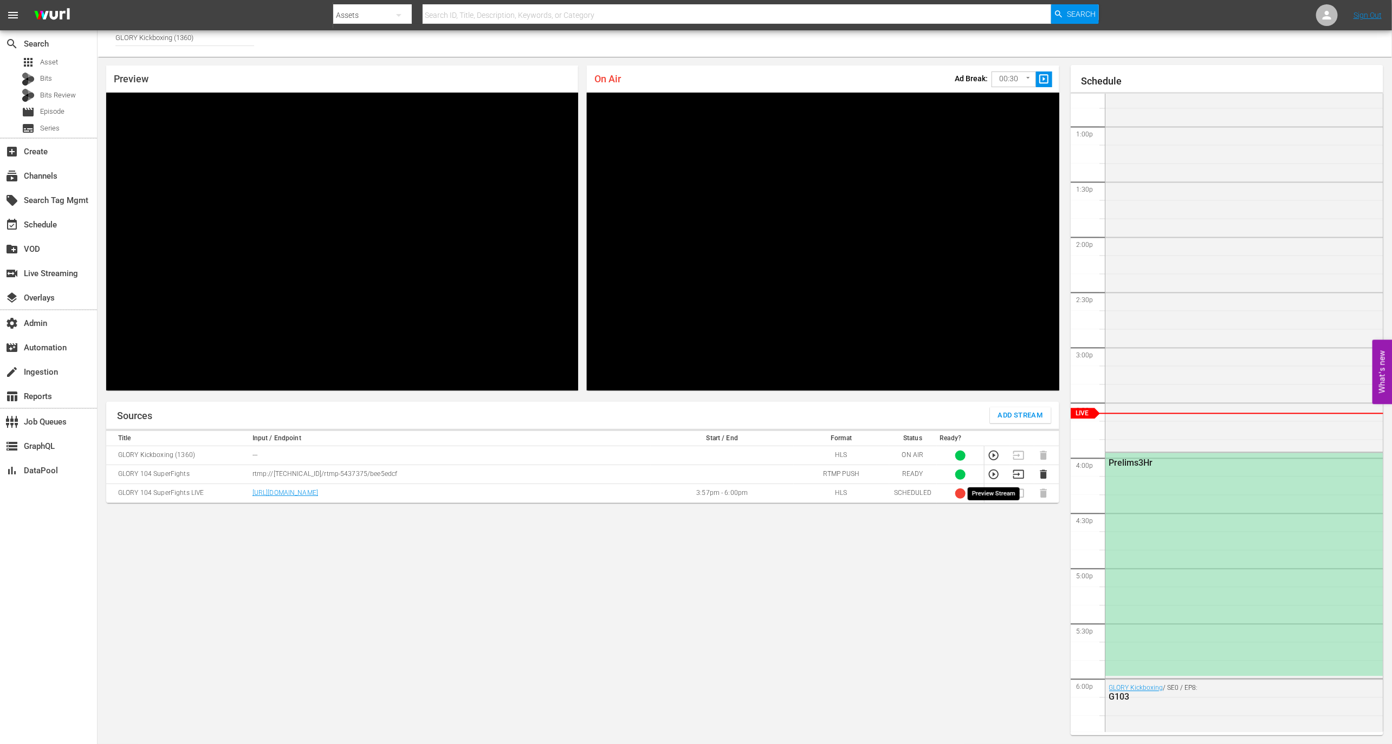
click at [995, 474] on icon "button" at bounding box center [994, 475] width 10 height 10
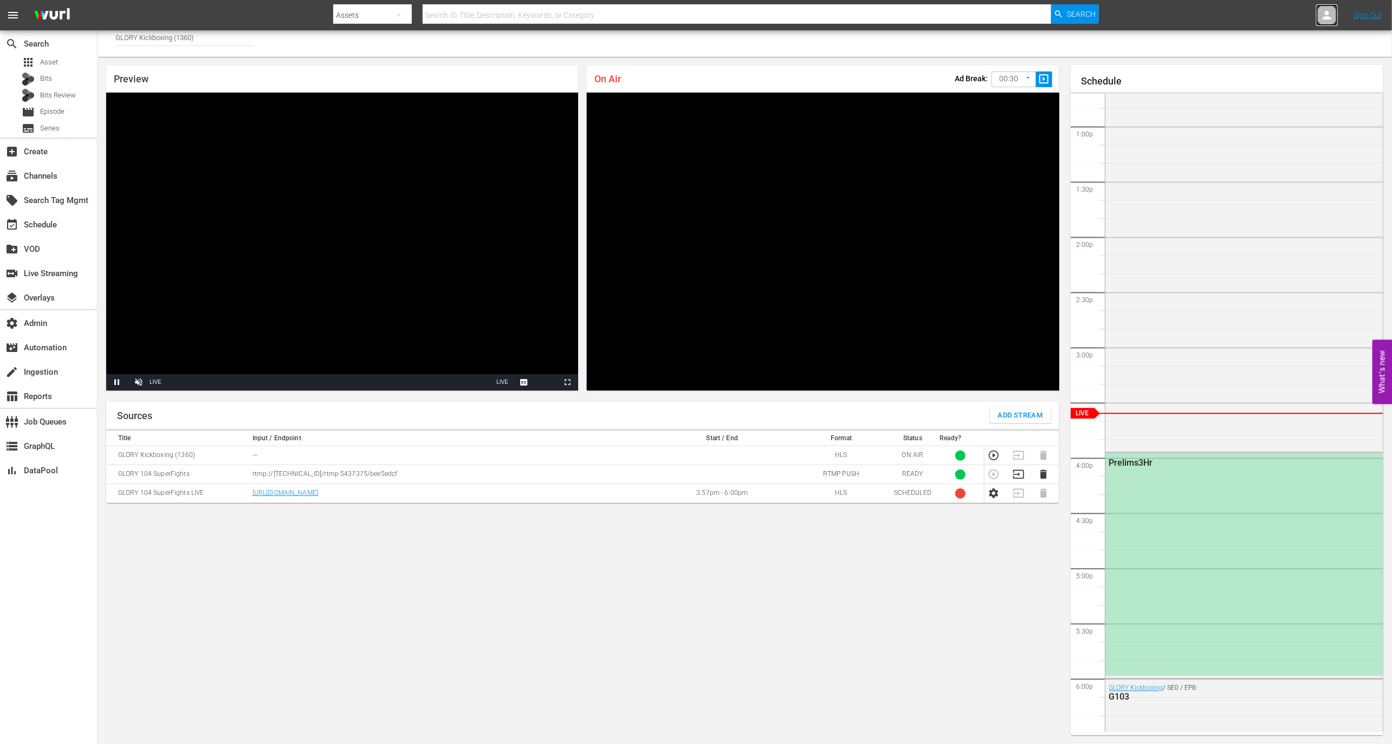
click at [1325, 17] on icon at bounding box center [1326, 15] width 9 height 9
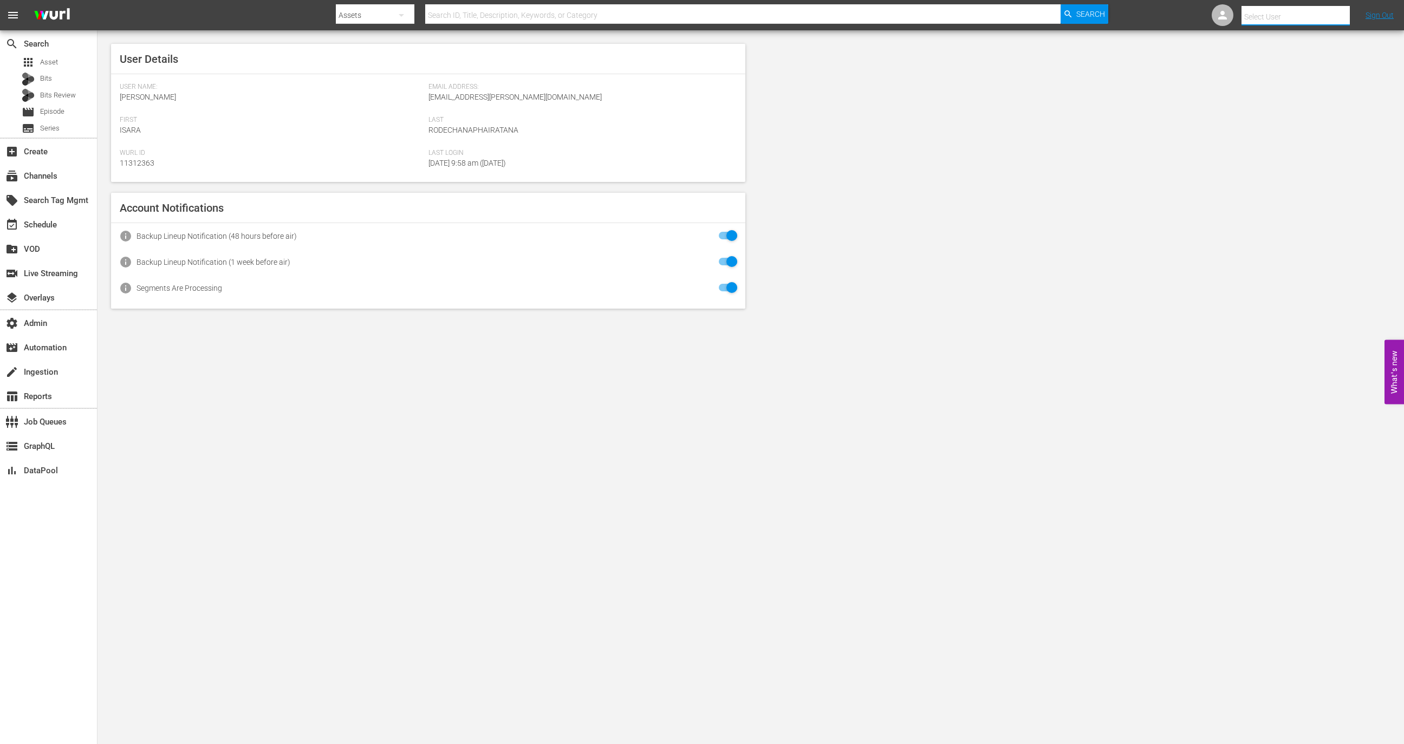
click at [1325, 17] on input "text" at bounding box center [1311, 17] width 139 height 26
type input "g"
click at [1309, 48] on div "Nicholas Olsen <nick@gloryworldseries.com>" at bounding box center [1275, 47] width 169 height 26
type input "Nicholas Olsen (11313744)"
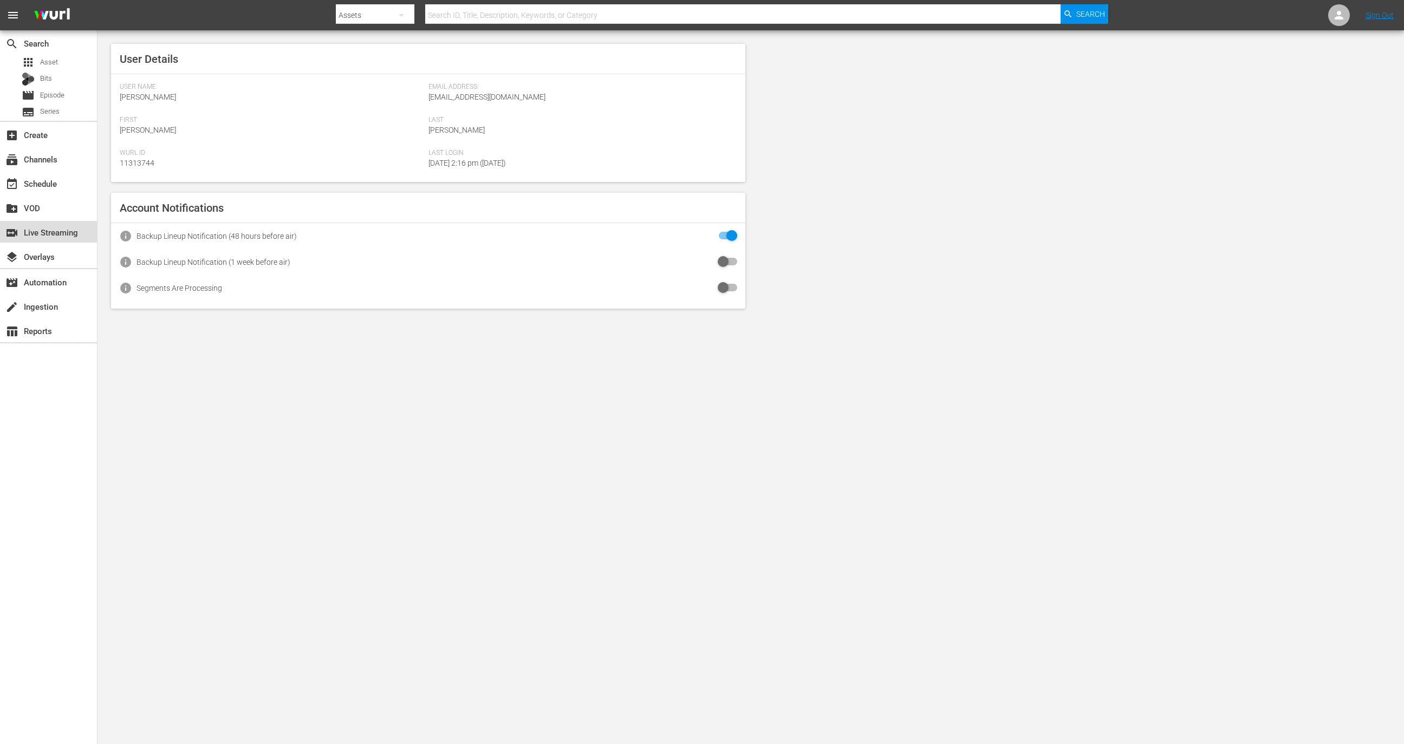
click at [72, 225] on div "switch_video Live Streaming" at bounding box center [48, 232] width 97 height 22
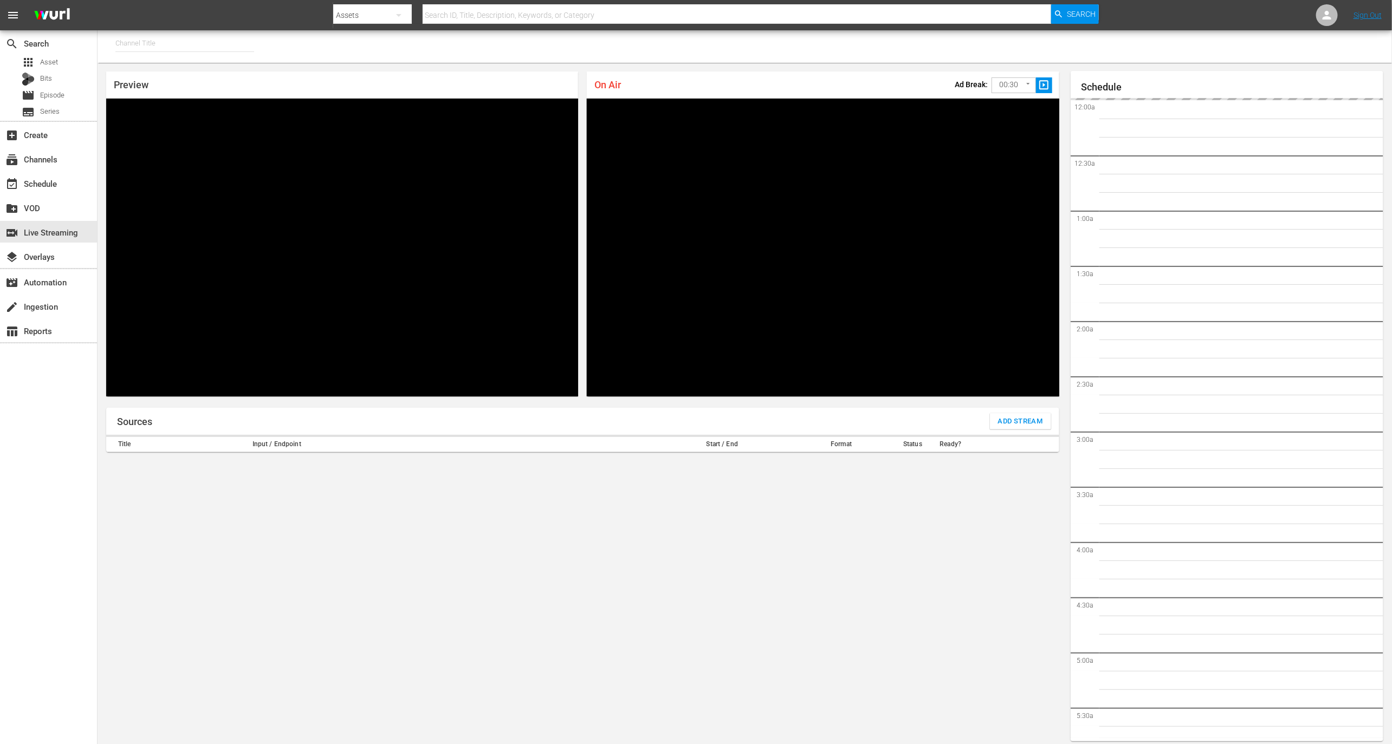
type input "GLORY Kickboxing (1360)"
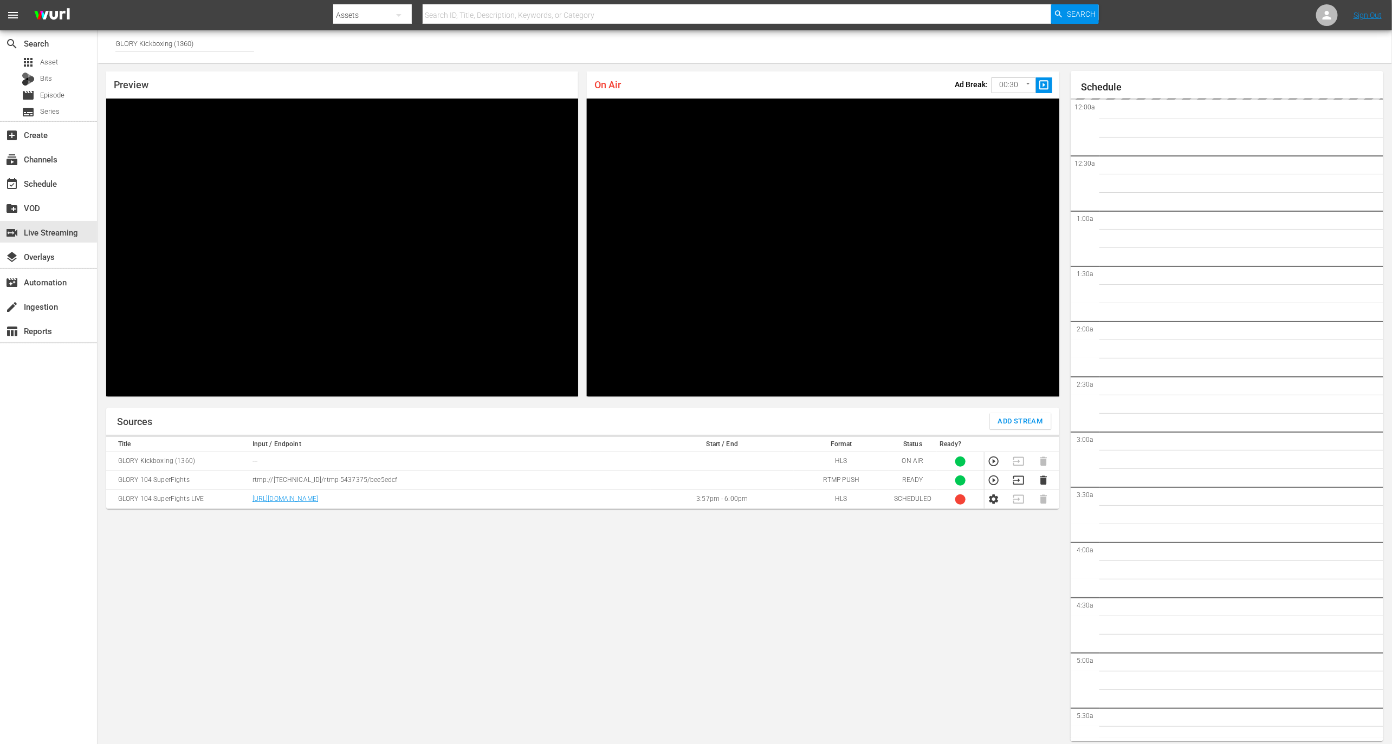
scroll to position [6, 0]
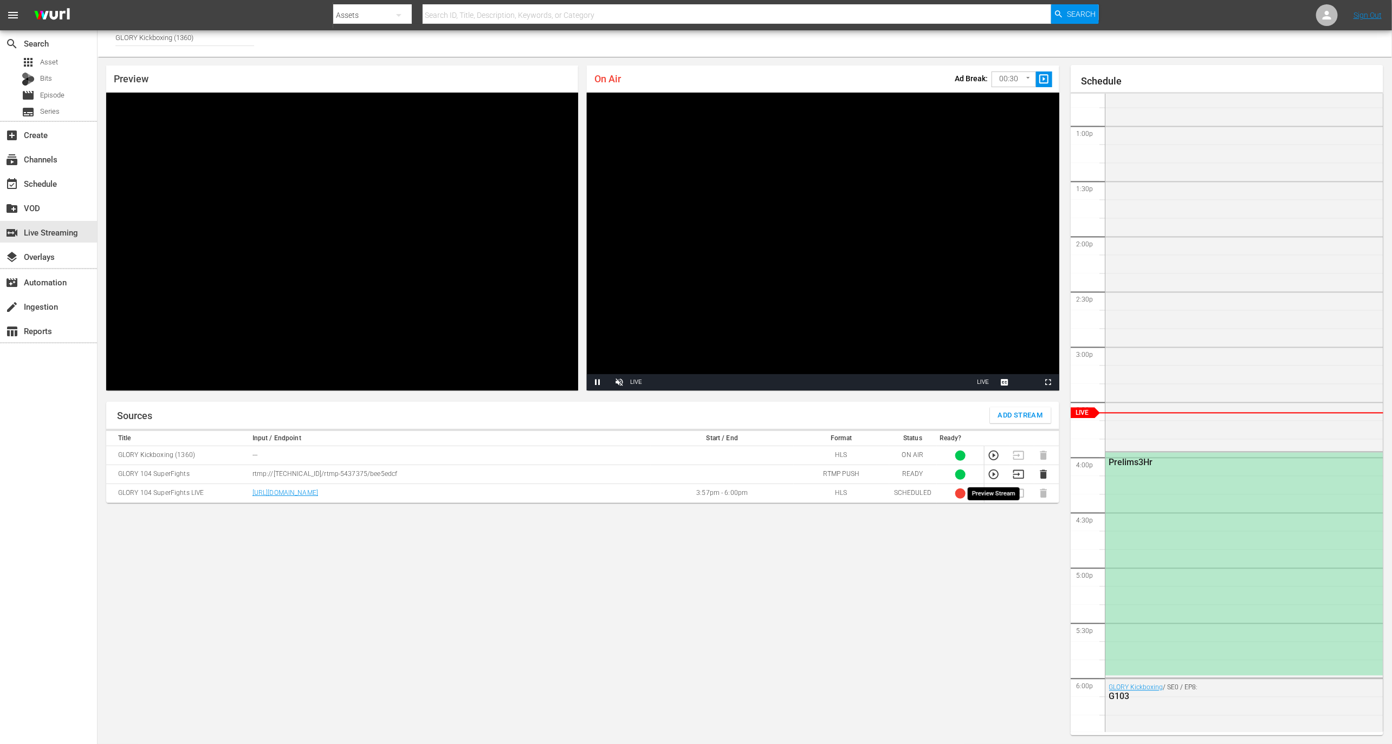
click at [990, 478] on icon "button" at bounding box center [994, 475] width 12 height 12
